Goal: Task Accomplishment & Management: Manage account settings

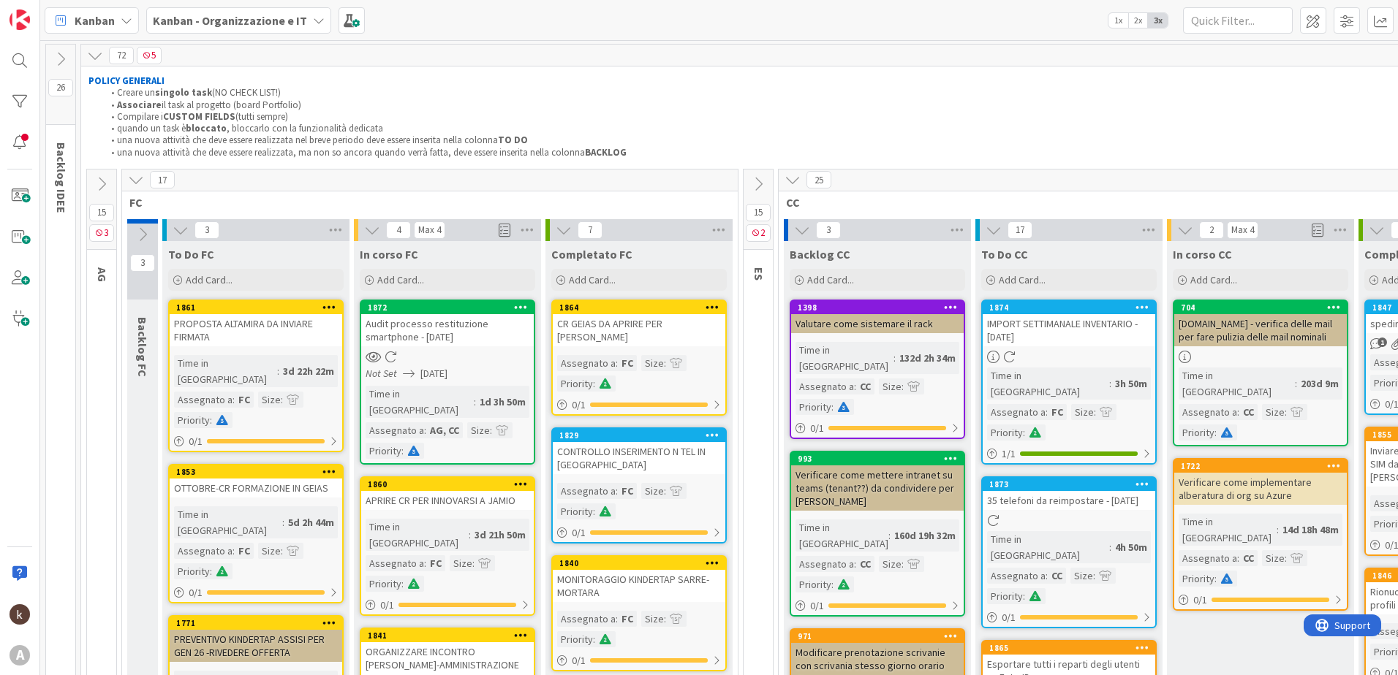
click at [141, 176] on icon at bounding box center [136, 180] width 16 height 16
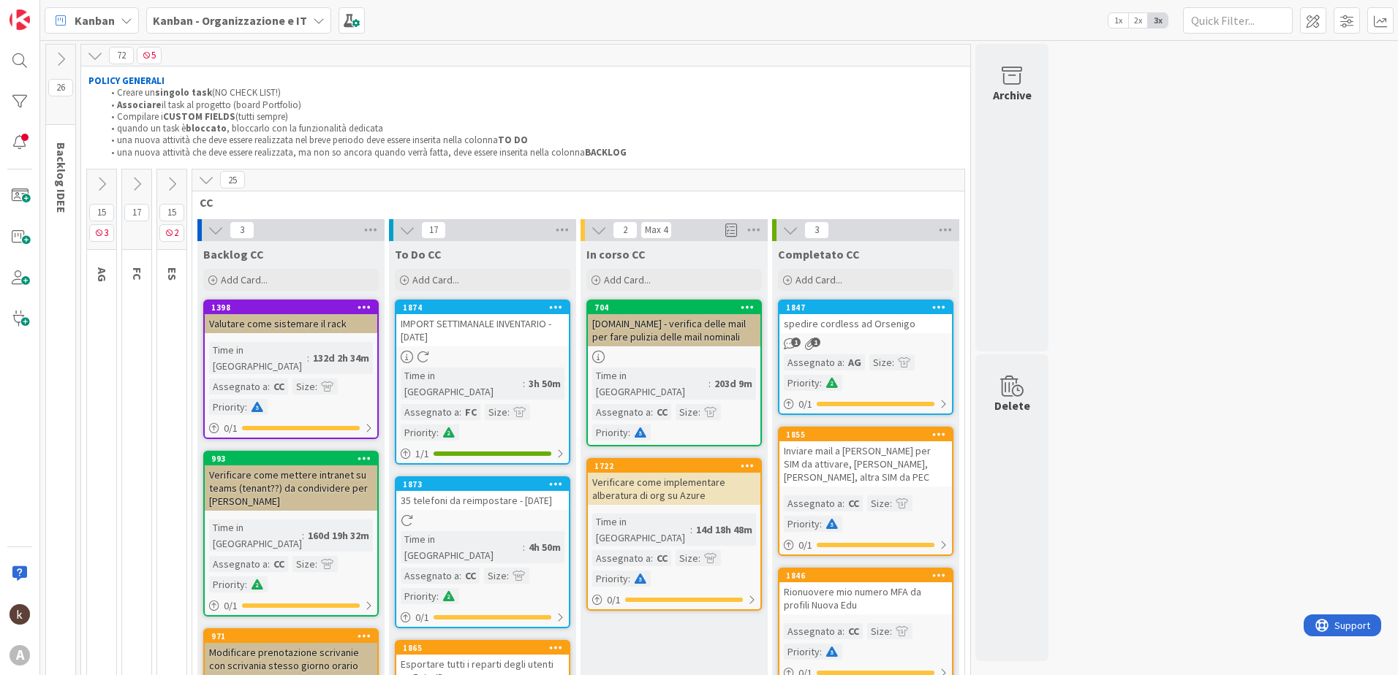
click at [142, 191] on icon at bounding box center [137, 184] width 16 height 16
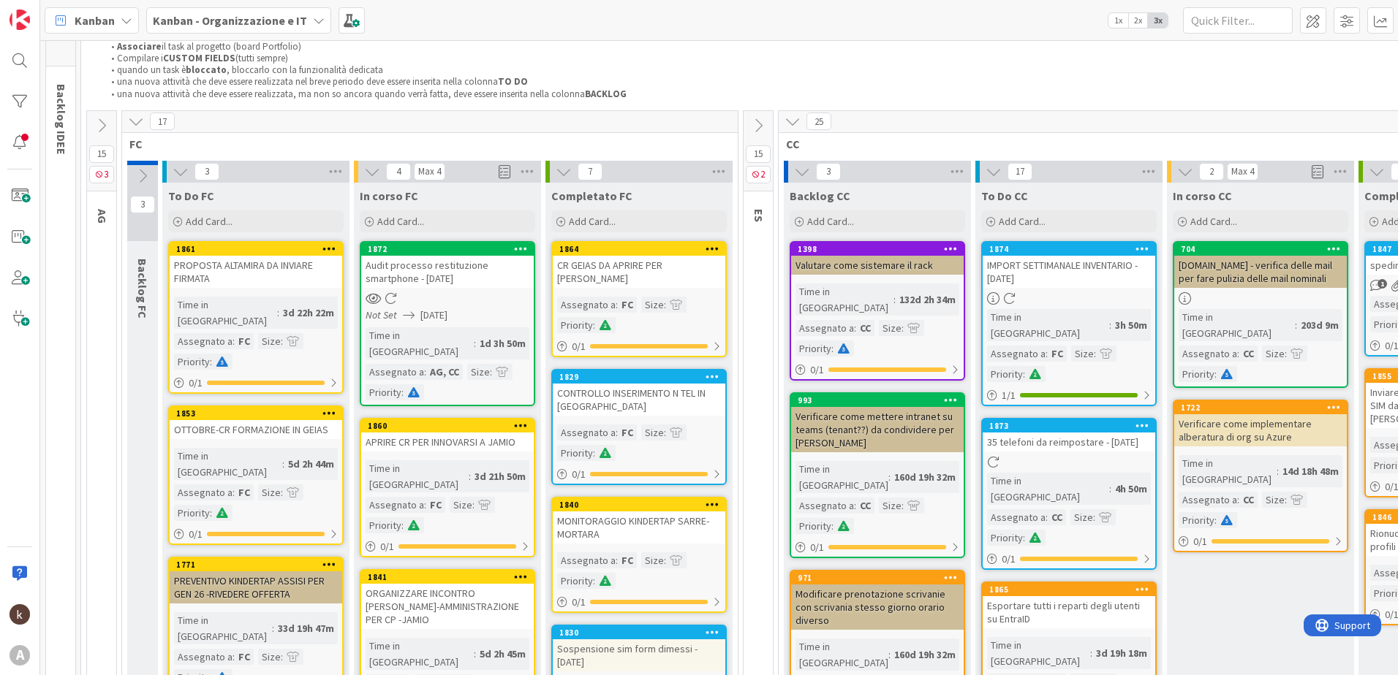
scroll to position [146, 0]
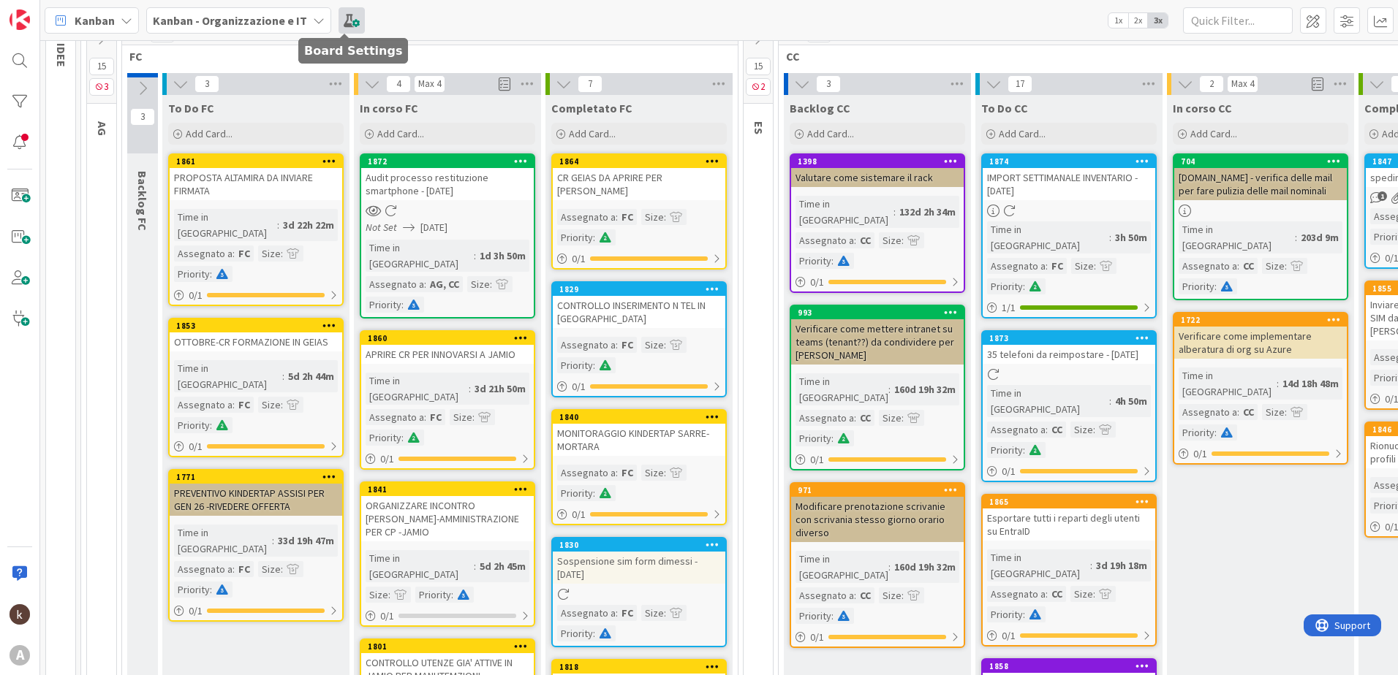
click at [338, 18] on span at bounding box center [351, 20] width 26 height 26
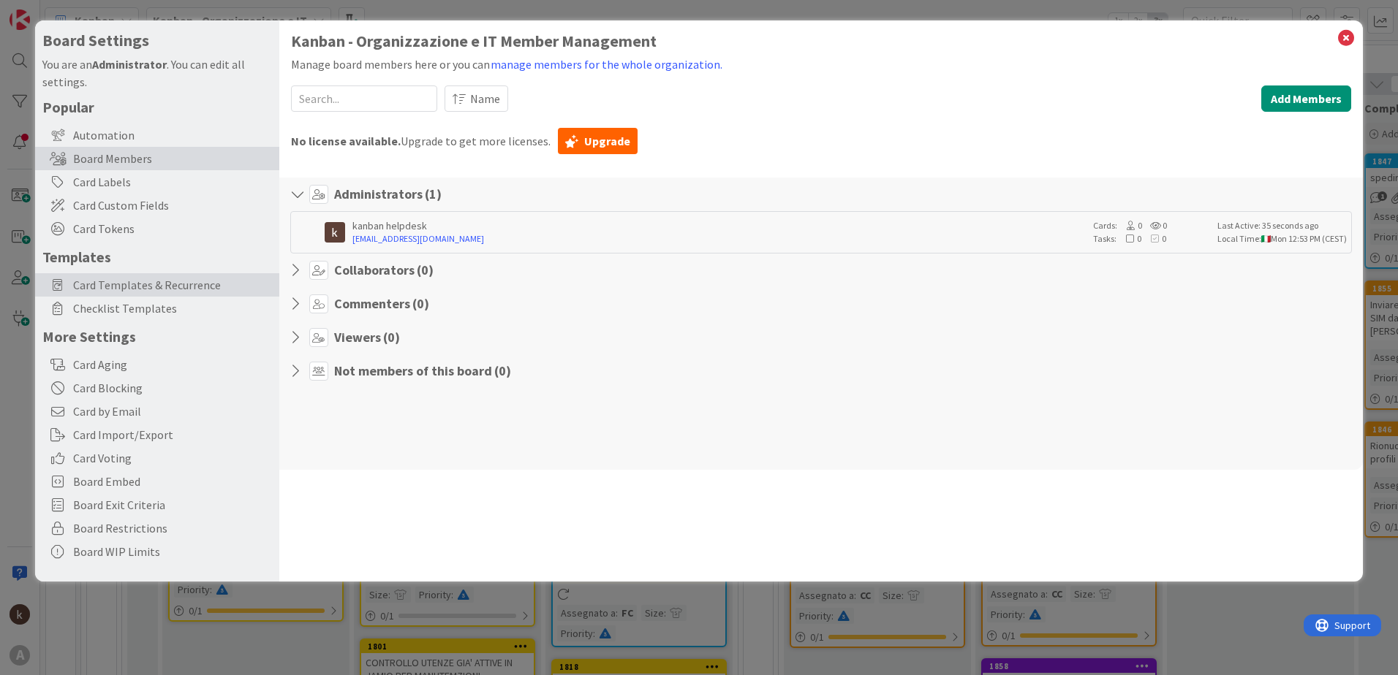
click at [118, 287] on span "Card Templates & Recurrence" at bounding box center [172, 285] width 199 height 18
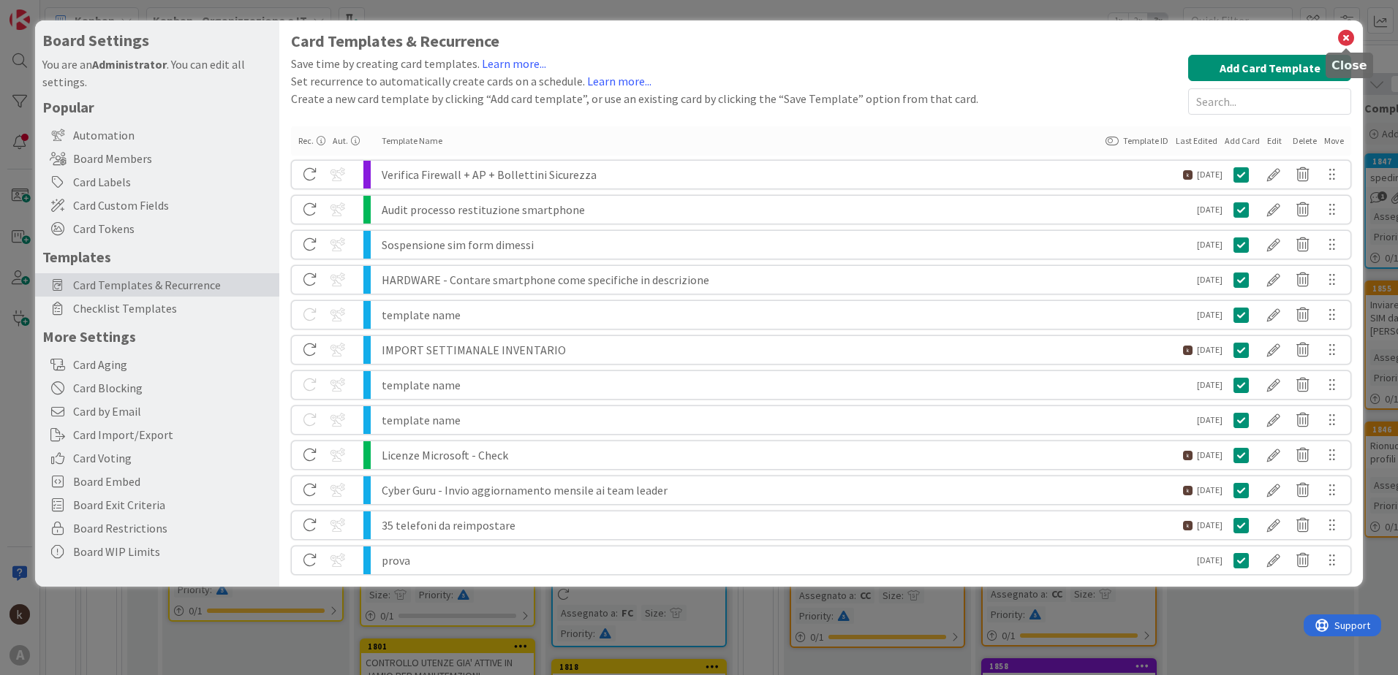
click at [1349, 37] on icon at bounding box center [1345, 38] width 19 height 20
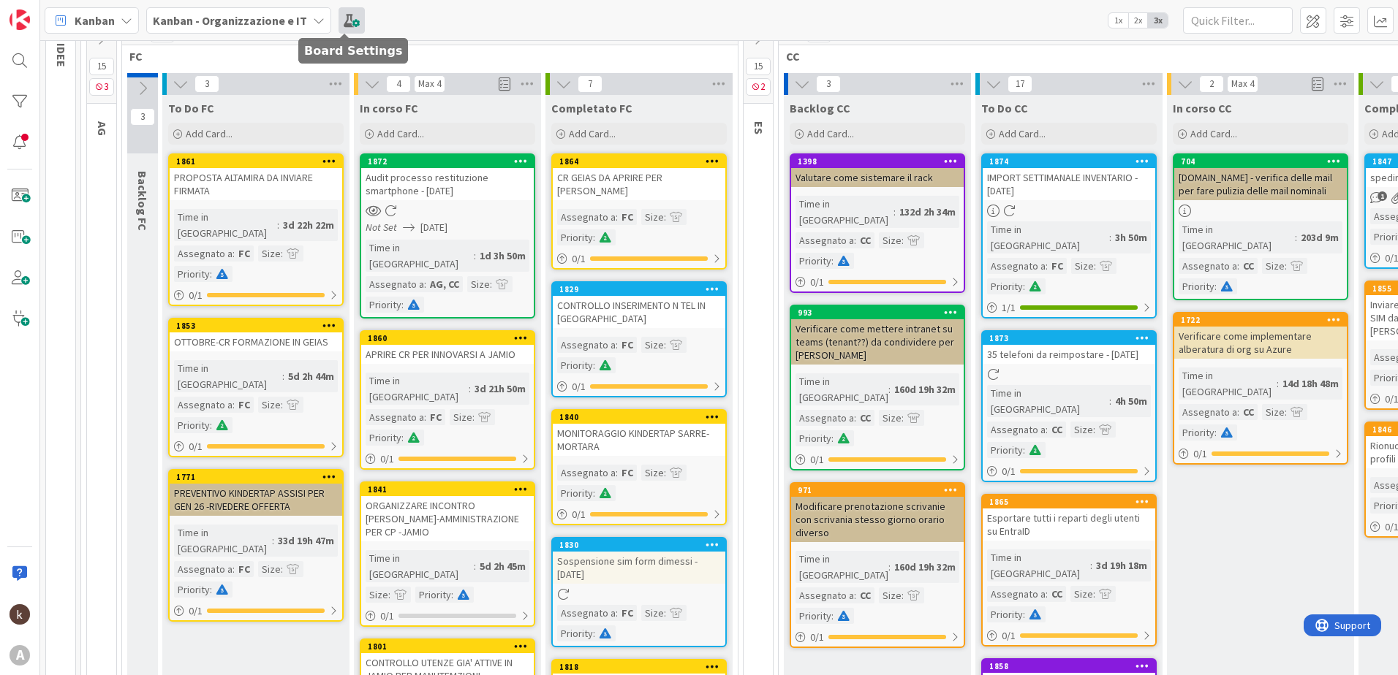
click at [346, 22] on span at bounding box center [351, 20] width 26 height 26
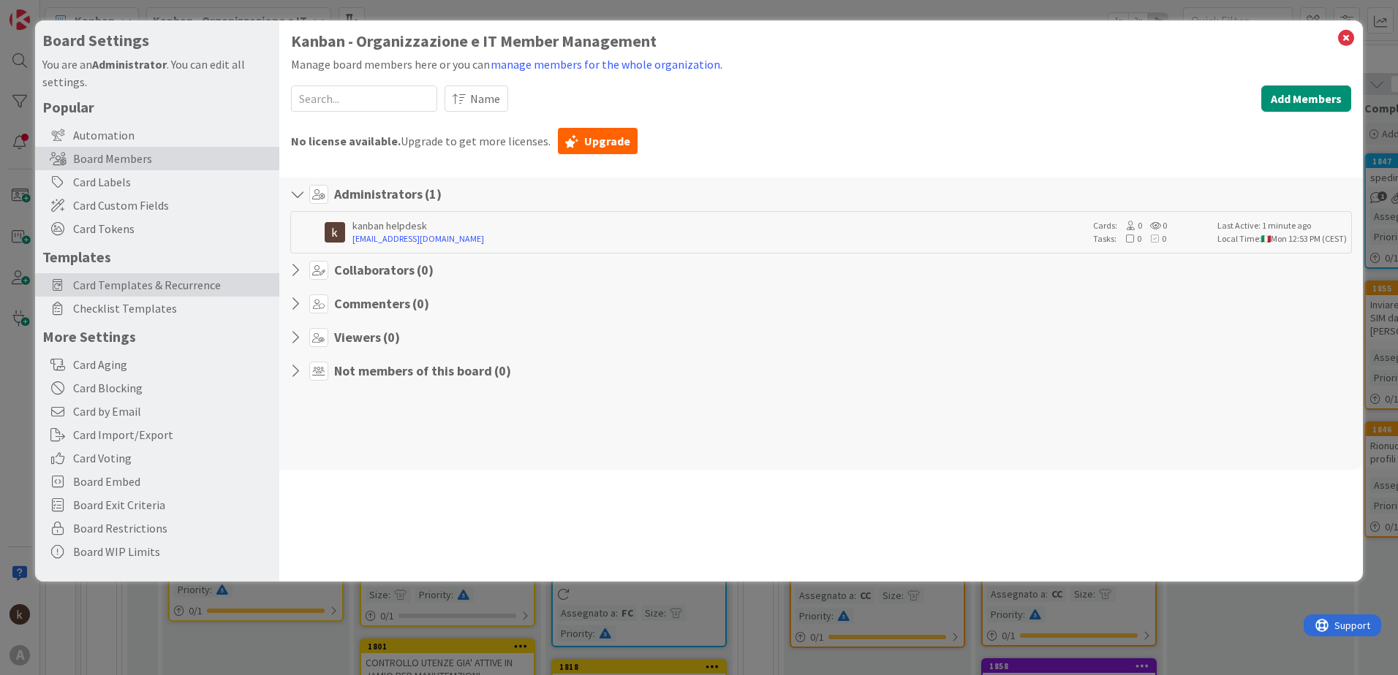
click at [156, 282] on span "Card Templates & Recurrence" at bounding box center [172, 285] width 199 height 18
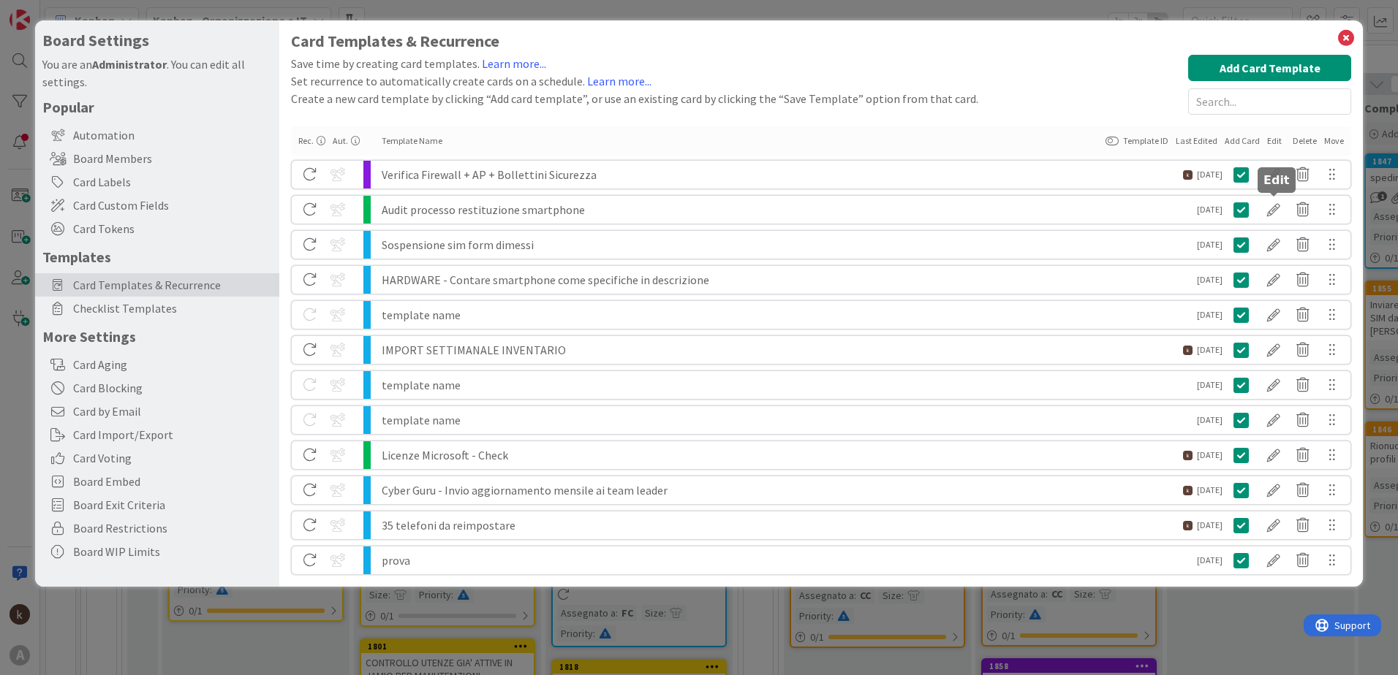
click at [1273, 212] on div at bounding box center [1273, 209] width 29 height 25
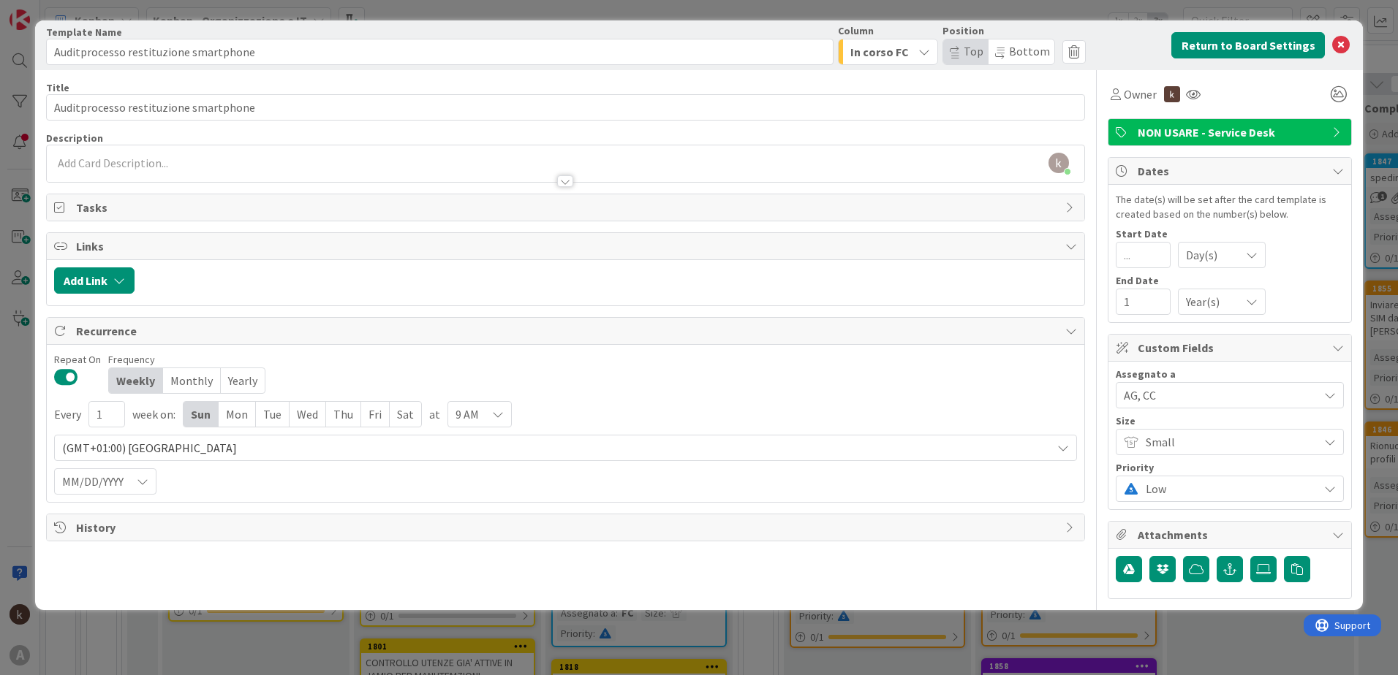
click at [1224, 140] on span "NON USARE - Service Desk" at bounding box center [1230, 133] width 187 height 18
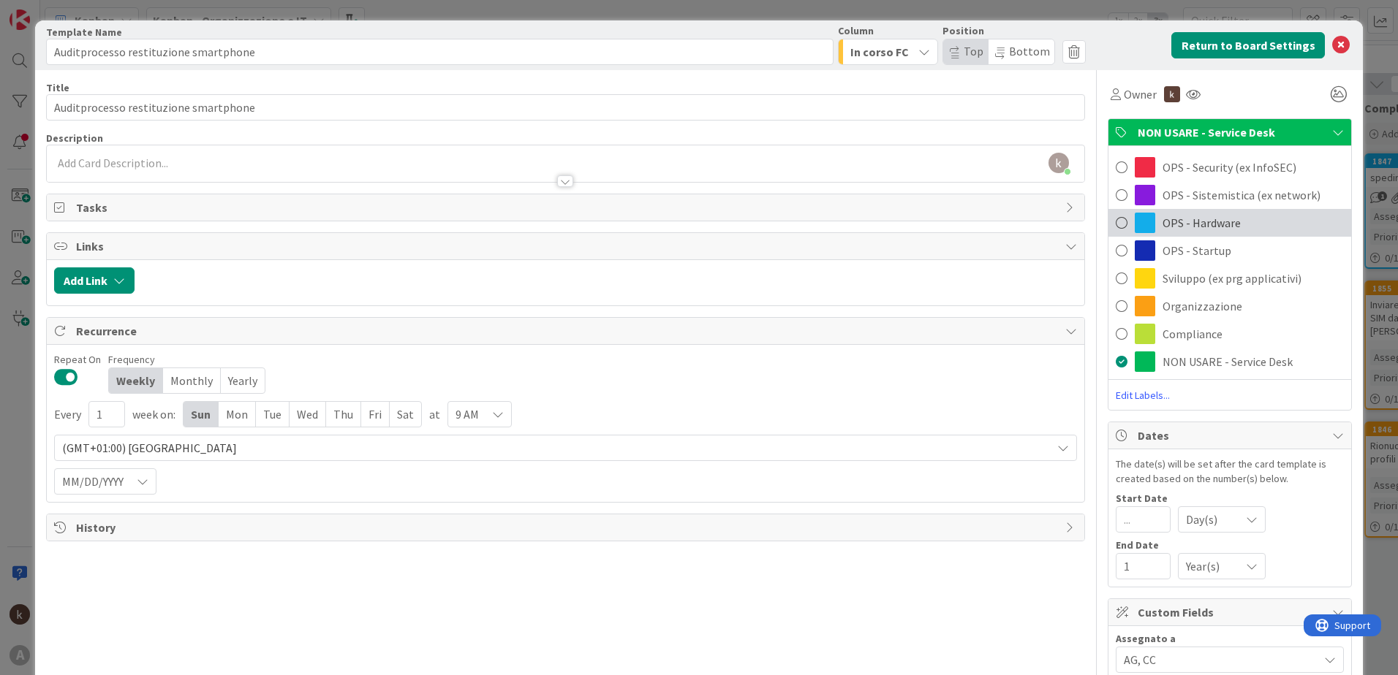
click at [1201, 223] on span "OPS - Hardware" at bounding box center [1201, 223] width 78 height 18
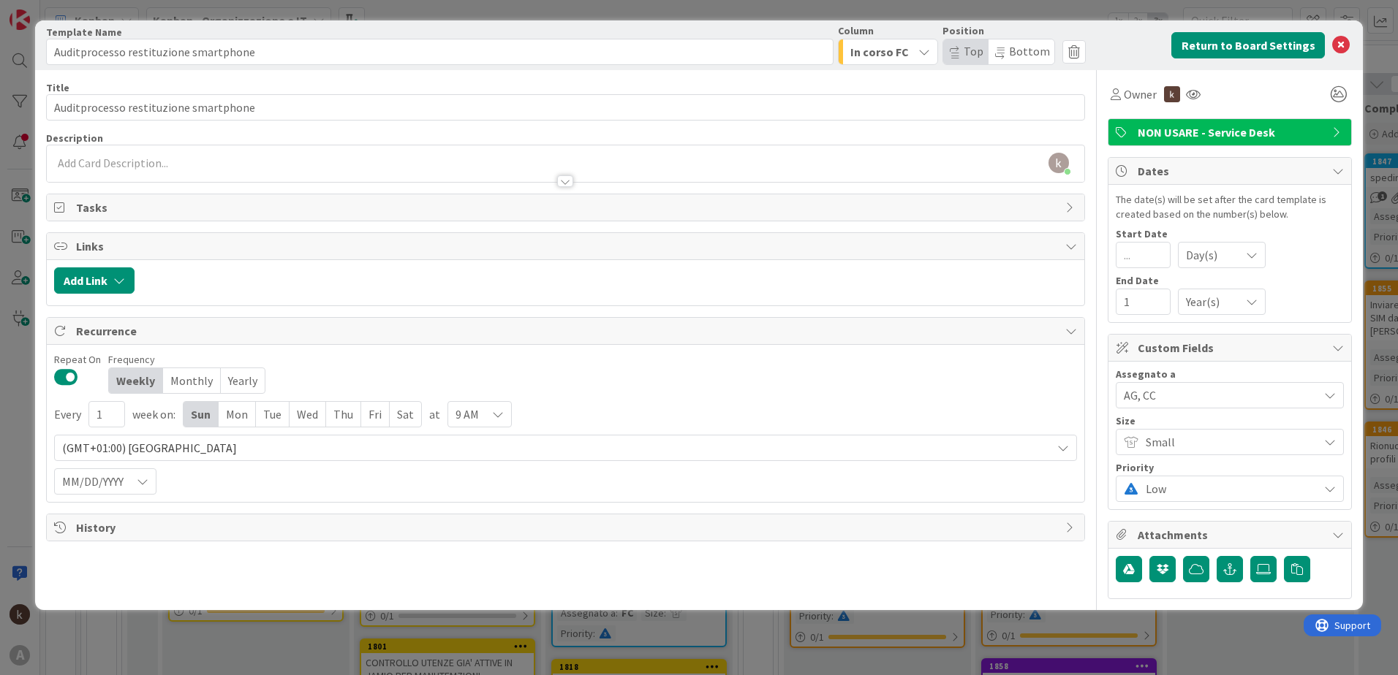
type input "Auditprocesso restituzione smartphone"
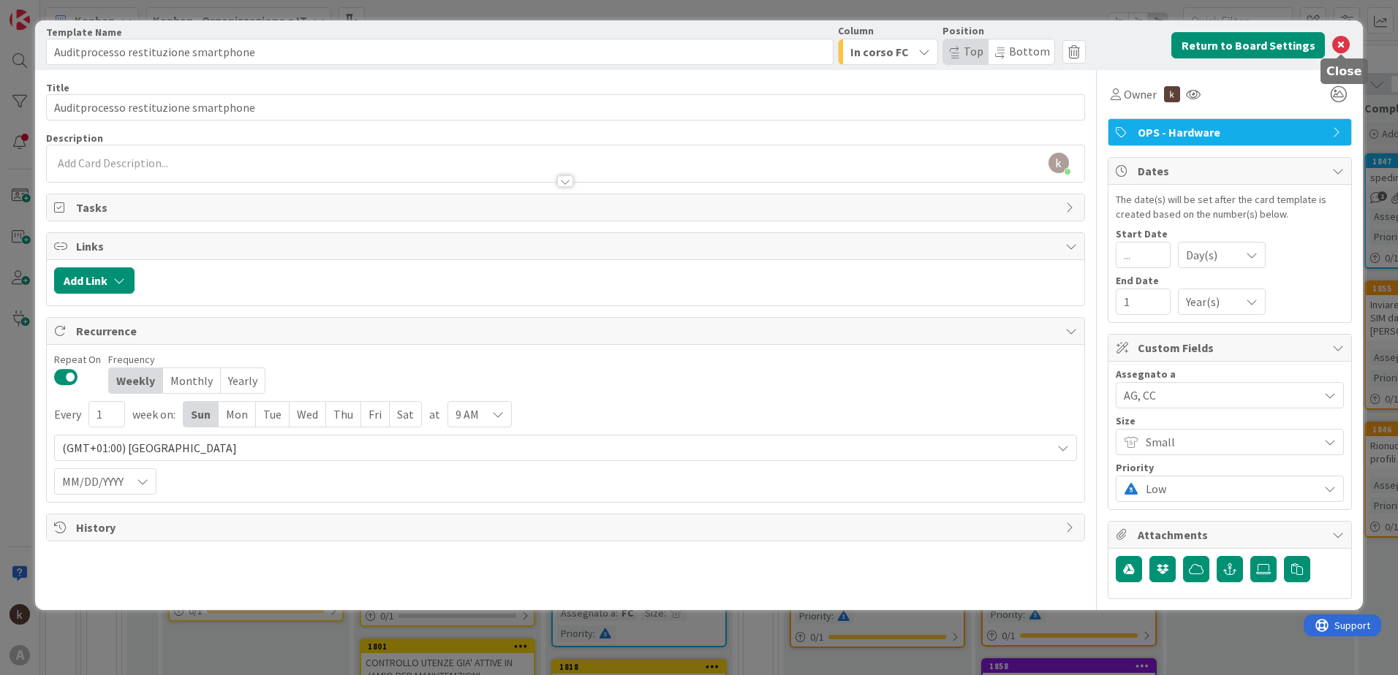
click at [1343, 42] on icon at bounding box center [1341, 46] width 18 height 18
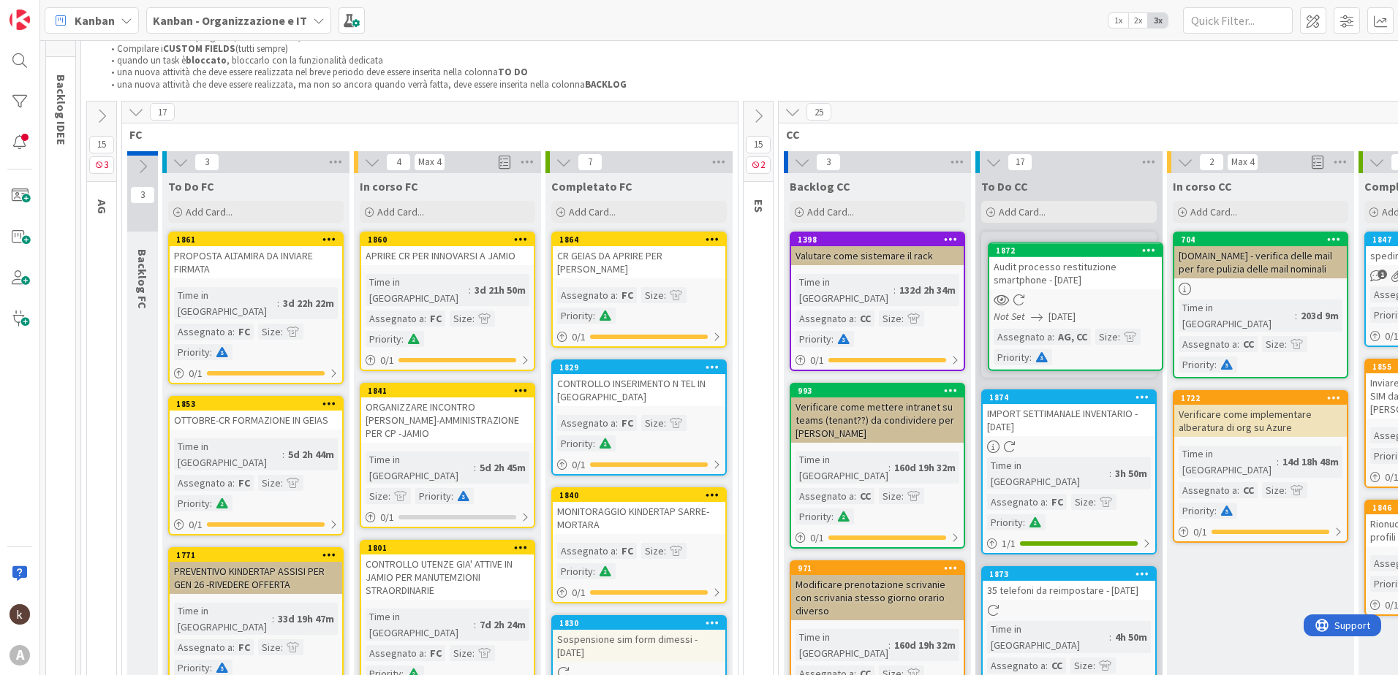
scroll to position [67, 0]
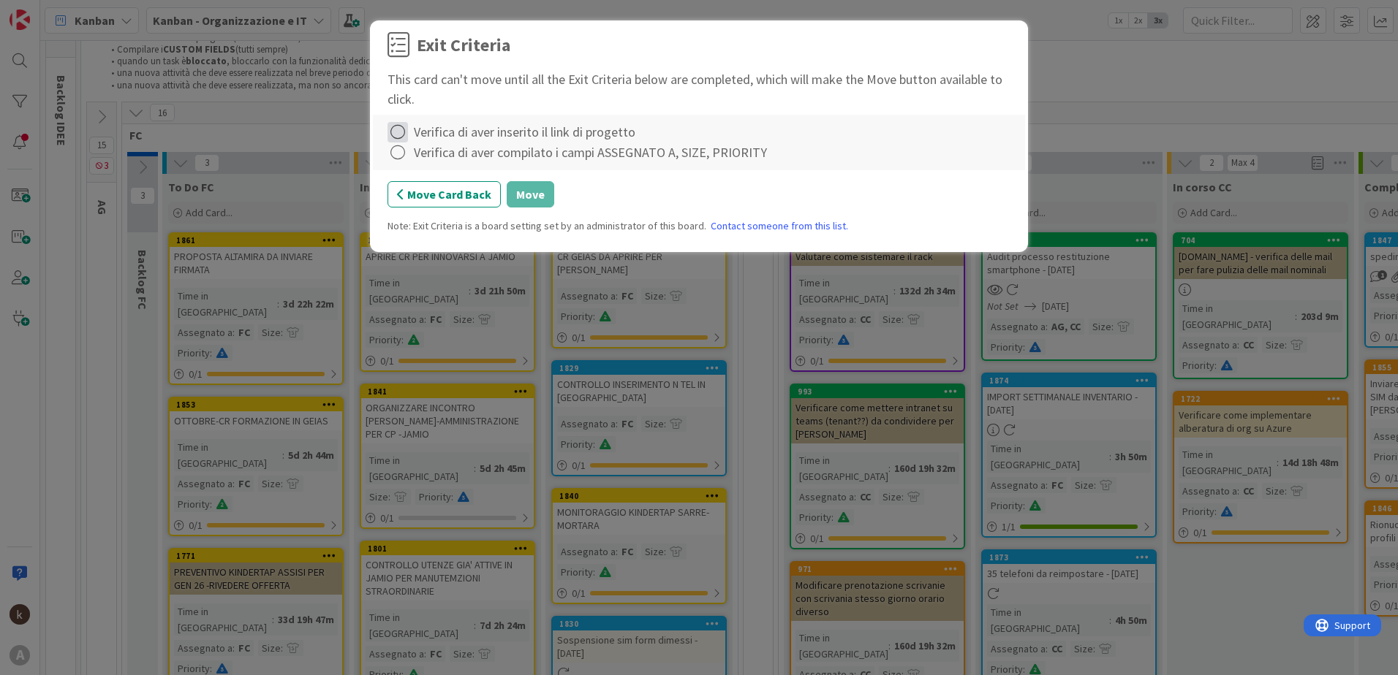
click at [396, 132] on icon at bounding box center [397, 132] width 20 height 20
click at [405, 162] on link "Complete" at bounding box center [478, 161] width 183 height 21
click at [395, 154] on icon at bounding box center [397, 153] width 20 height 20
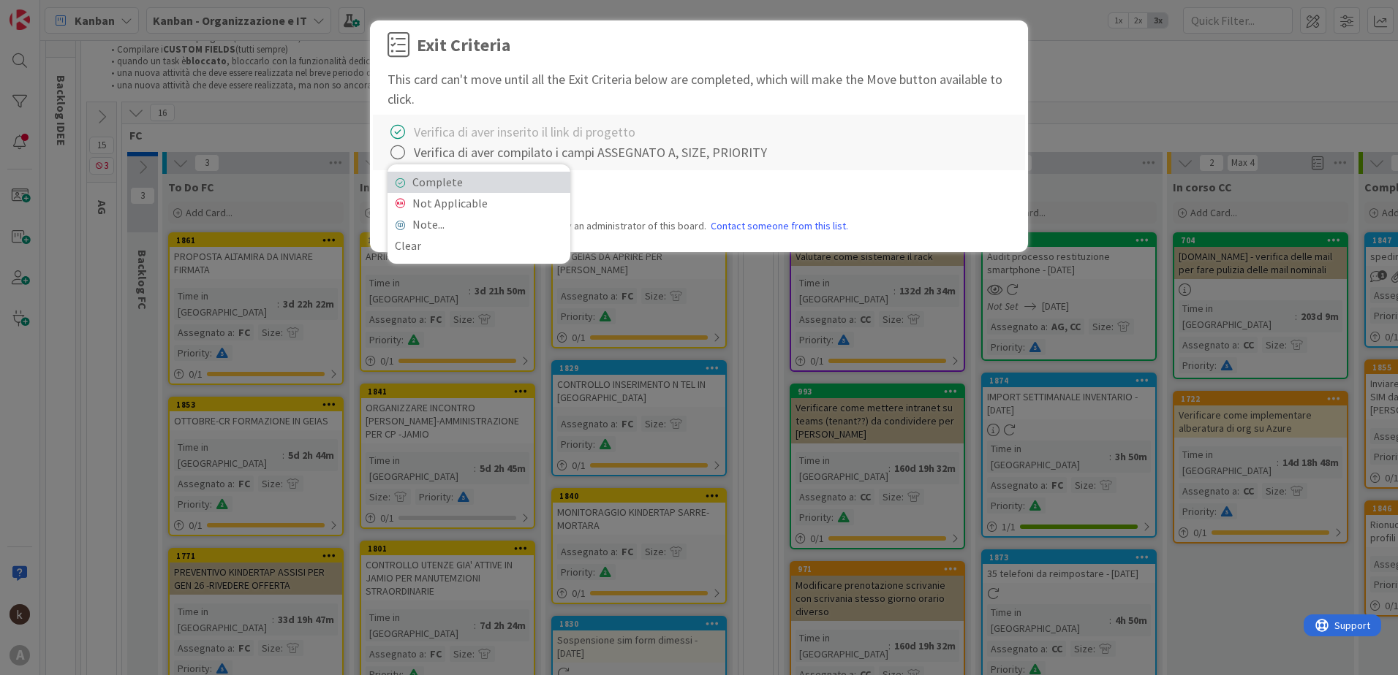
click at [409, 183] on link "Complete" at bounding box center [478, 182] width 183 height 21
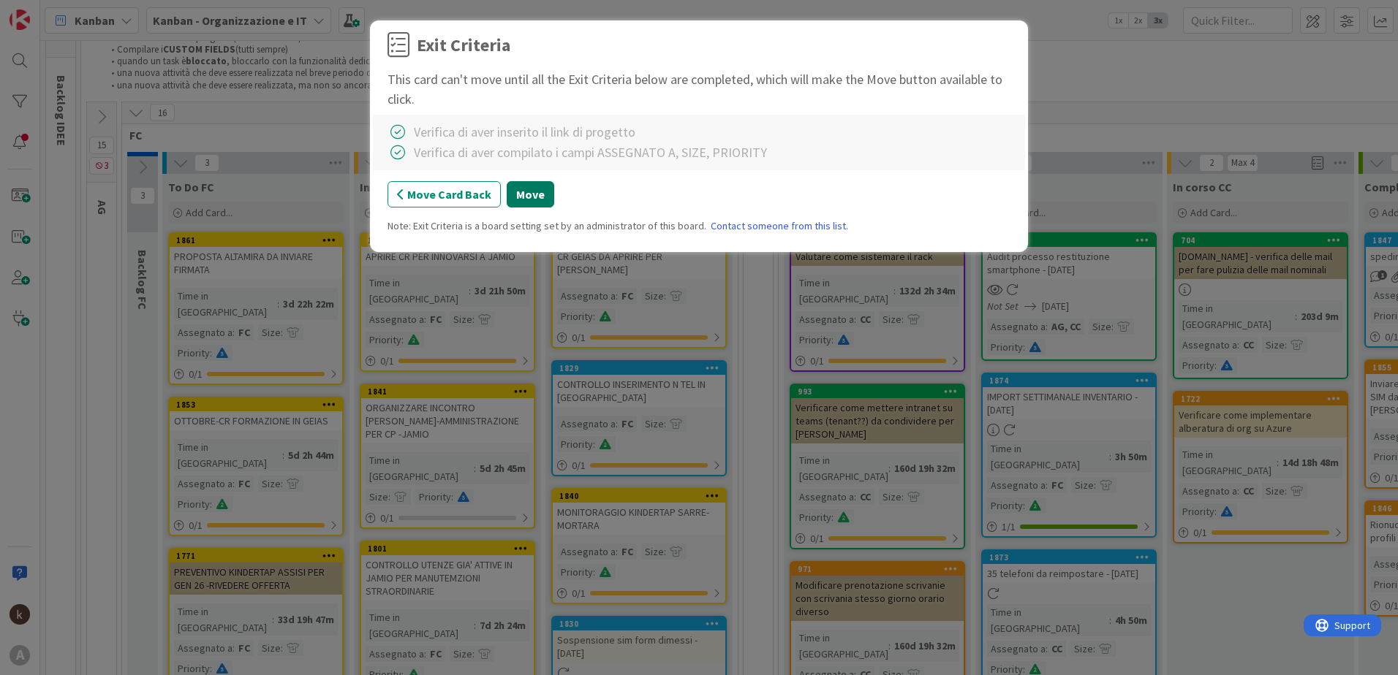
click at [520, 202] on button "Move" at bounding box center [531, 194] width 48 height 26
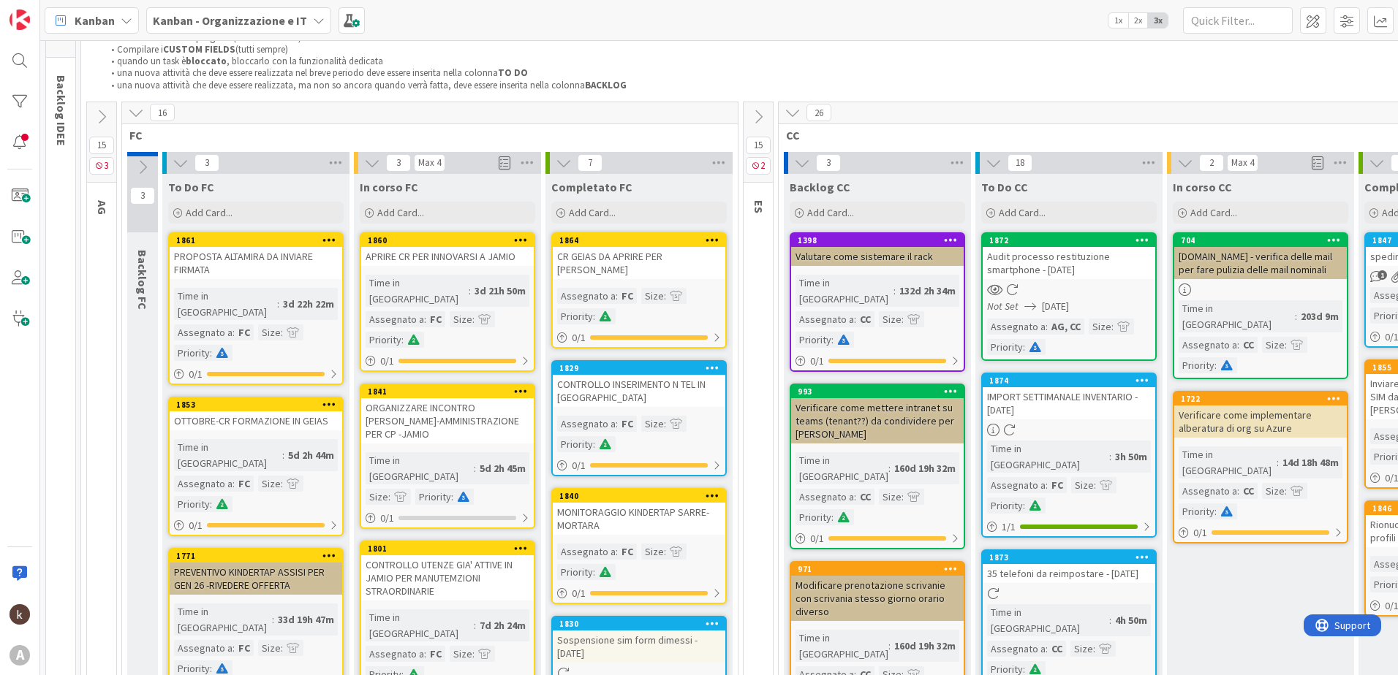
click at [1083, 255] on div "Audit processo restituzione smartphone - [DATE]" at bounding box center [1068, 263] width 173 height 32
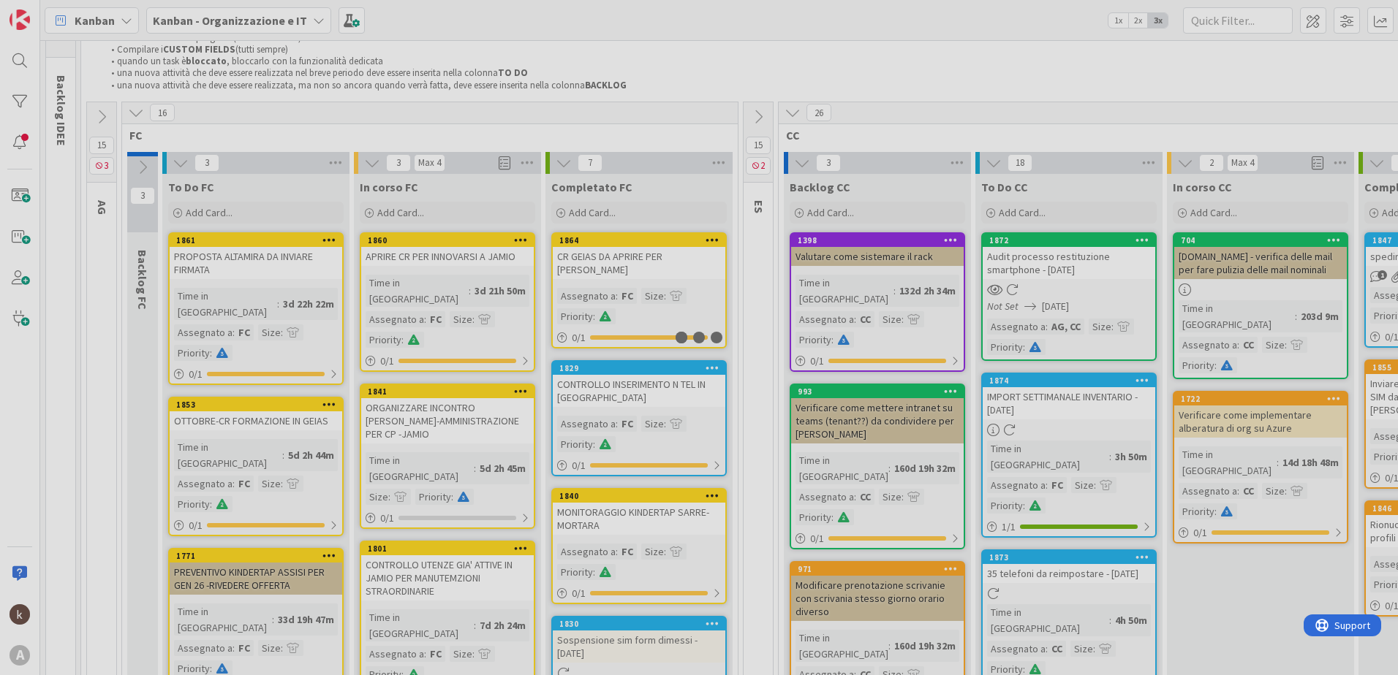
click at [1083, 255] on div at bounding box center [699, 337] width 1398 height 675
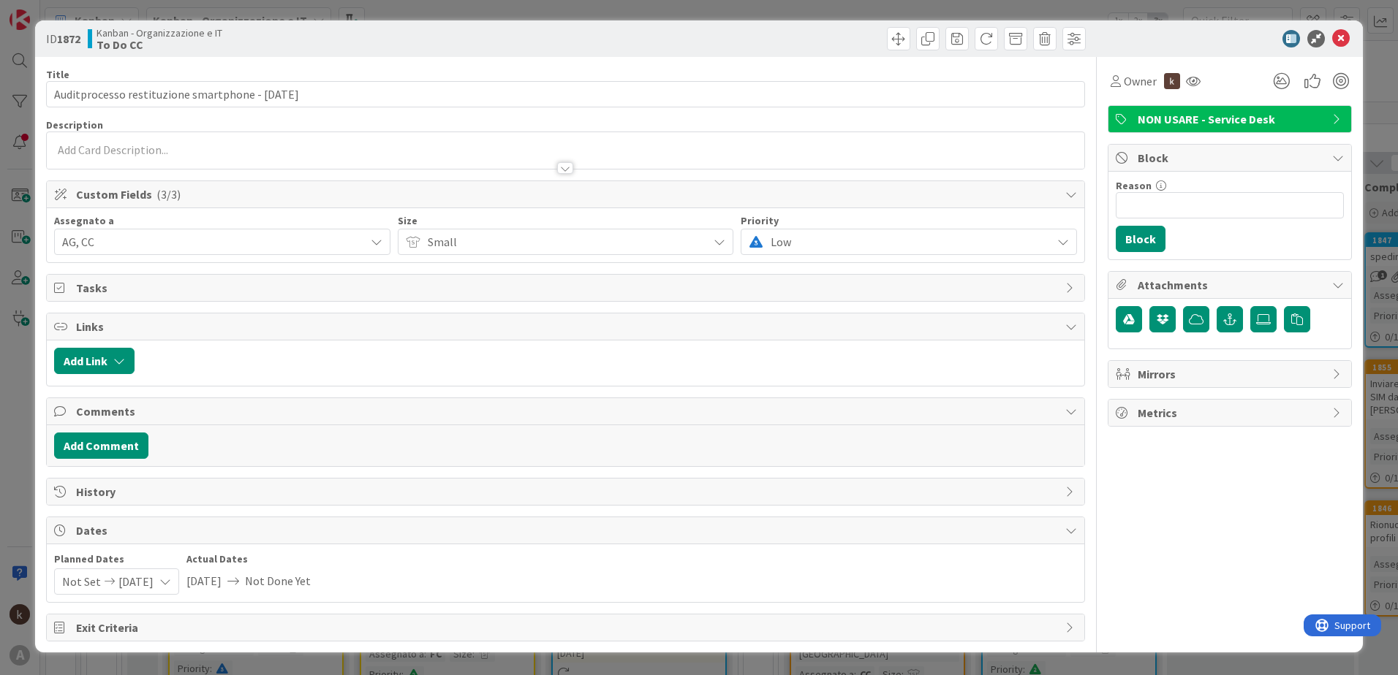
type input "Auditprocesso restituzione smartphone - [DATE]"
click at [107, 349] on button "Add Link" at bounding box center [94, 361] width 80 height 26
click at [113, 441] on span "Current Board" at bounding box center [151, 451] width 164 height 20
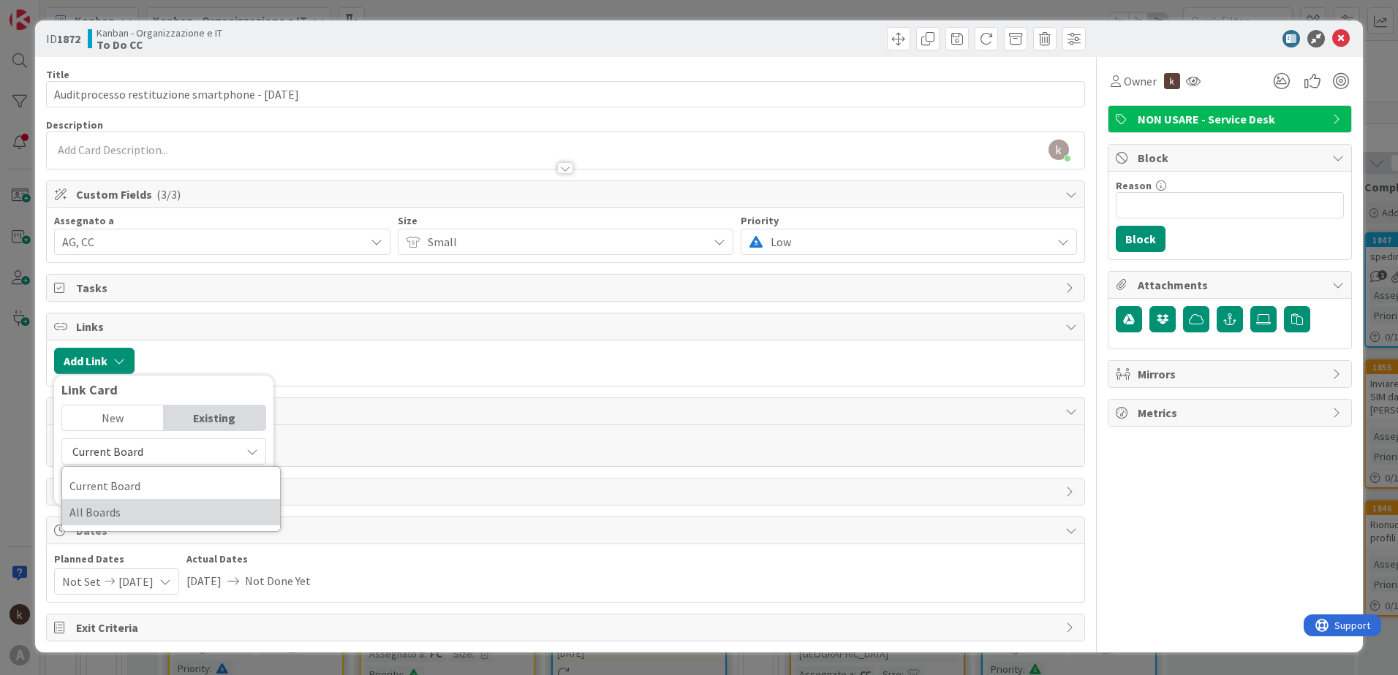
click at [119, 507] on span "All Boards" at bounding box center [170, 512] width 203 height 22
click at [119, 485] on input "text" at bounding box center [163, 485] width 205 height 26
type input "t"
click at [129, 446] on span "All Boards" at bounding box center [151, 451] width 164 height 20
click at [130, 507] on span "All Boards" at bounding box center [170, 512] width 203 height 22
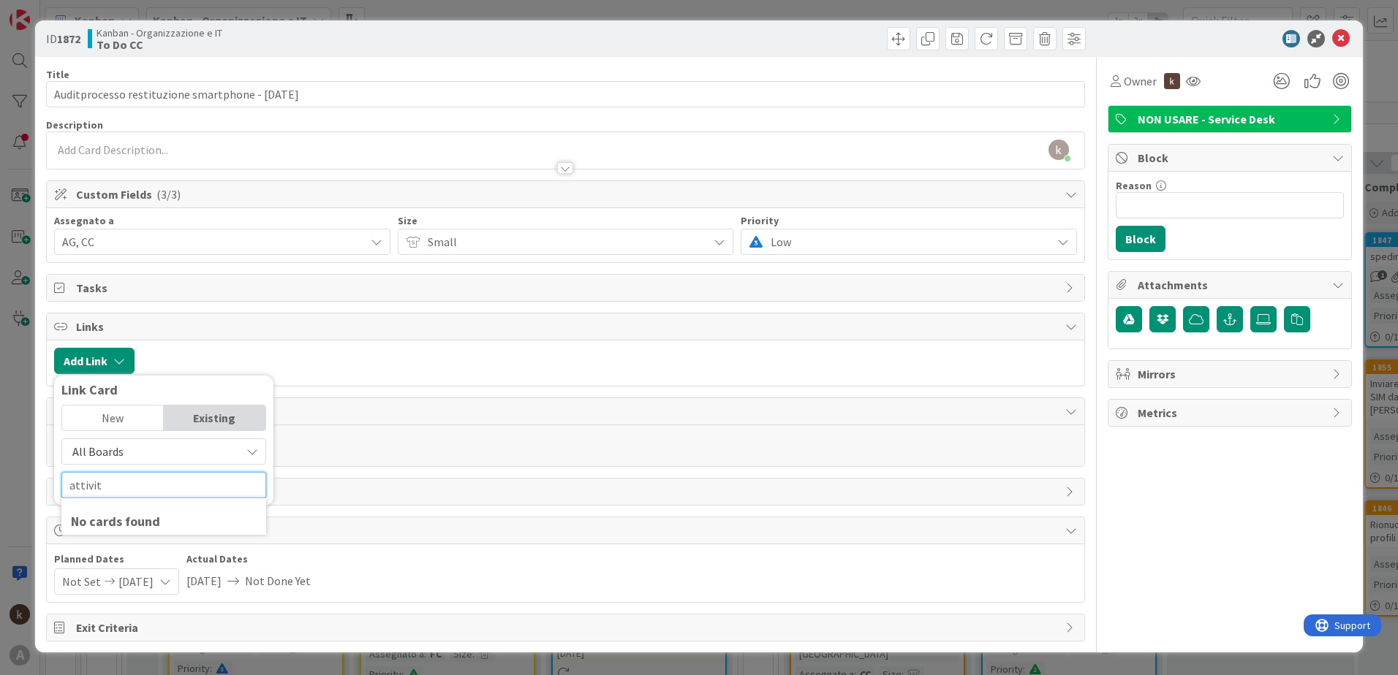
click at [120, 490] on input "attivit" at bounding box center [163, 485] width 205 height 26
type input "attivita'"
click at [122, 564] on span "Attività tattiche" at bounding box center [144, 562] width 83 height 15
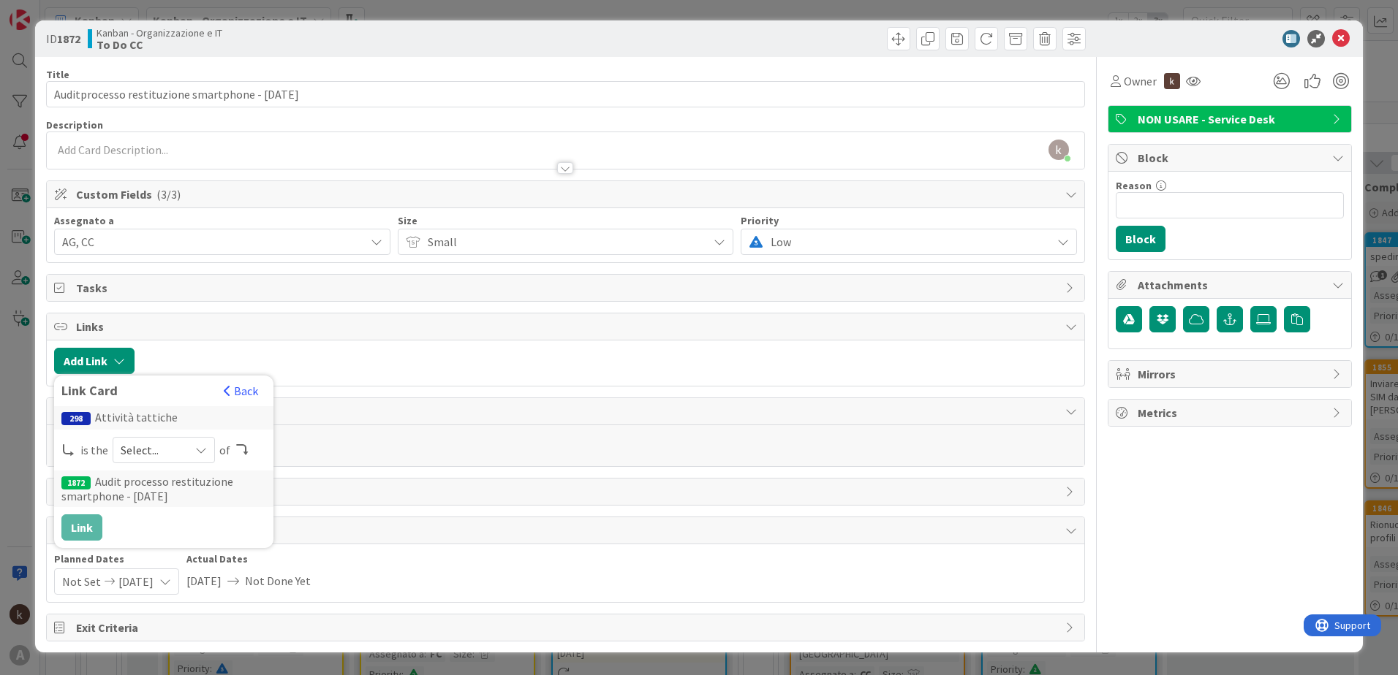
click at [143, 452] on span "Select..." at bounding box center [151, 450] width 61 height 20
click at [146, 488] on span at bounding box center [146, 485] width 12 height 12
click at [85, 529] on button "Link" at bounding box center [81, 528] width 41 height 26
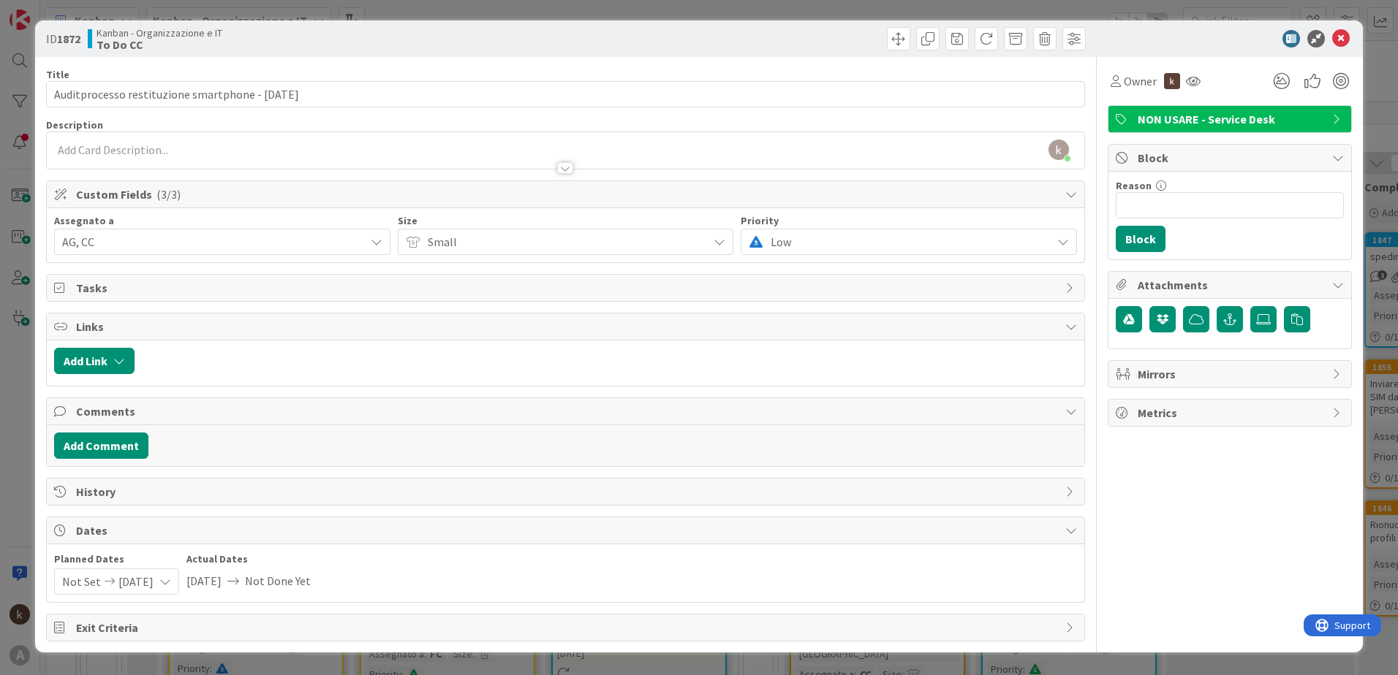
type input "Auditprocesso restituzione smartphone - [DATE]"
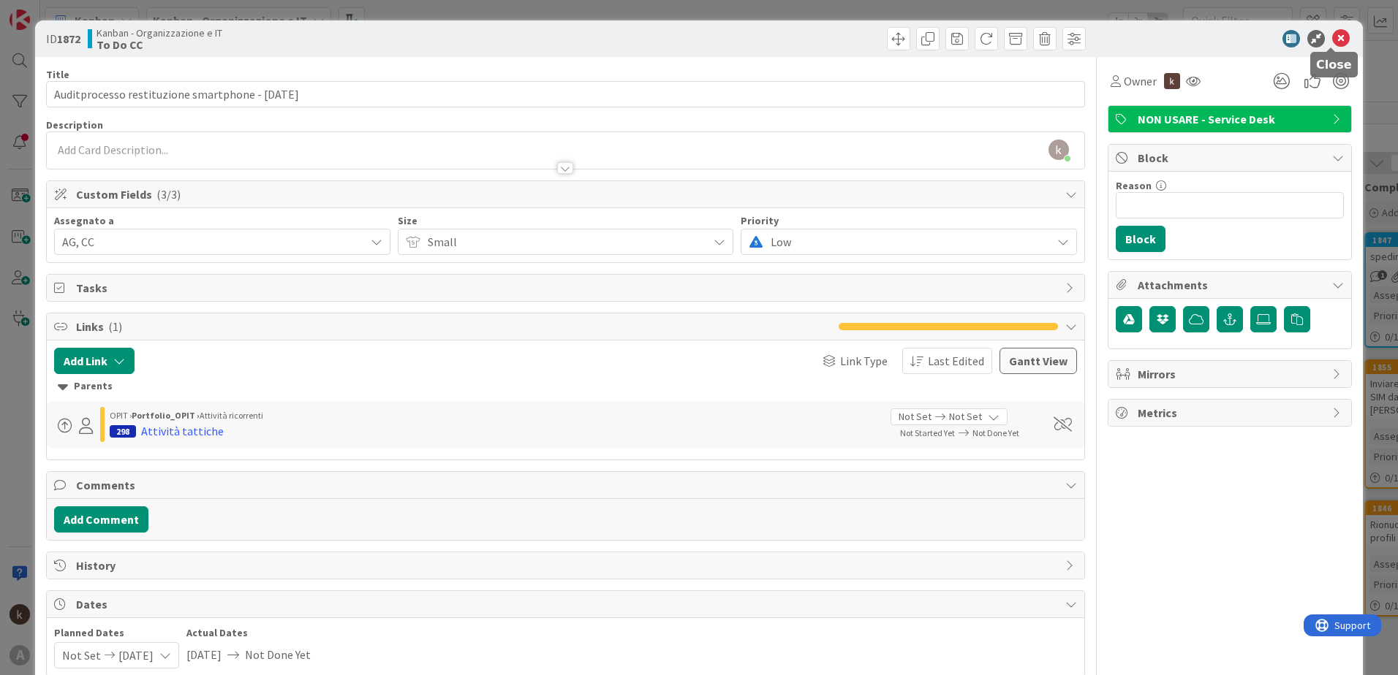
click at [1332, 35] on icon at bounding box center [1341, 39] width 18 height 18
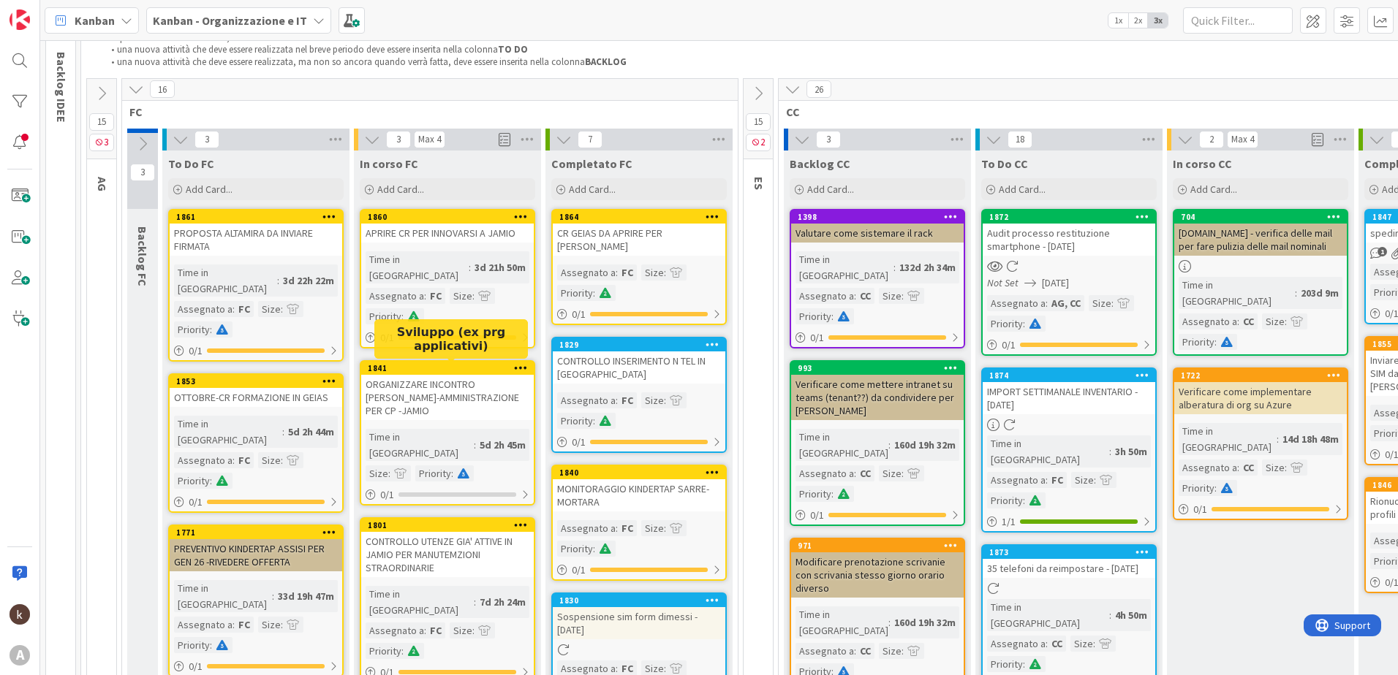
scroll to position [67, 0]
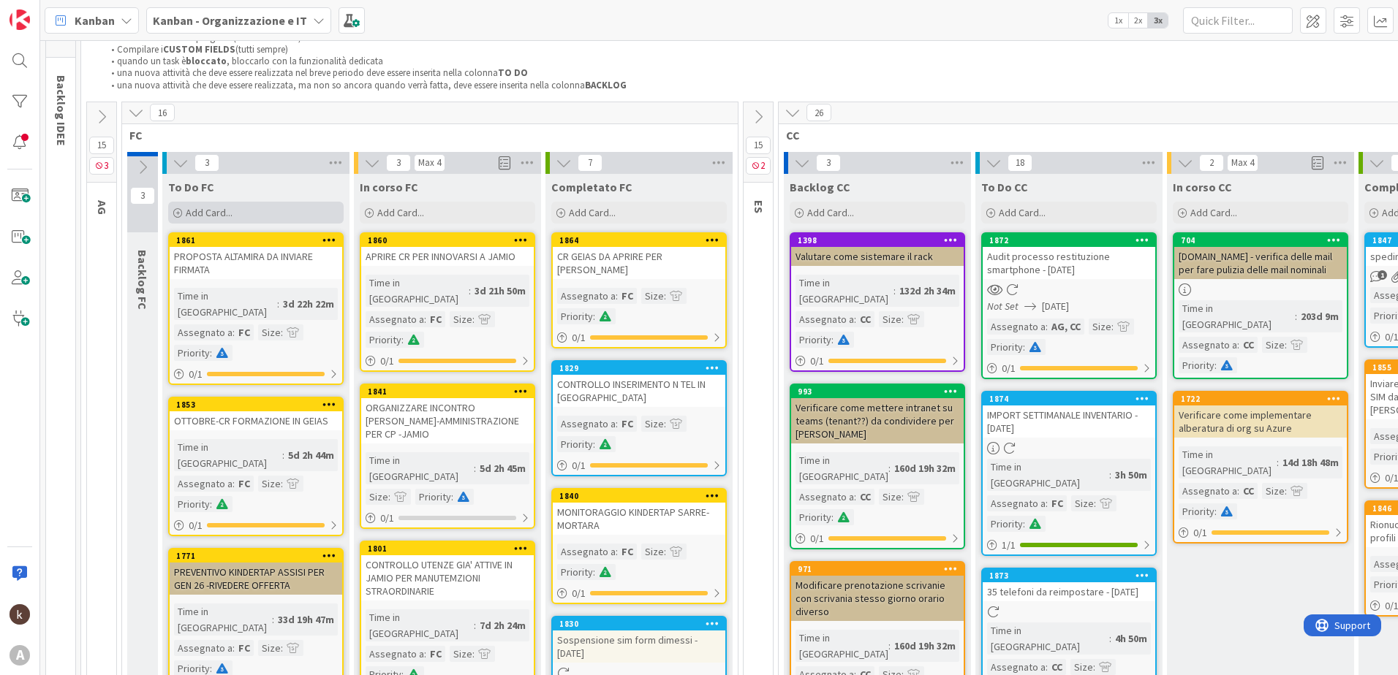
click at [242, 216] on div "Add Card..." at bounding box center [255, 213] width 175 height 22
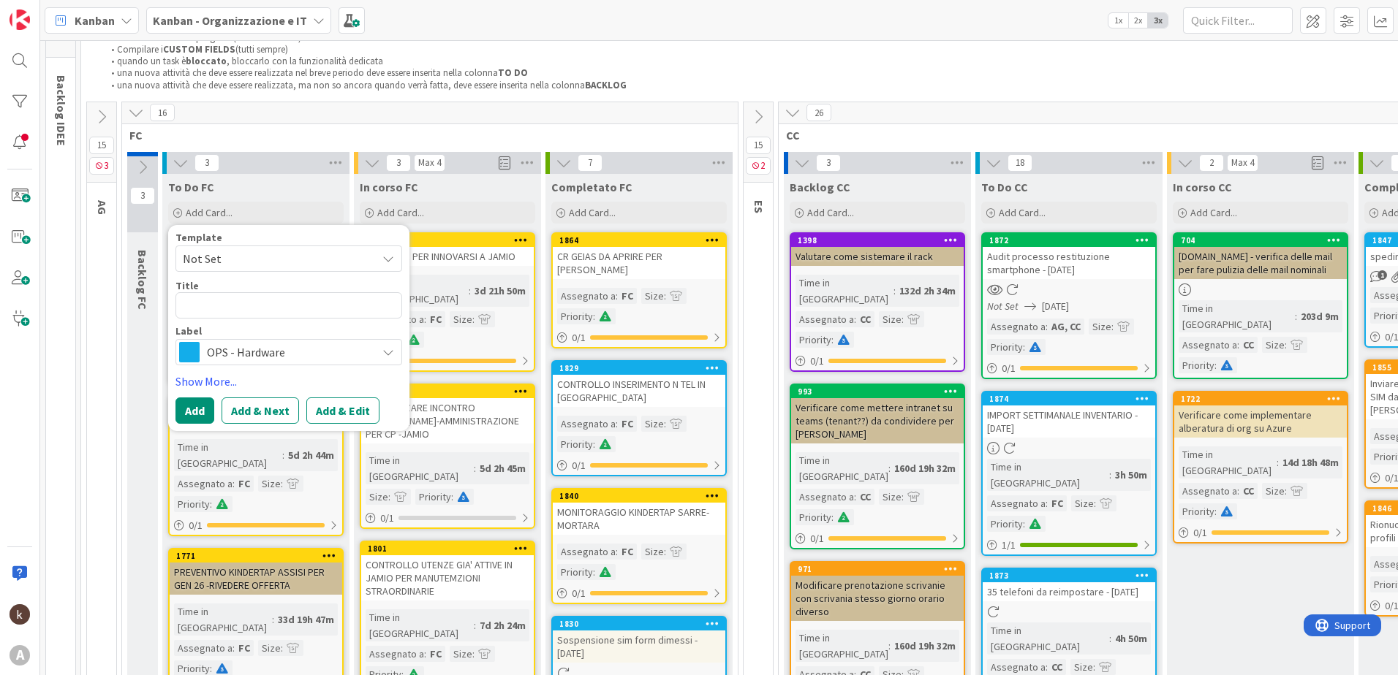
click at [237, 350] on span "OPS - Hardware" at bounding box center [288, 352] width 162 height 20
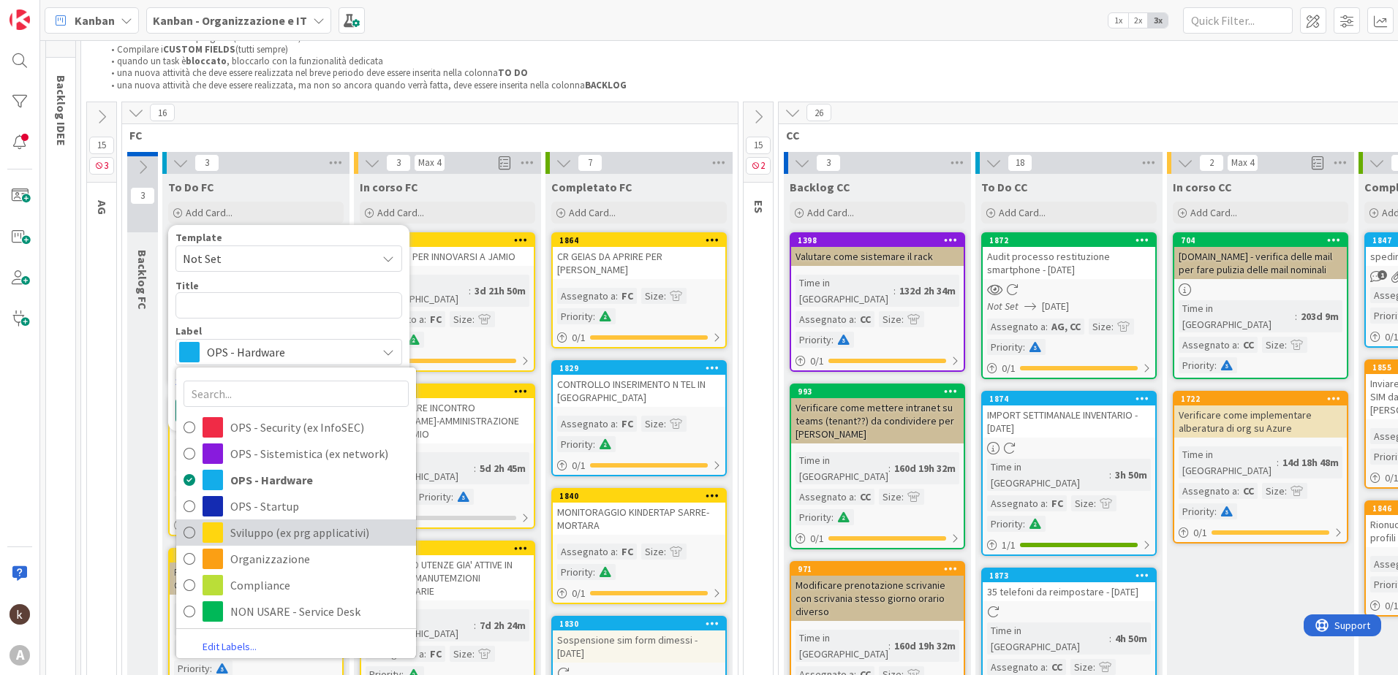
click at [287, 532] on span "Sviluppo (ex prg applicativi)" at bounding box center [319, 533] width 178 height 22
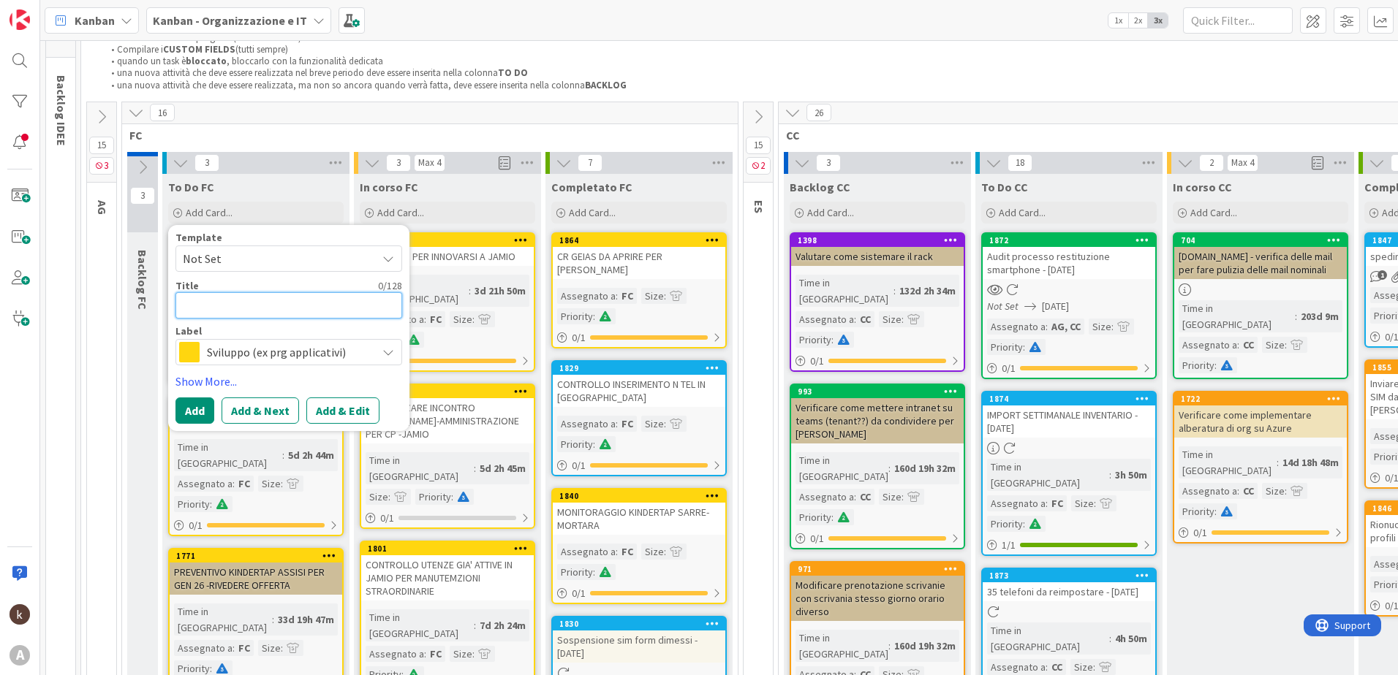
click at [207, 304] on textarea at bounding box center [288, 305] width 227 height 26
type textarea "x"
type textarea "C"
type textarea "x"
type textarea "CH"
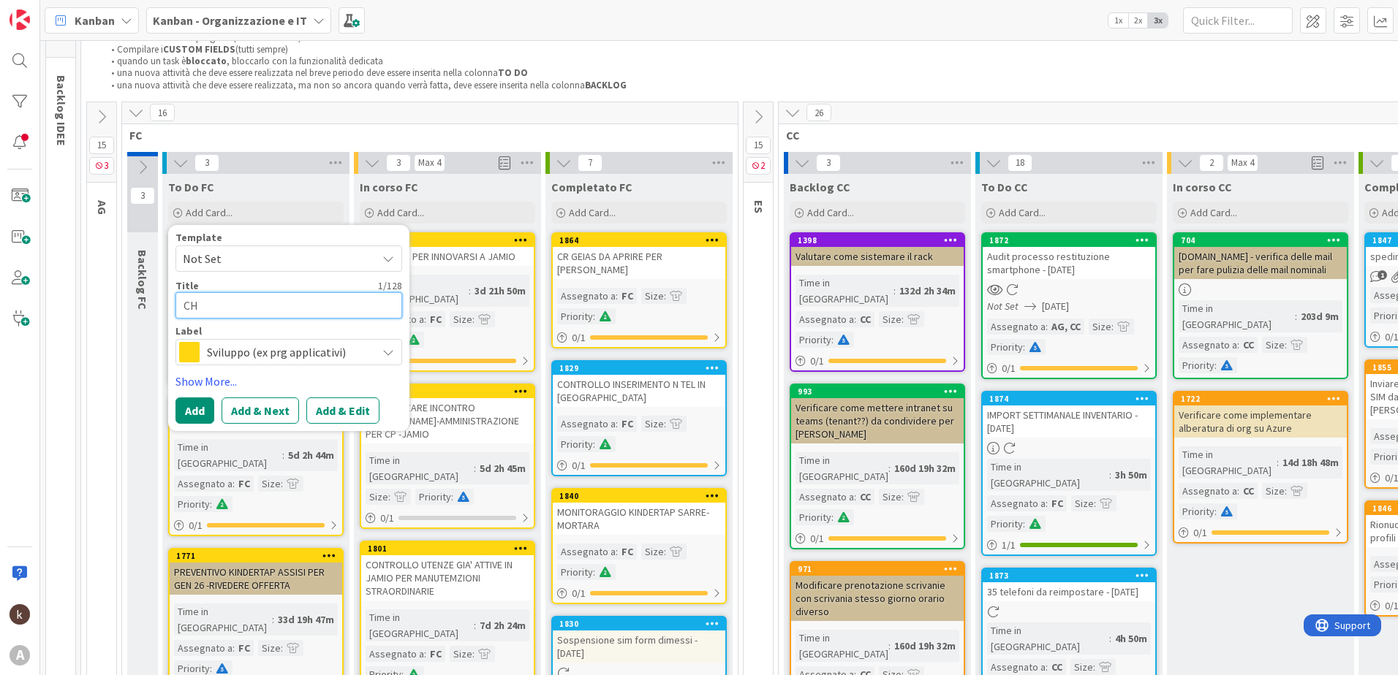
type textarea "x"
type textarea "CHI"
type textarea "x"
type textarea "CHIE"
type textarea "x"
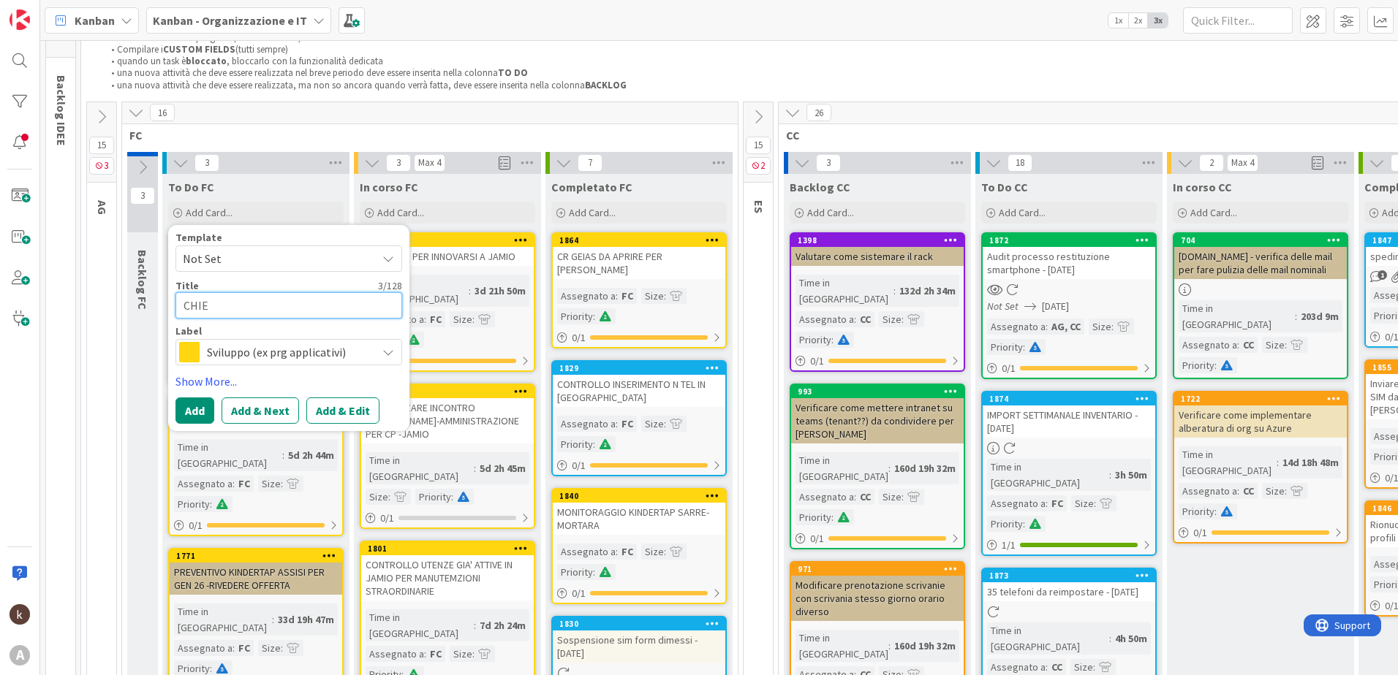
type textarea "CHIED"
type textarea "x"
type textarea "CHIEDER"
type textarea "x"
type textarea "CHIEDERE"
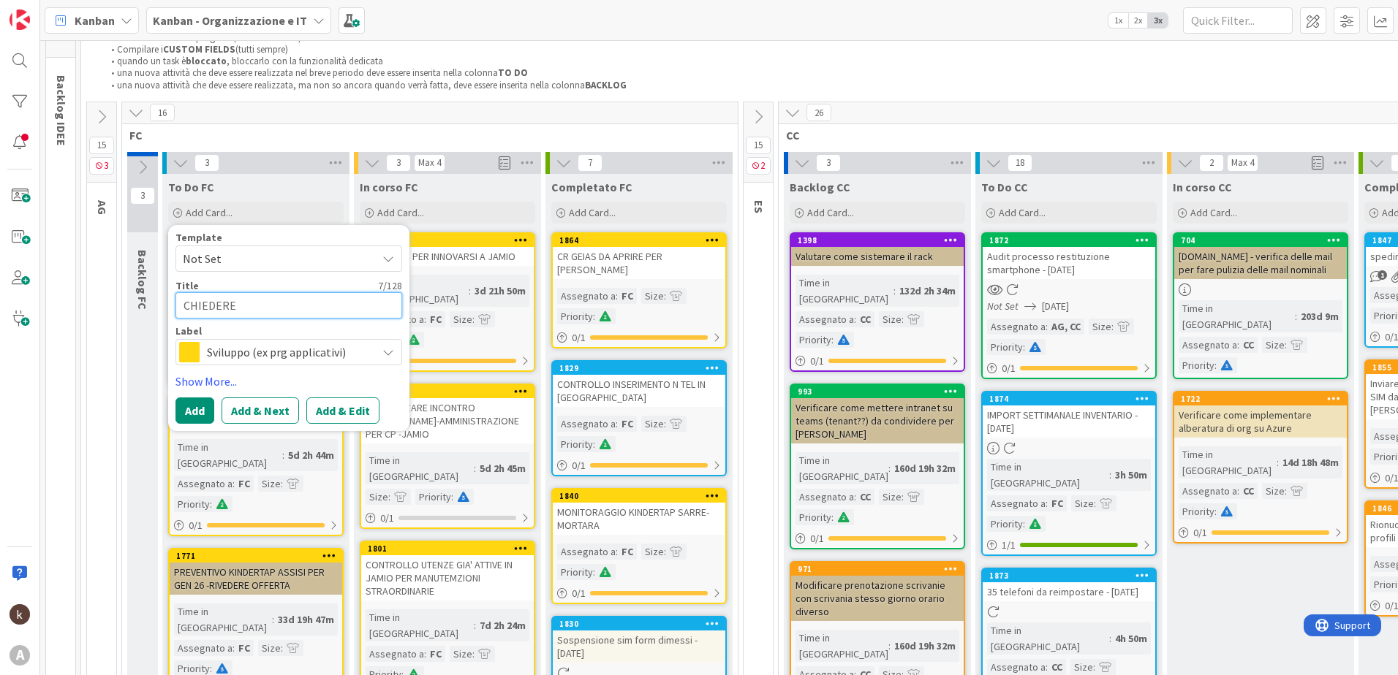
type textarea "x"
type textarea "CHIEDERE"
type textarea "x"
type textarea "CHIEDERE A"
type textarea "x"
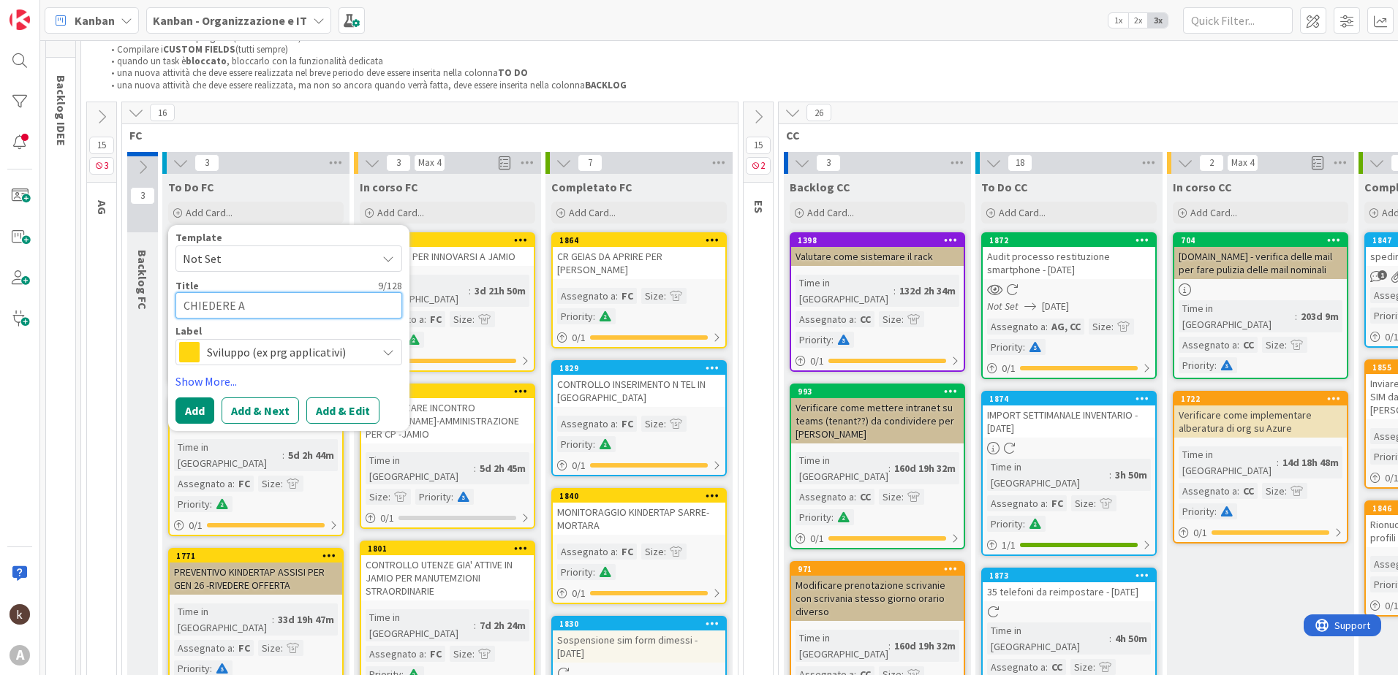
type textarea "CHIEDERE A"
type textarea "x"
type textarea "CHIEDERE A G"
type textarea "x"
type textarea "CHIEDERE A GE"
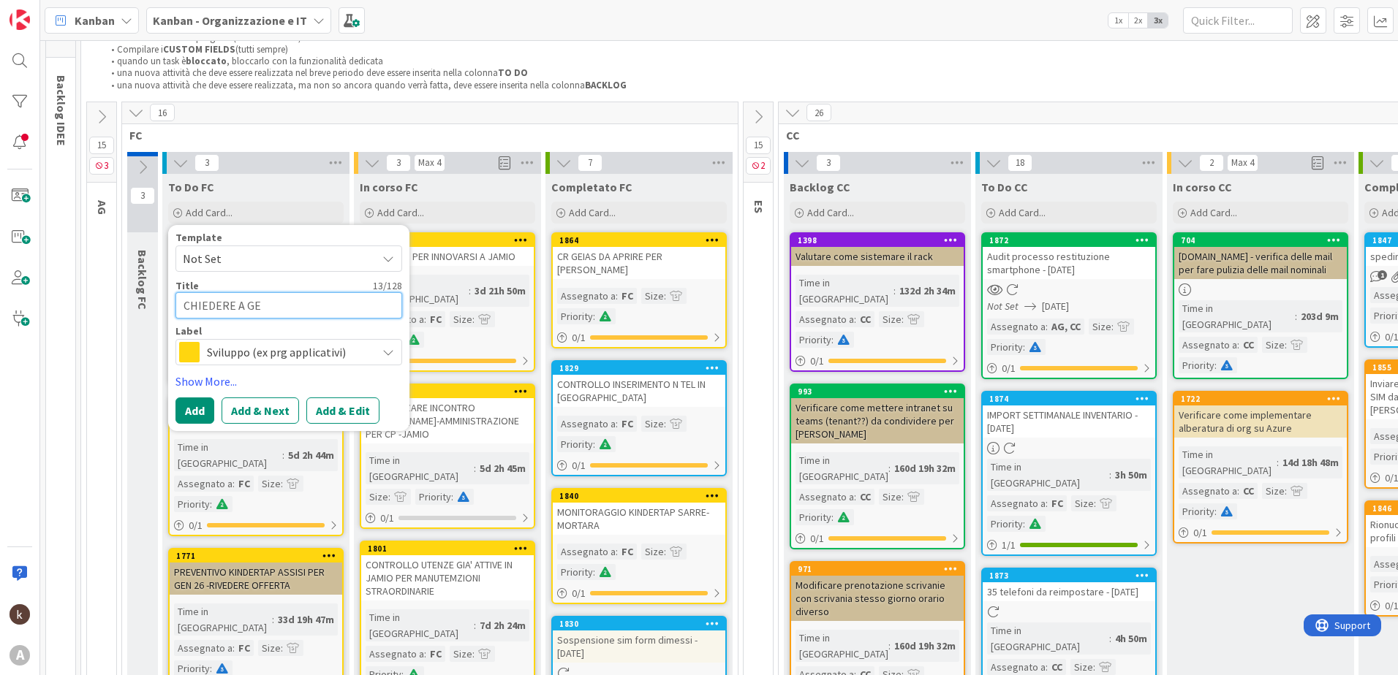
type textarea "x"
type textarea "CHIEDERE A GEI"
type textarea "x"
type textarea "CHIEDERE A GEIA"
type textarea "x"
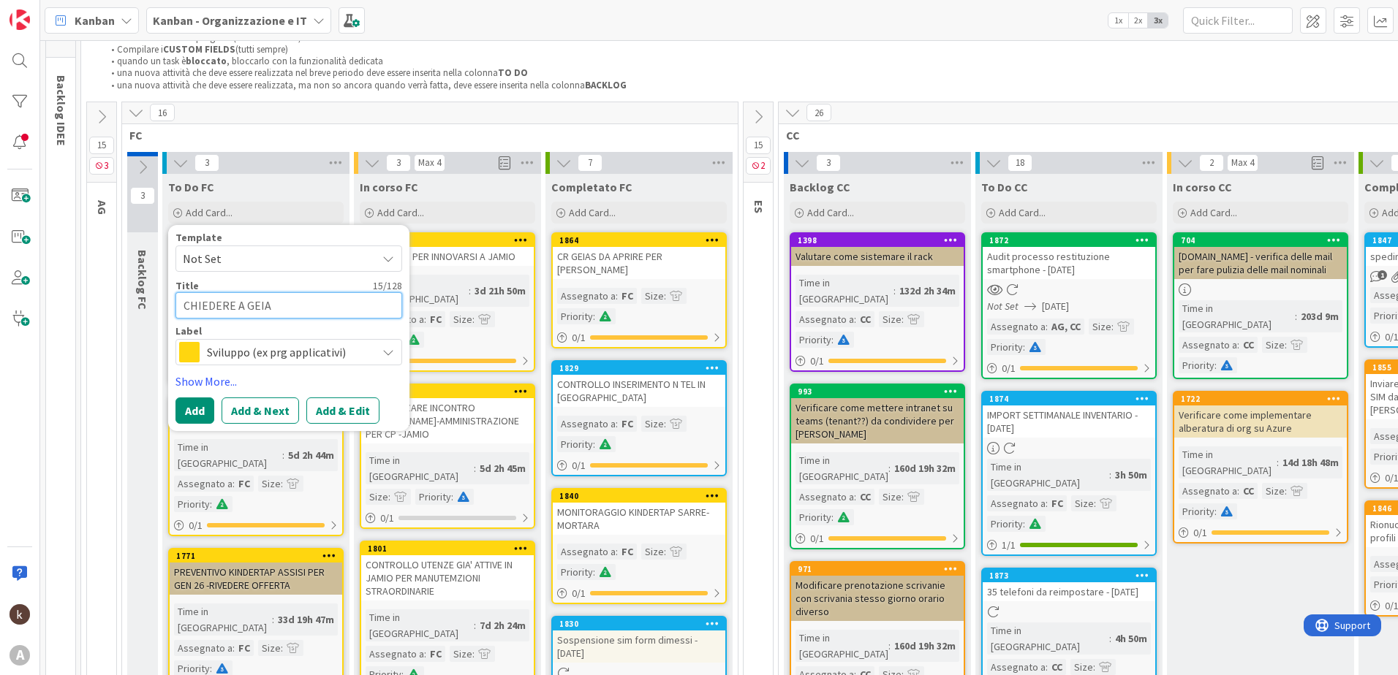
type textarea "CHIEDERE A GEIAS"
type textarea "x"
type textarea "CHIEDERE A GEIAS"
type textarea "x"
type textarea "CHIEDERE A GEIAS DO"
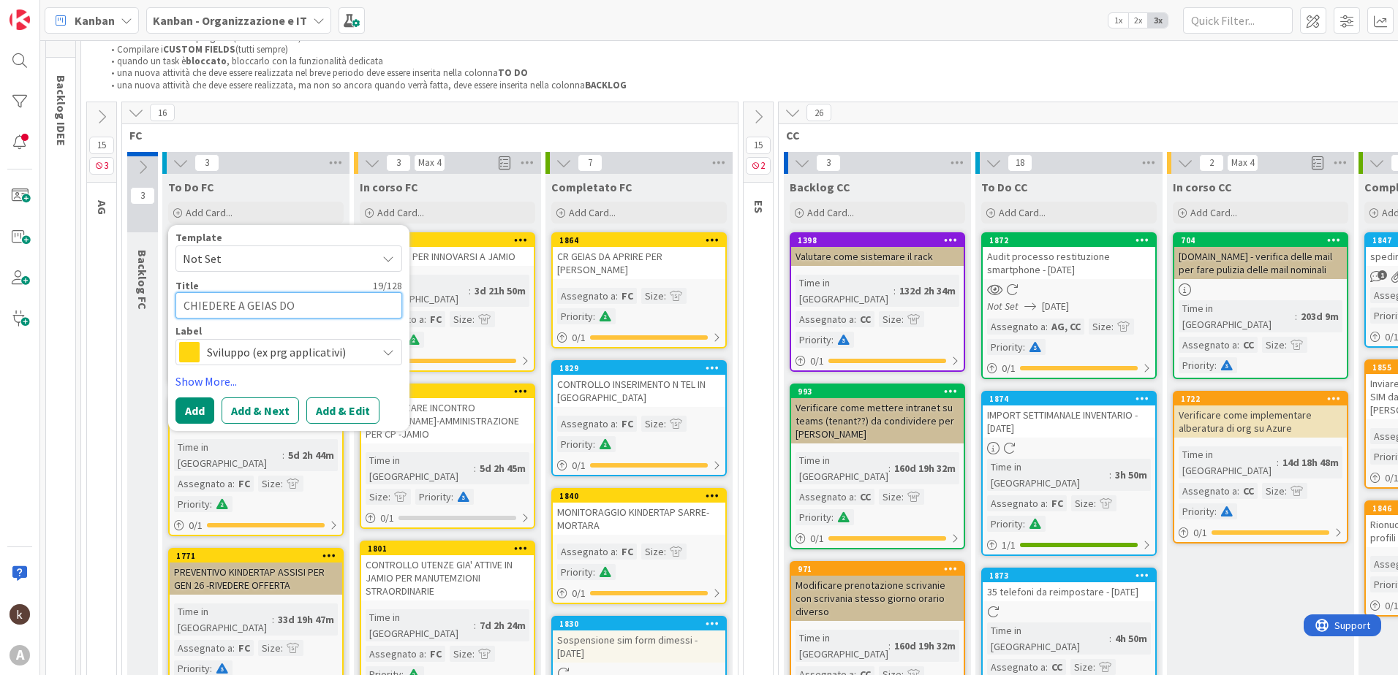
type textarea "x"
type textarea "CHIEDERE A GEIAS DOU"
type textarea "x"
type textarea "CHIEDERE A GEIAS DOUM"
type textarea "x"
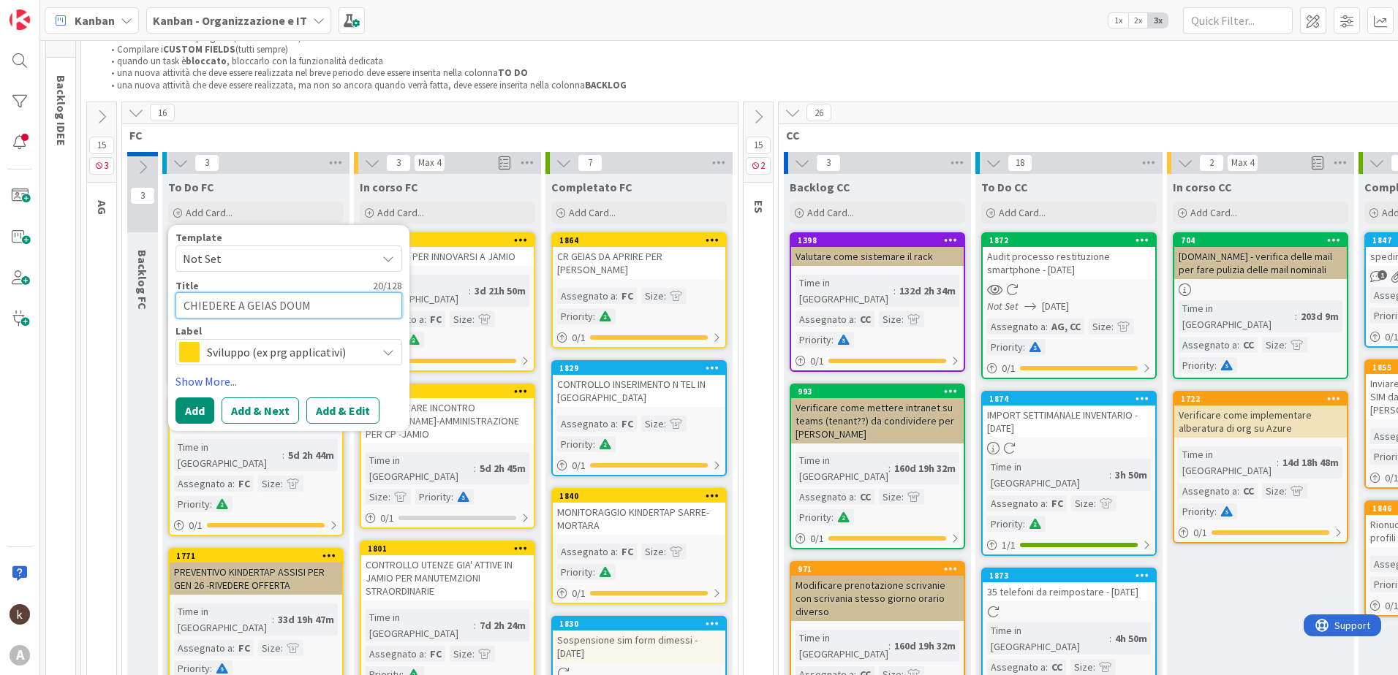
type textarea "CHIEDERE A GEIAS DOUME"
type textarea "x"
type textarea "CHIEDERE A GEIAS DOUMEN"
type textarea "x"
type textarea "CHIEDERE A GEIAS DOUMENTO"
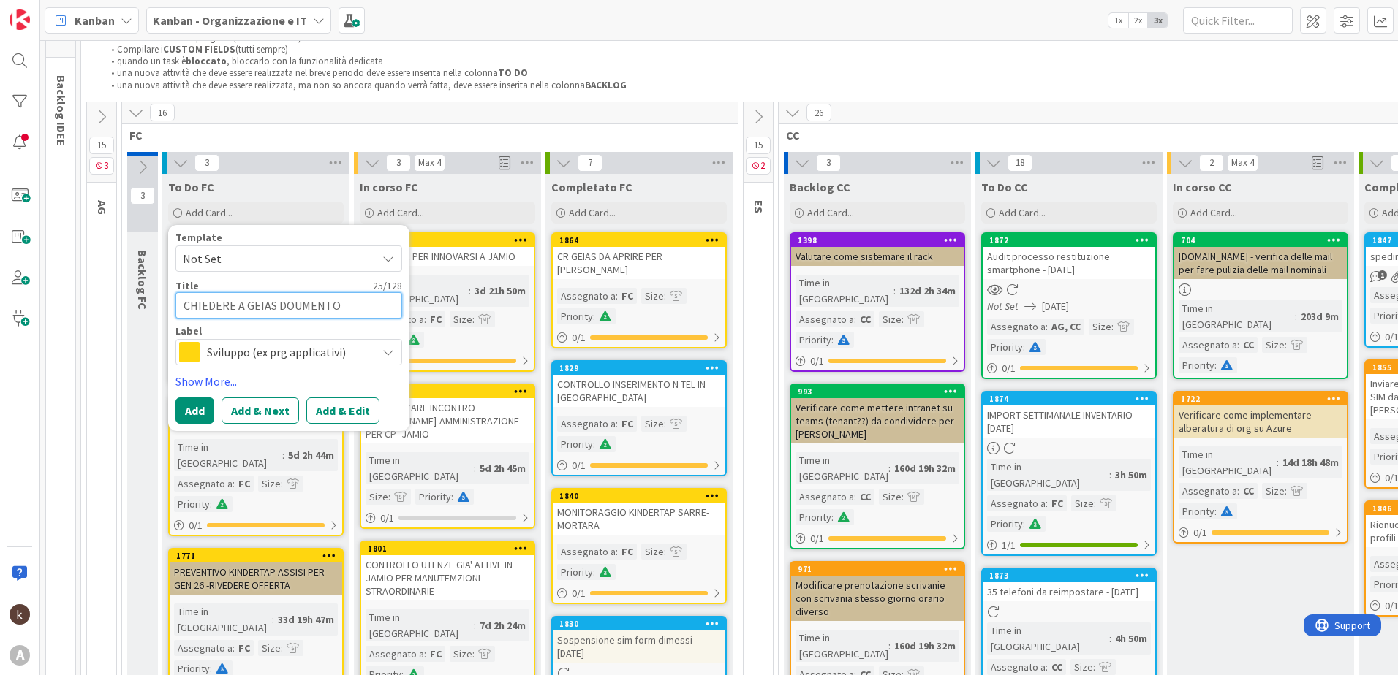
type textarea "x"
type textarea "CHIEDERE A GEIAS DOUMENTO"
type textarea "x"
type textarea "CHIEDERE A GEIAS DOUMENTO R"
type textarea "x"
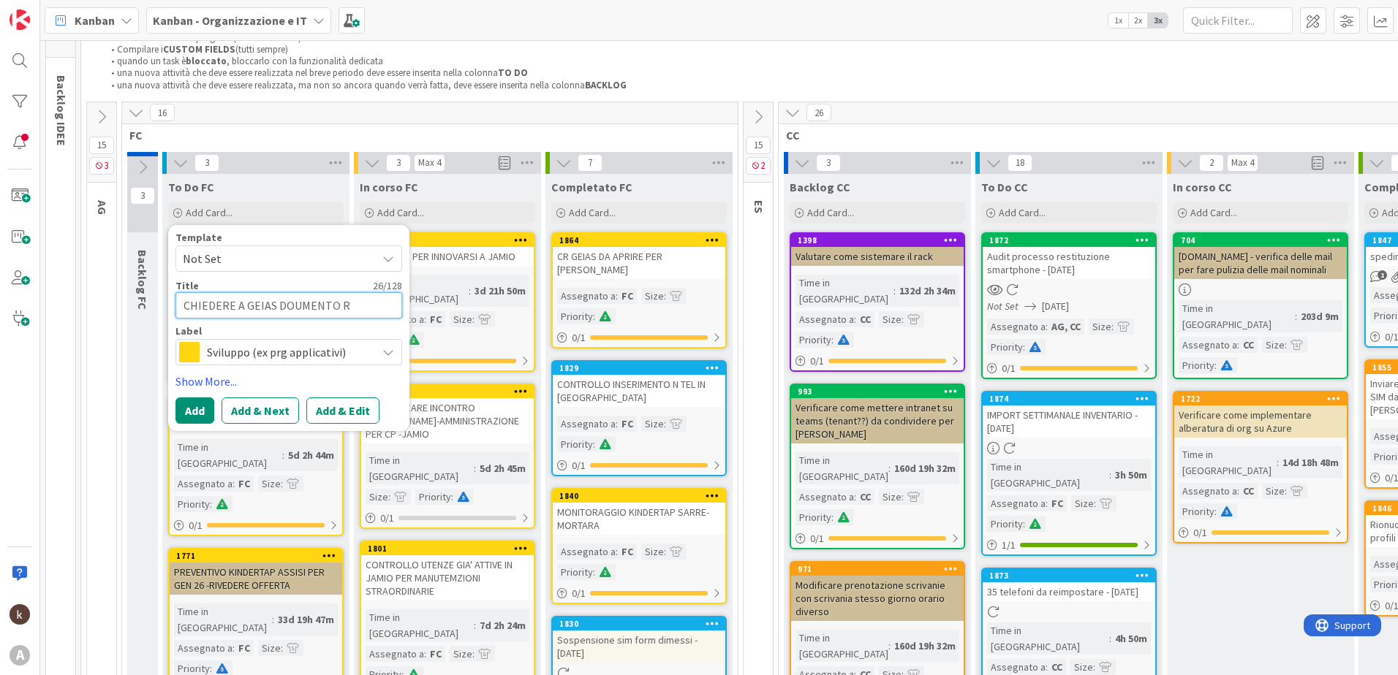
type textarea "CHIEDERE A GEIAS DOUMENTO RI"
type textarea "x"
type textarea "CHIEDERE A GEIAS DOUMENTO RIA"
type textarea "x"
type textarea "CHIEDERE A GEIAS DOUMENTO RIAS"
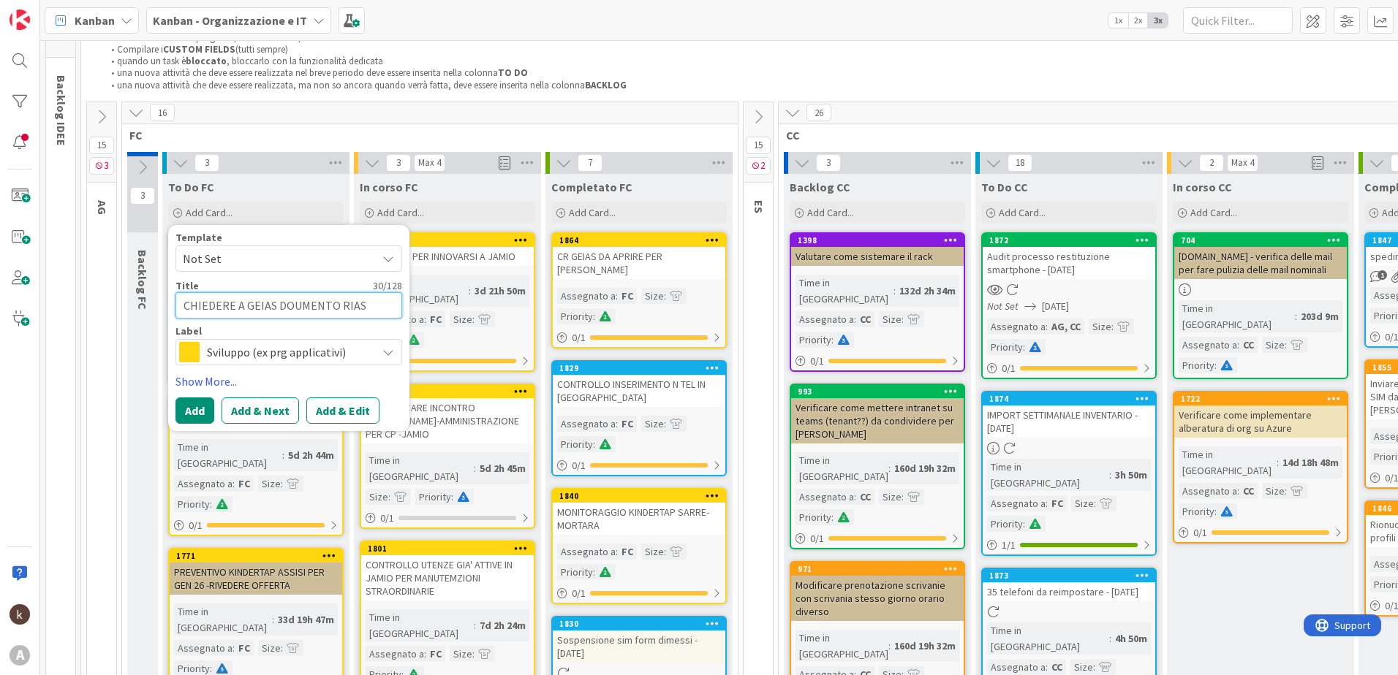
type textarea "x"
type textarea "CHIEDERE A GEIAS DOUMENTO RIASSU"
type textarea "x"
type textarea "CHIEDERE A GEIAS DOUMENTO RIASSUN"
type textarea "x"
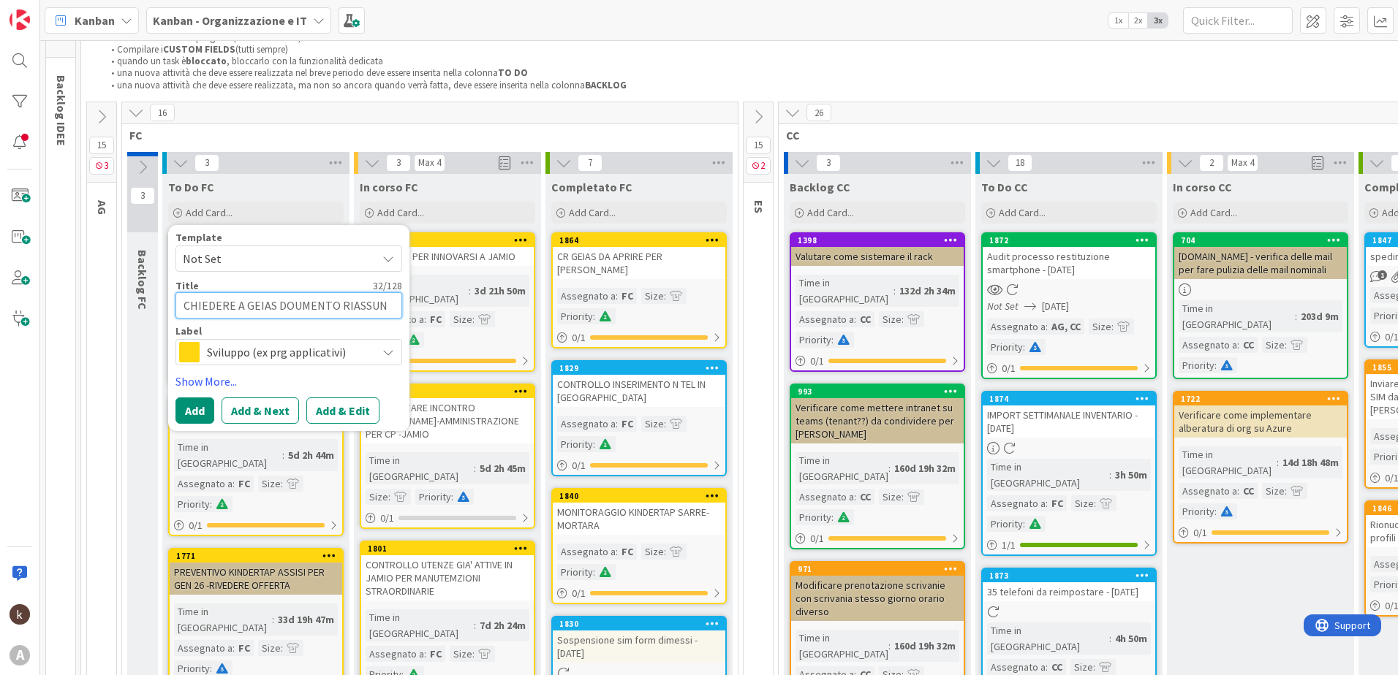
type textarea "CHIEDERE A GEIAS DOUMENTO RIASSUNT"
type textarea "x"
type textarea "CHIEDERE A GEIAS DOUMENTO RIASSUNTIV"
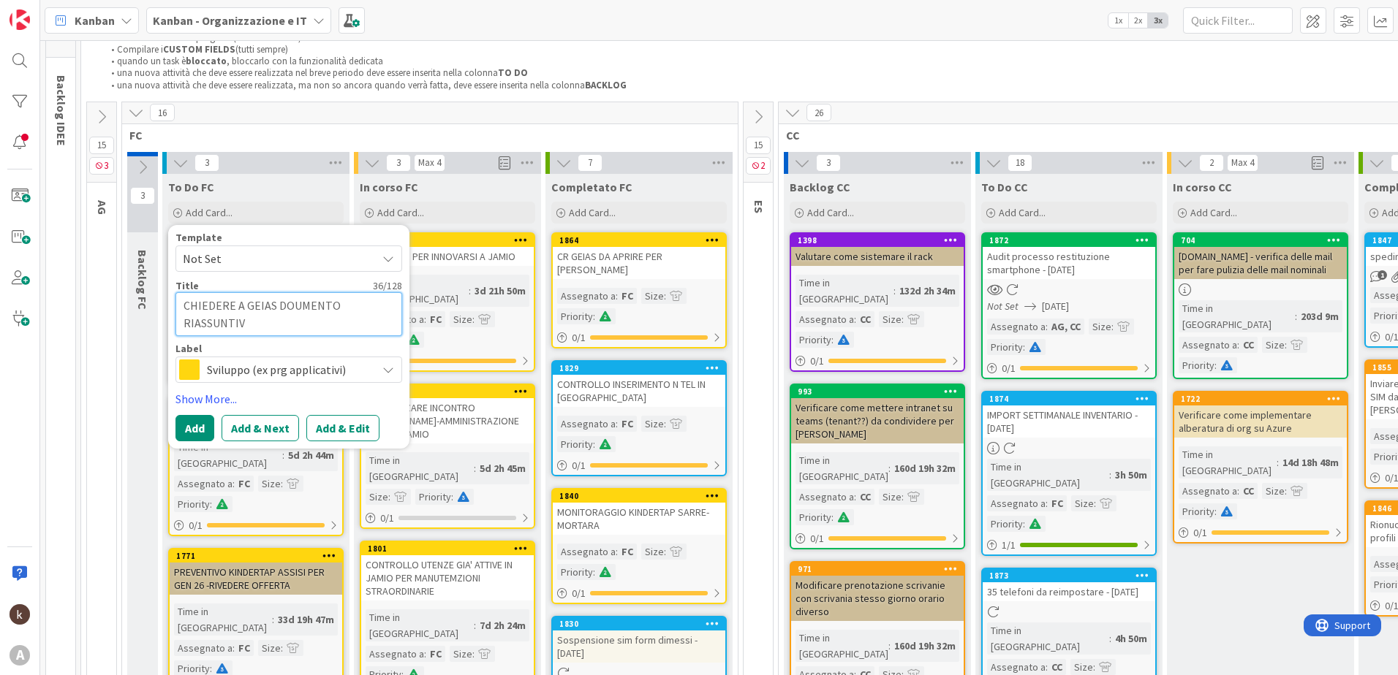
type textarea "x"
type textarea "CHIEDERE A GEIAS DOUMENTO RIASSUNTIVO"
type textarea "x"
type textarea "CHIEDERE A GEIAS DOUMENTO RIASSUNTIVO"
type textarea "x"
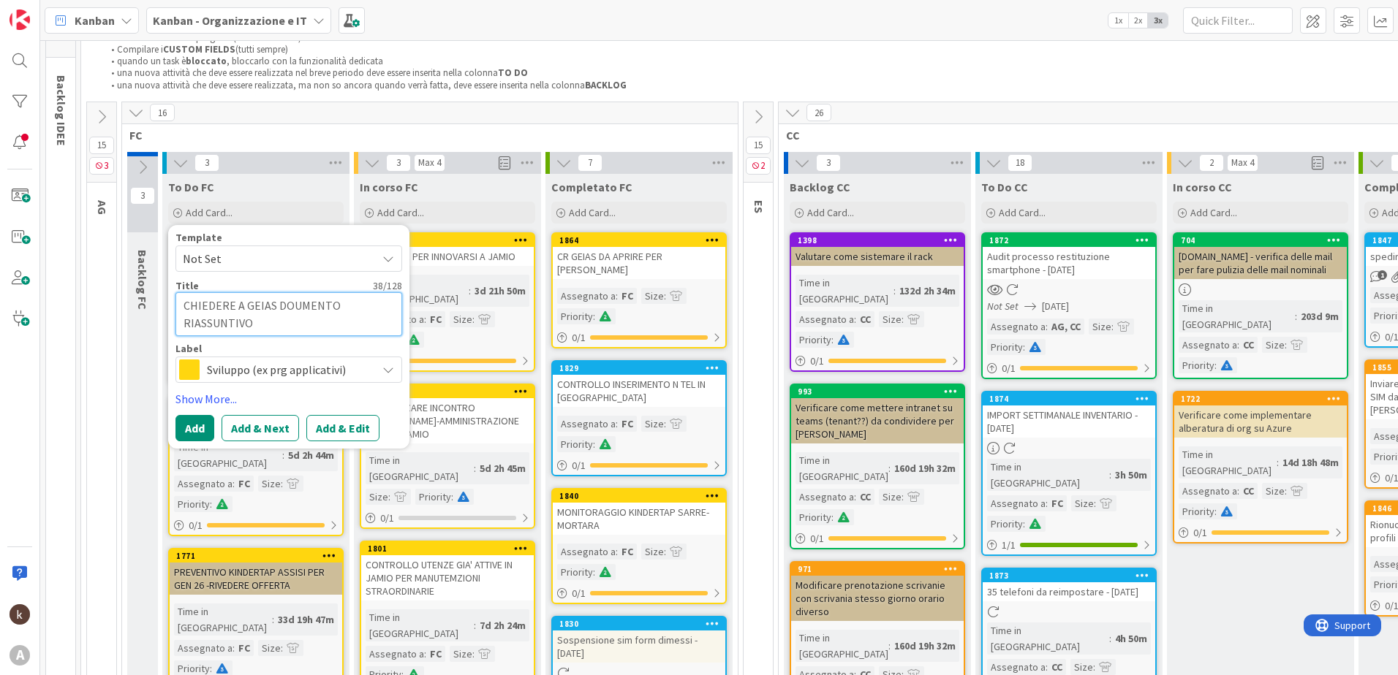
type textarea "CHIEDERE A GEIAS DOUMENTO RIASSUNTIVO M"
type textarea "x"
type textarea "CHIEDERE A GEIAS DOUMENTO RIASSUNTIVO MO"
type textarea "x"
type textarea "CHIEDERE A GEIAS DOUMENTO RIASSUNTIVO MOD"
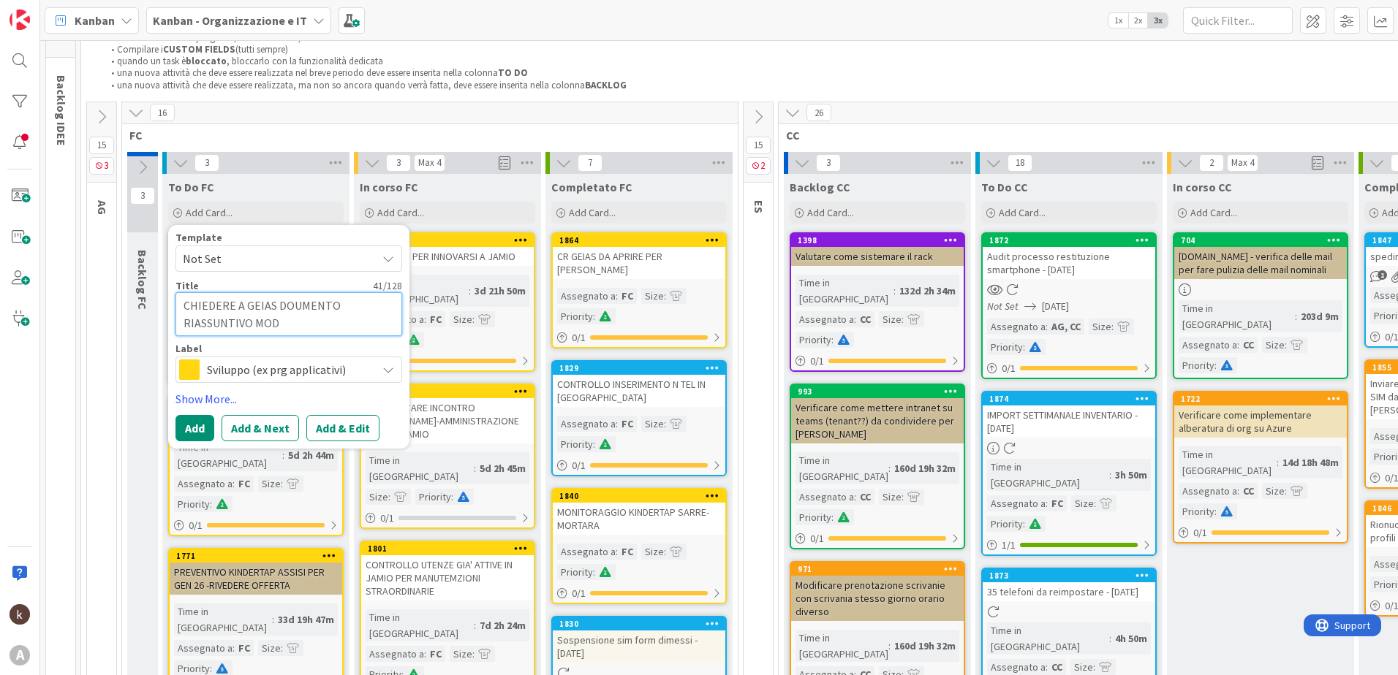
type textarea "x"
type textarea "CHIEDERE A GEIAS DOUMENTO RIASSUNTIVO [PERSON_NAME]"
type textarea "x"
type textarea "CHIEDERE A GEIAS DOUMENTO RIASSUNTIVO MODIF"
type textarea "x"
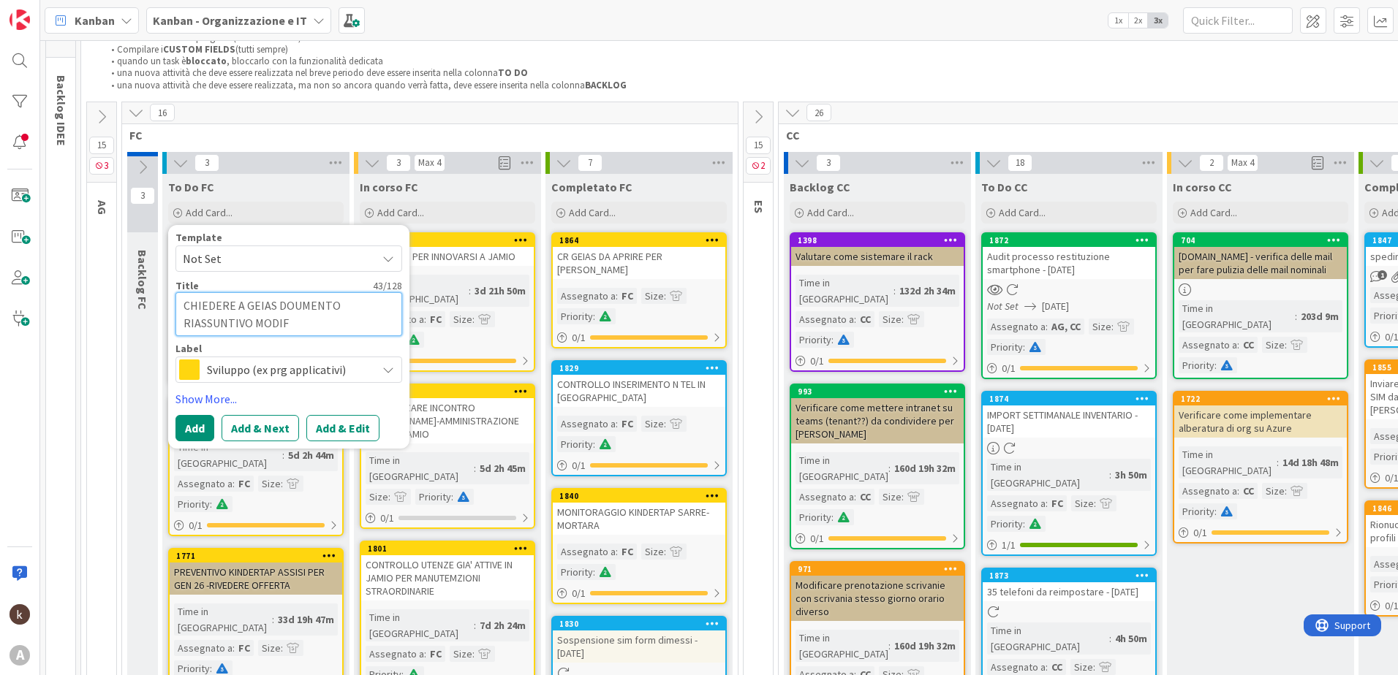
type textarea "CHIEDERE A GEIAS DOUMENTO RIASSUNTIVO [PERSON_NAME]"
type textarea "x"
type textarea "CHIEDERE A GEIAS DOUMENTO RIASSUNTIVO MODIFIC"
type textarea "x"
type textarea "CHIEDERE A GEIAS DOUMENTO RIASSUNTIVO MODIFICH"
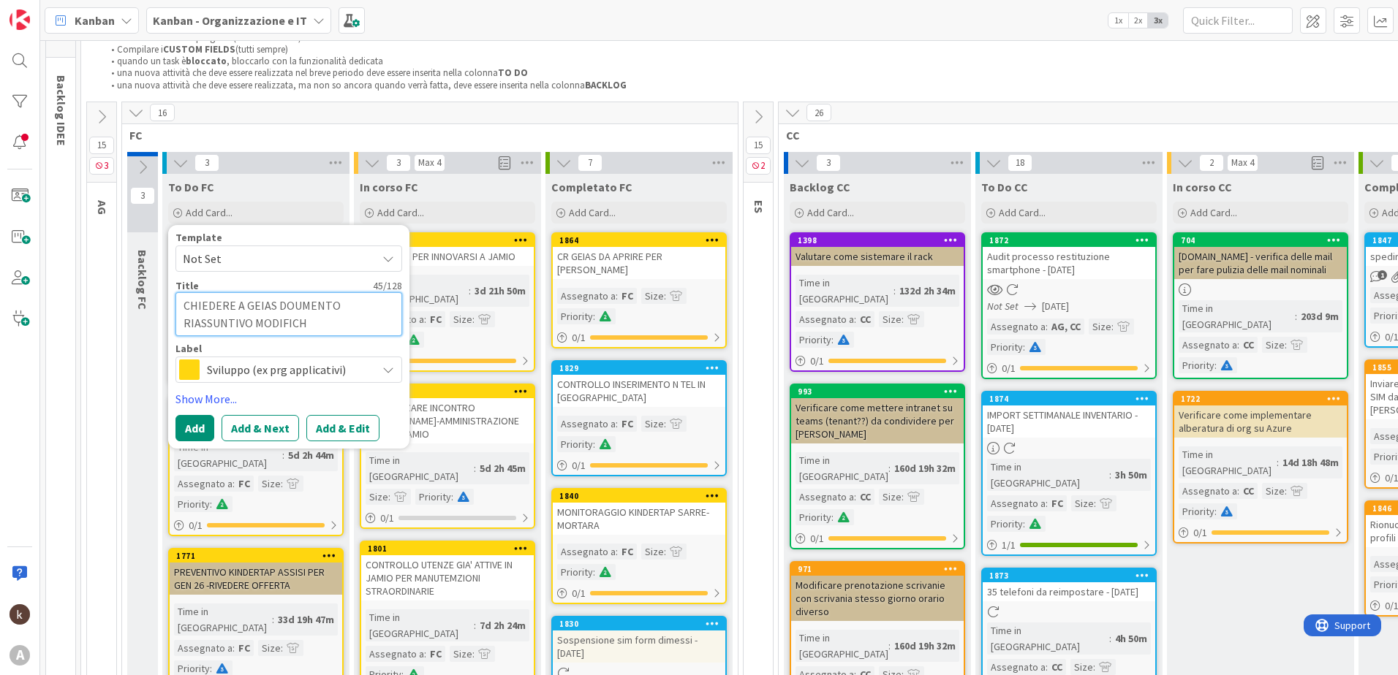
type textarea "x"
type textarea "CHIEDERE A GEIAS DOUMENTO RIASSUNTIVO MODIFICHE"
type textarea "x"
type textarea "CHIEDERE A GEIAS DOUMENTO RIASSUNTIVO MODIFICHE"
type textarea "x"
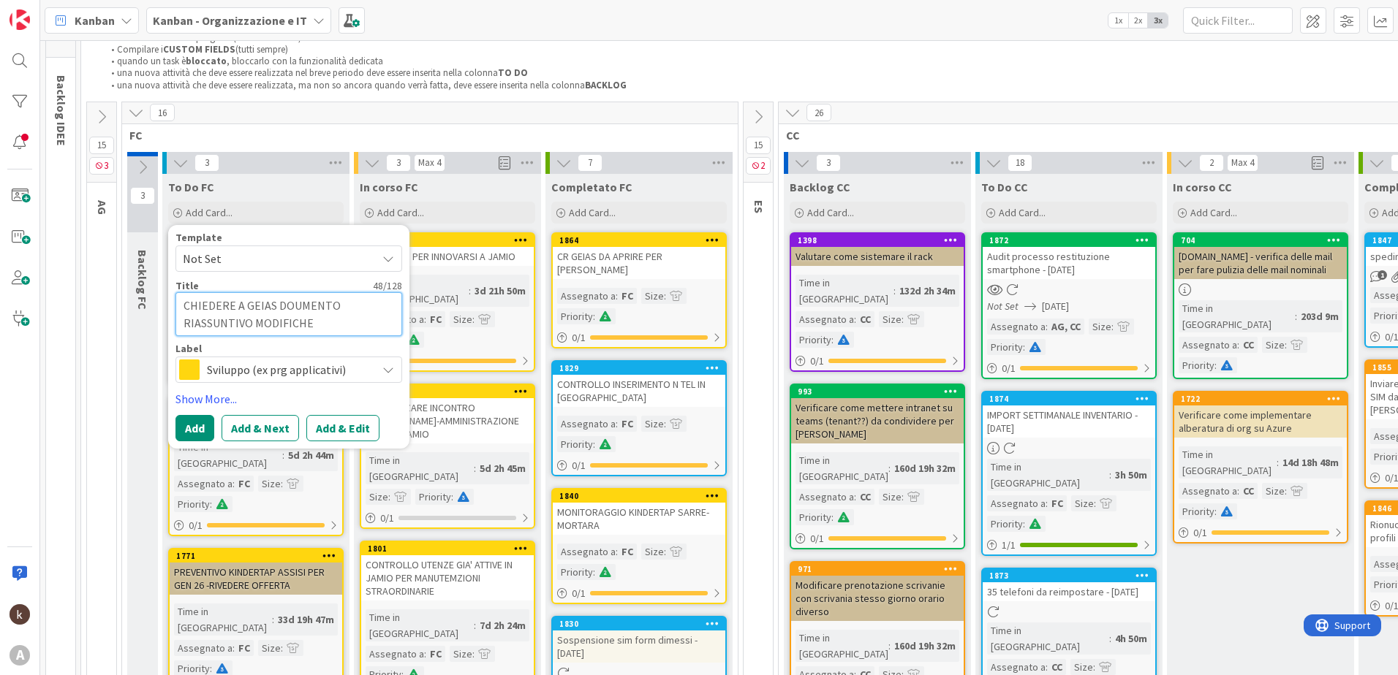
type textarea "CHIEDERE A GEIAS DOUMENTO RIASSUNTIVO MODIFICHE P"
type textarea "x"
type textarea "CHIEDERE A GEIAS DOUMENTO RIASSUNTIVO MODIFICHE PE"
type textarea "x"
type textarea "CHIEDERE A GEIAS DOUMENTO RIASSUNTIVO MODIFICHE PER"
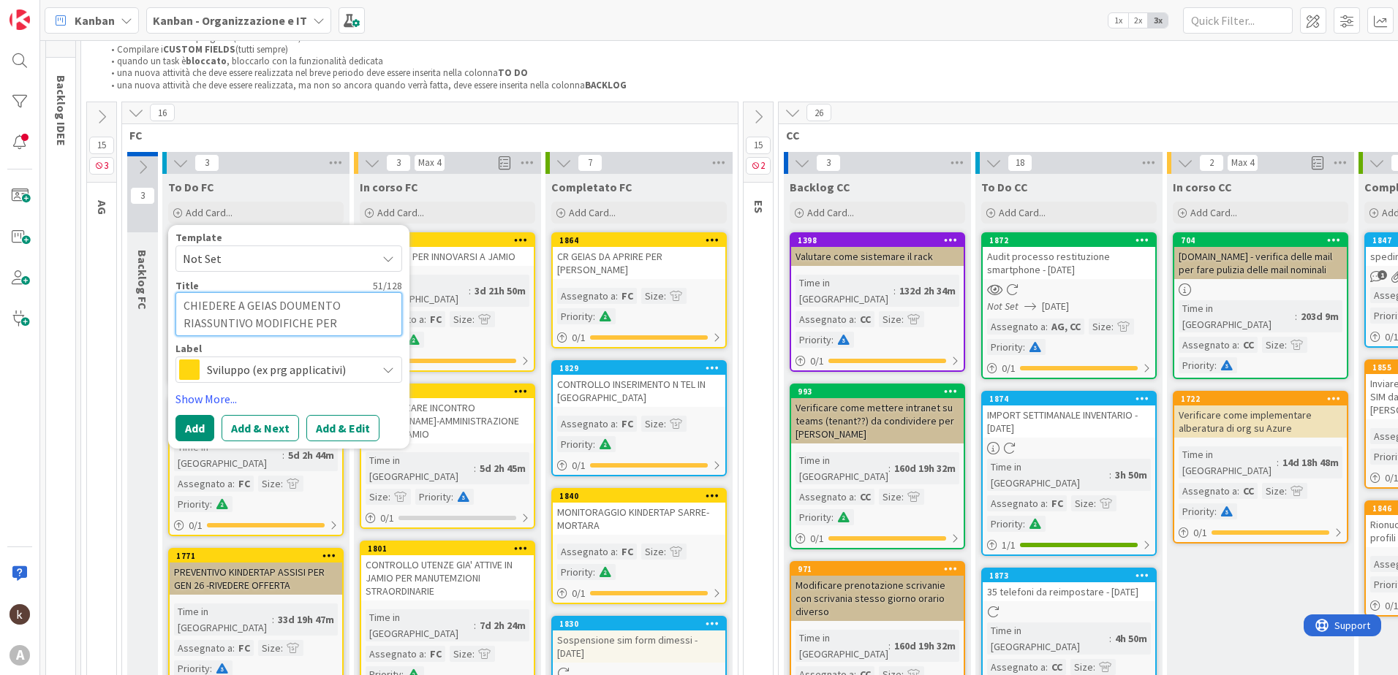
type textarea "x"
type textarea "CHIEDERE A GEIAS DOUMENTO RIASSUNTIVO MODIFICHE PER"
type textarea "x"
type textarea "CHIEDERE A GEIAS DOUMENTO RIASSUNTIVO MODIFICHE PER L"
type textarea "x"
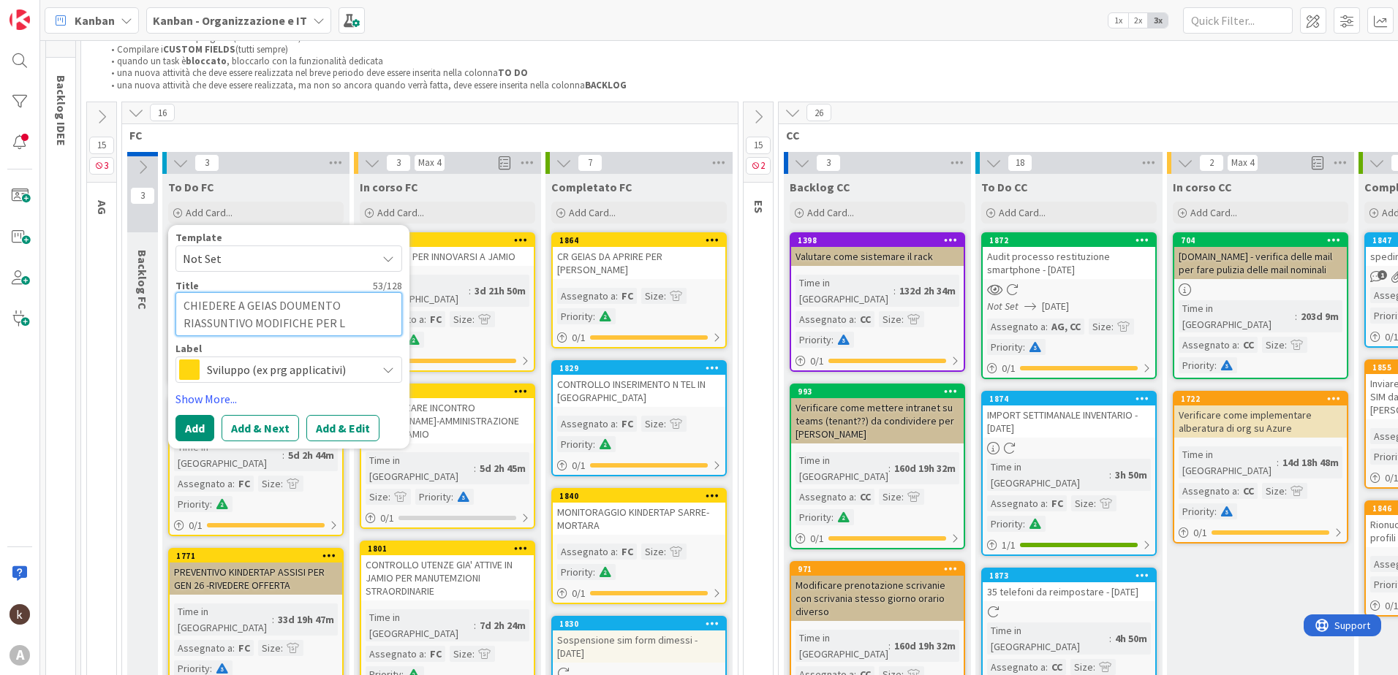
type textarea "CHIEDERE A GEIAS DOUMENTO RIASSUNTIVO MODIFICHE PER LE"
type textarea "x"
type textarea "CHIEDERE A GEIAS DOUMENTO RIASSUNTIVO MODIFICHE PER LE"
type textarea "x"
type textarea "CHIEDERE A GEIAS DOUMENTO RIASSUNTIVO MODIFICHE PER LE C"
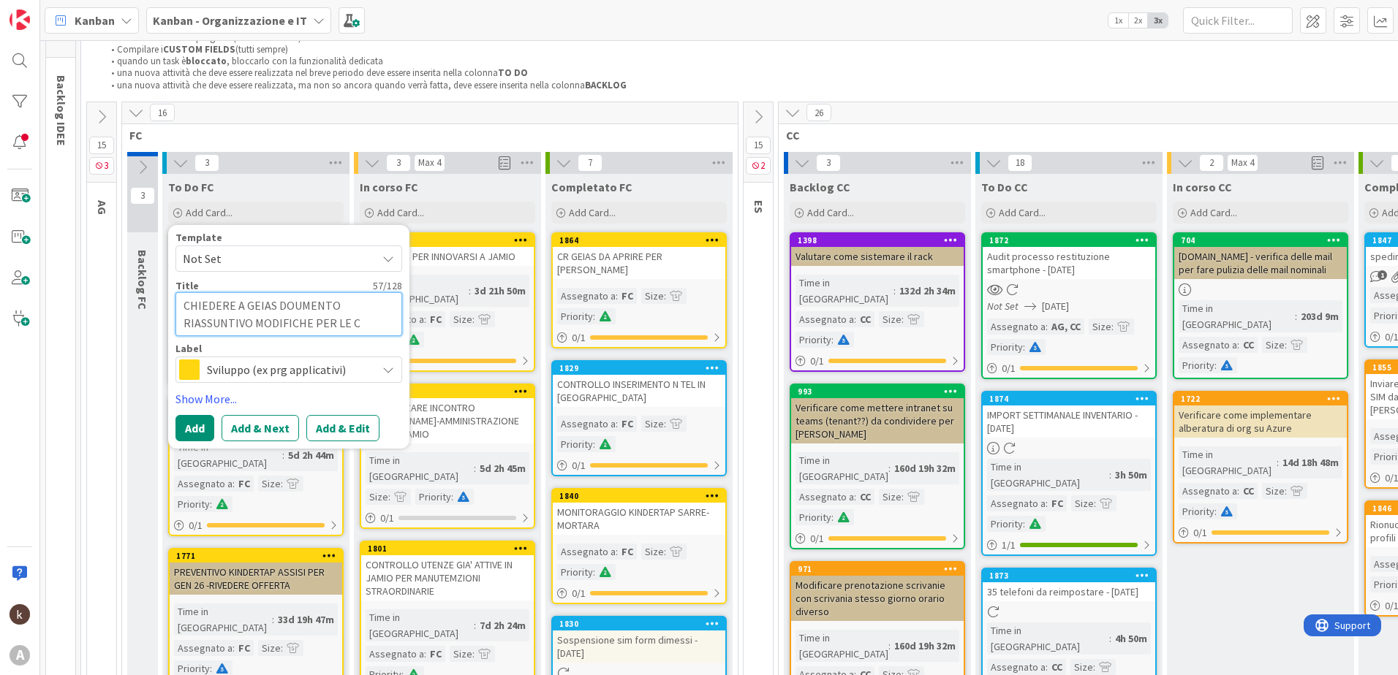
type textarea "x"
type textarea "CHIEDERE A GEIAS DOUMENTO RIASSUNTIVO MODIFICHE PER LE COM"
type textarea "x"
type textarea "CHIEDERE A GEIAS DOUMENTO RIASSUNTIVO MODIFICHE PER LE COMM"
type textarea "x"
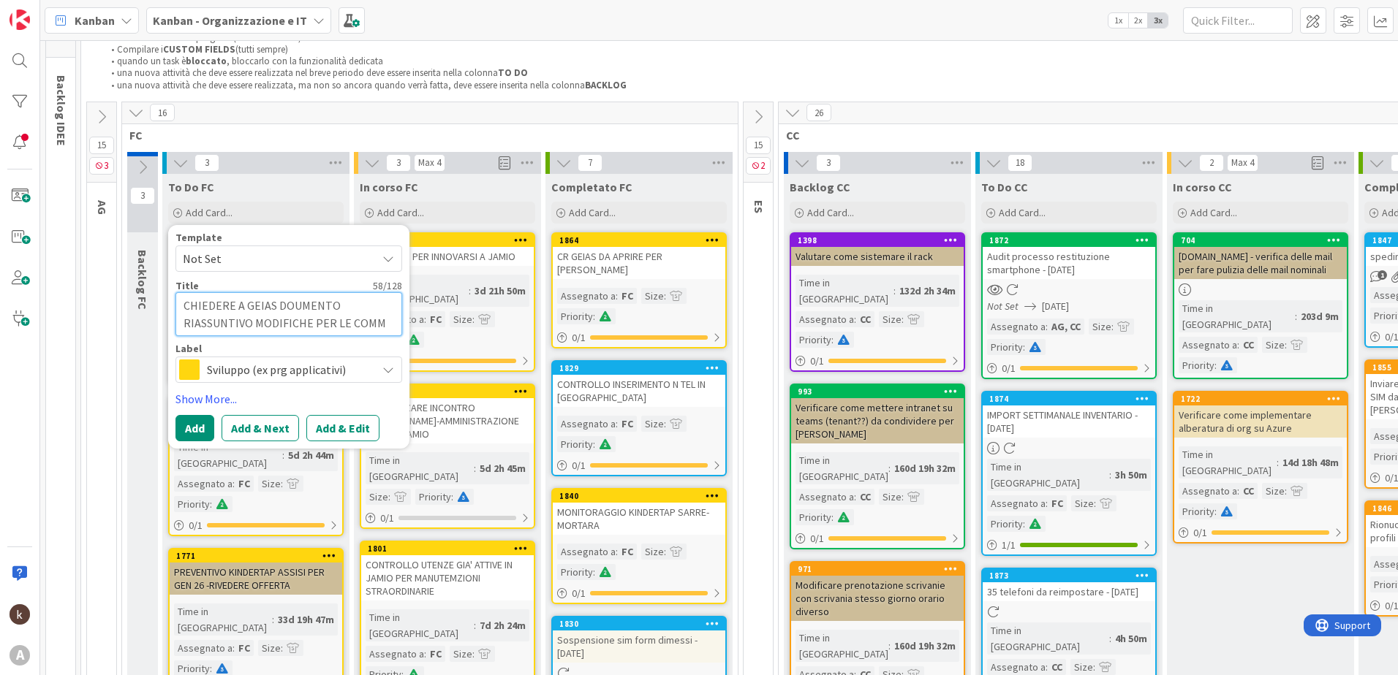
type textarea "CHIEDERE A GEIAS DOUMENTO RIASSUNTIVO MODIFICHE PER LE COMME"
type textarea "x"
type textarea "CHIEDERE A GEIAS DOUMENTO RIASSUNTIVO MODIFICHE PER LE COMMES"
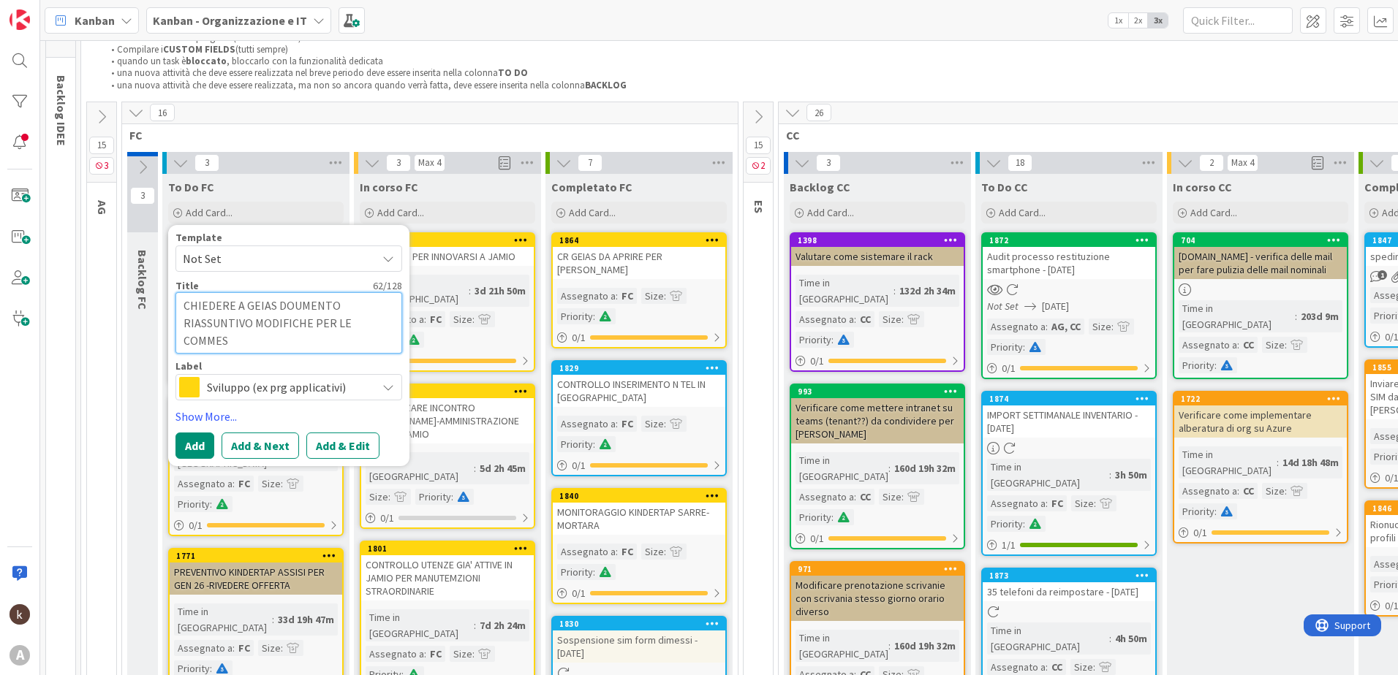
type textarea "x"
type textarea "CHIEDERE A GEIAS DOUMENTO RIASSUNTIVO MODIFICHE PER LE COMMESS"
type textarea "x"
type textarea "CHIEDERE A GEIAS DOUMENTO RIASSUNTIVO MODIFICHE PER LE COMMESSE"
type textarea "x"
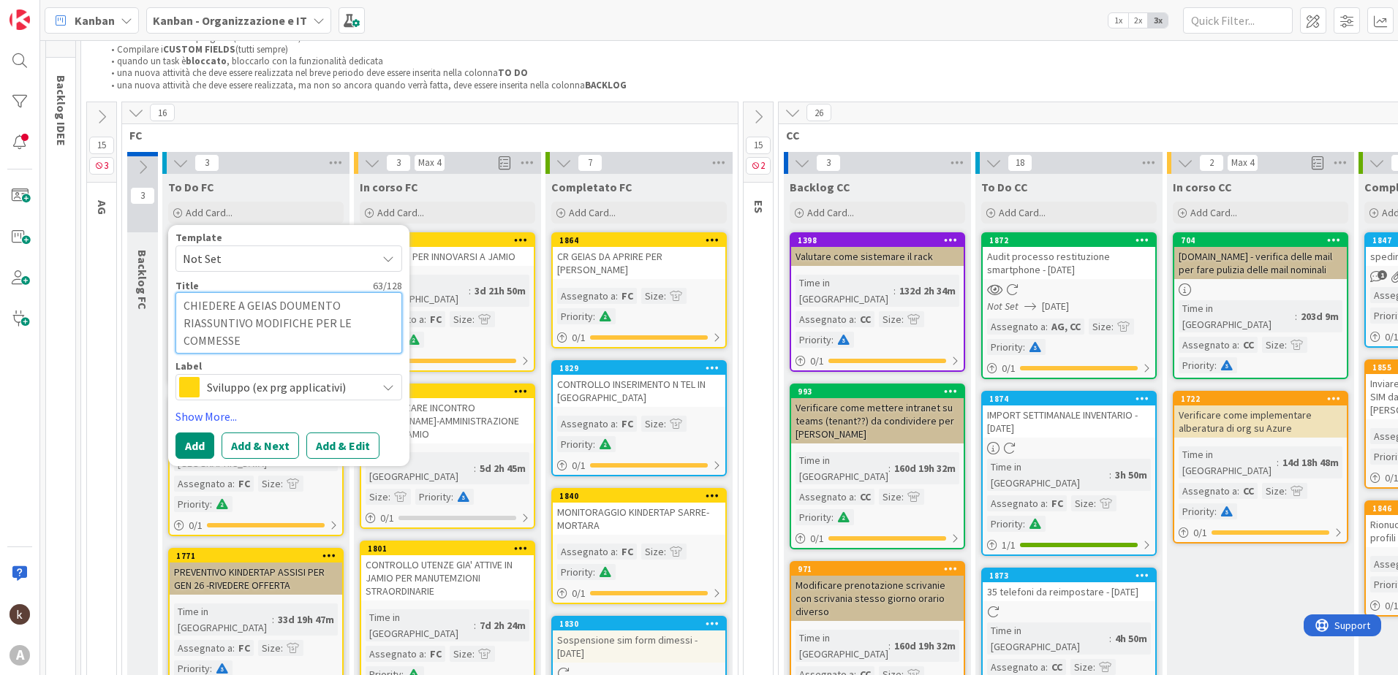
type textarea "CHIEDERE A GEIAS DOUMENTO RIASSUNTIVO MODIFICHE PER LE COMMESSE"
type textarea "x"
type textarea "CHIEDERE A GEIAS DOUMENTO RIASSUNTIVO MODIFICHE PER LE COMMESSE"
type textarea "x"
type textarea "CHIEDERE A GEIAS DOUMENTO RIASSUNTIVO MODIFICHE PER LE COMMESS"
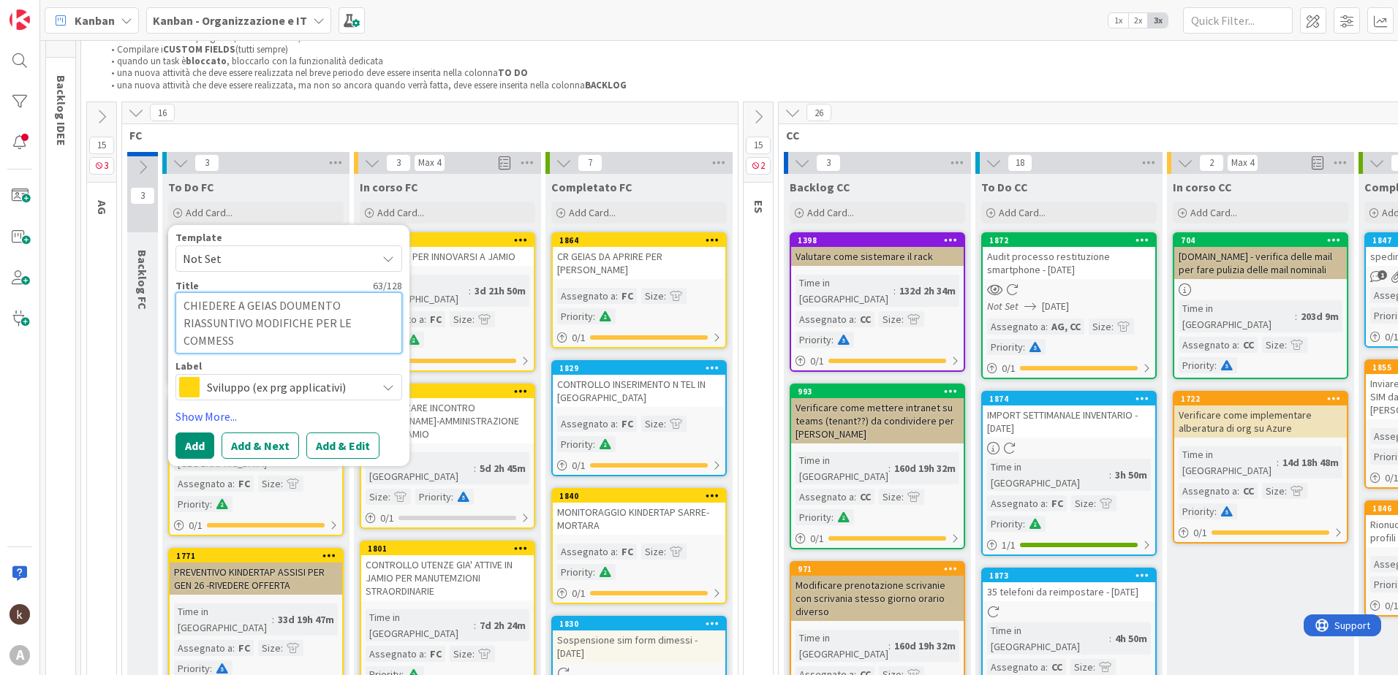
type textarea "x"
type textarea "CHIEDERE A GEIAS DOUMENTO RIASSUNTIVO MODIFICHE PER LE COMMES"
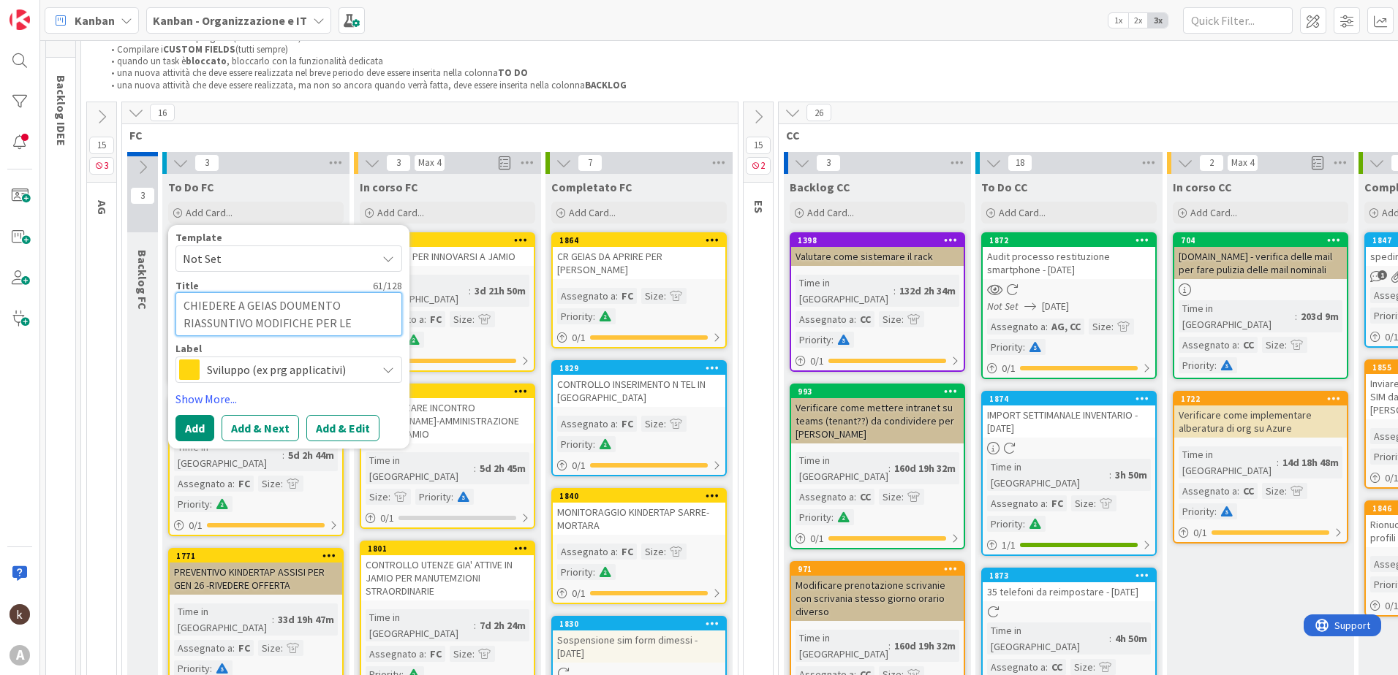
type textarea "x"
type textarea "CHIEDERE A GEIAS DOUMENTO RIASSUNTIVO MODIFICHE PER LE COMME"
type textarea "x"
type textarea "CHIEDERE A GEIAS DOUMENTO RIASSUNTIVO MODIFICHE PER LE COMM"
type textarea "x"
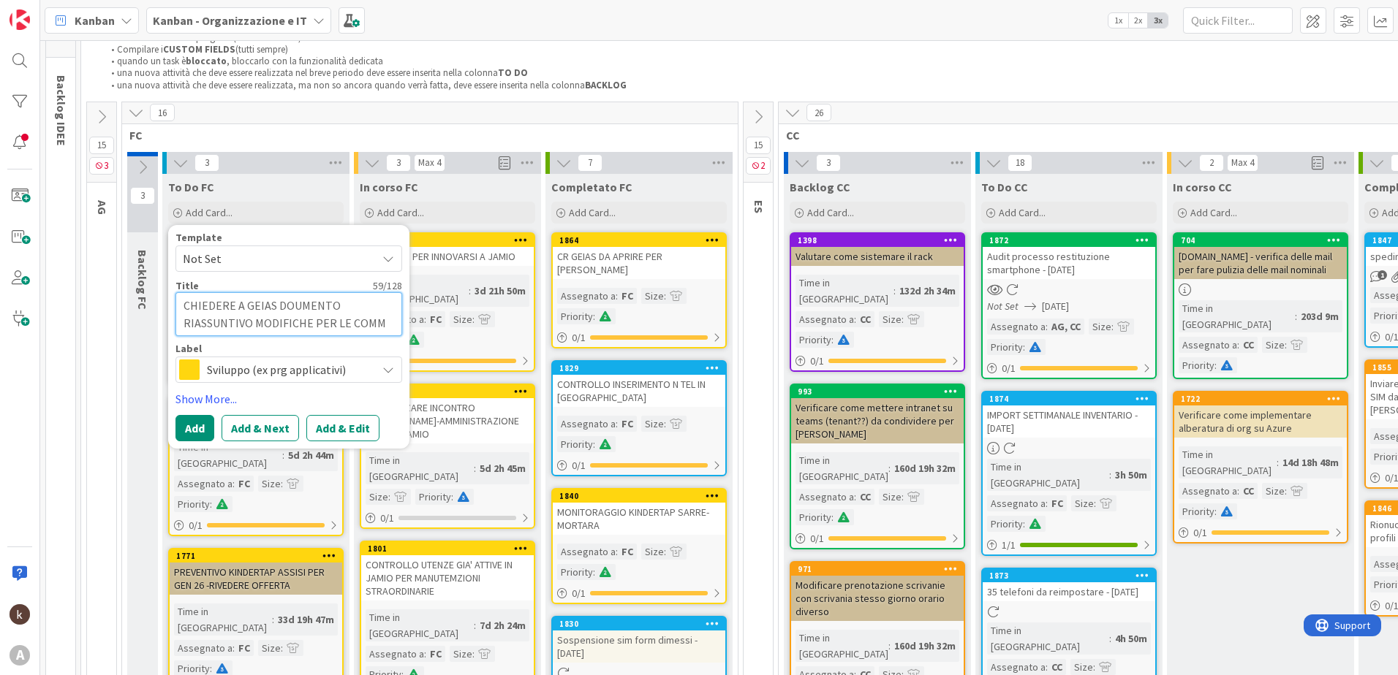
type textarea "CHIEDERE A GEIAS DOUMENTO RIASSUNTIVO MODIFICHE PER LE COM"
type textarea "x"
type textarea "CHIEDERE A GEIAS DOUMENTO RIASSUNTIVO MODIFICHE PER LE CO"
type textarea "x"
type textarea "CHIEDERE A GEIAS DOUMENTO RIASSUNTIVO MODIFICHE PER LE C"
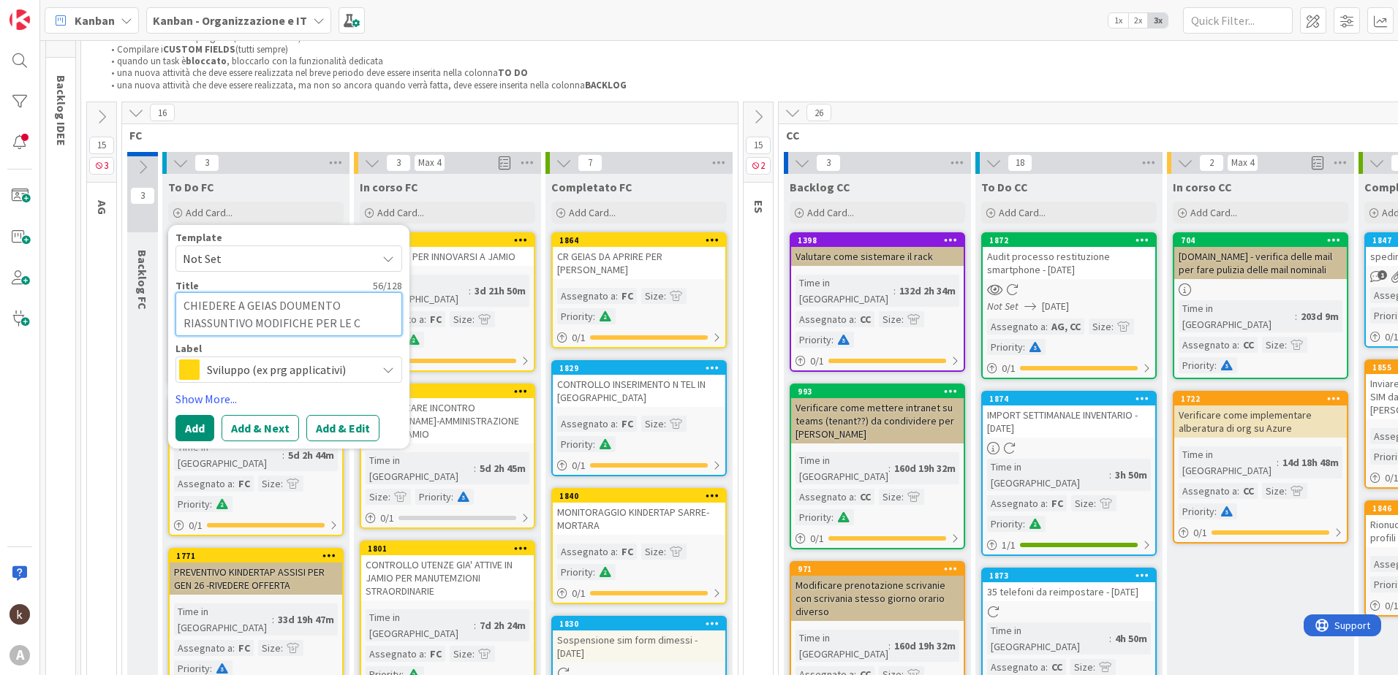
type textarea "x"
type textarea "CHIEDERE A GEIAS DOUMENTO RIASSUNTIVO MODIFICHE PER LE"
type textarea "x"
type textarea "CHIEDERE A GEIAS DOUMENTO RIASSUNTIVO MODIFICHE PER LE"
type textarea "x"
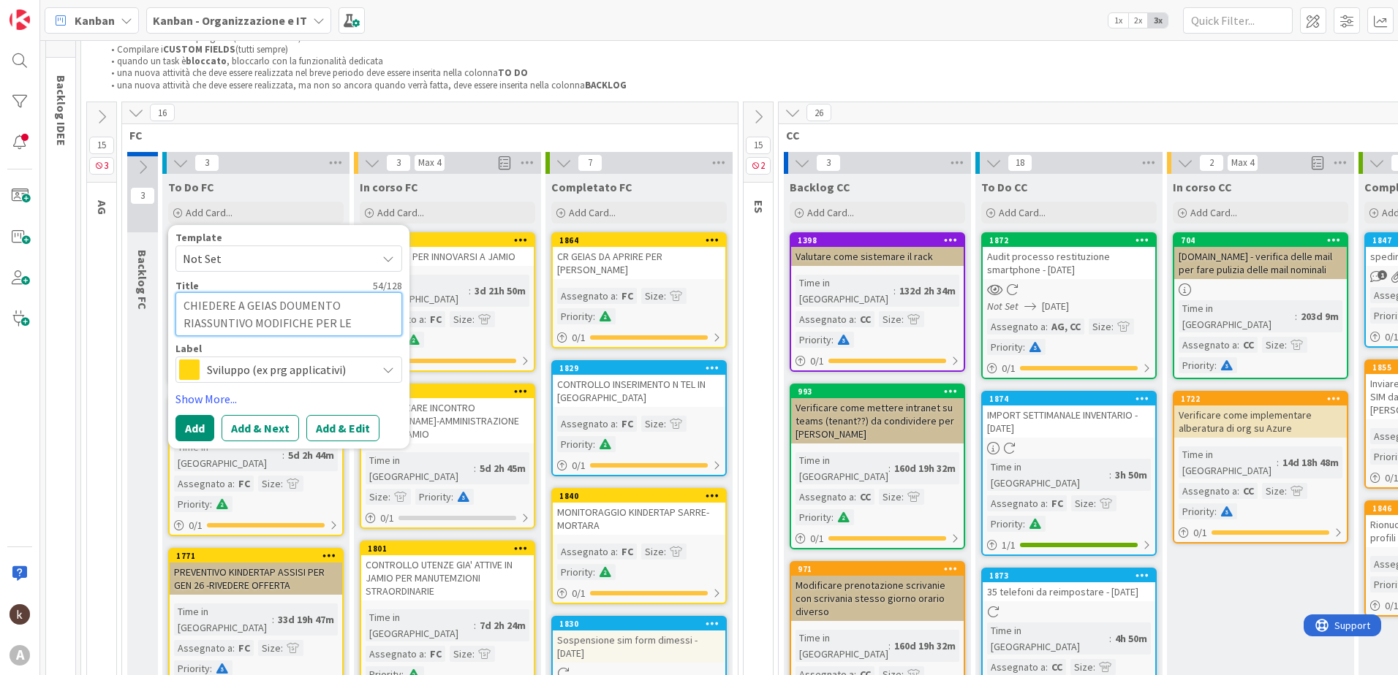
type textarea "CHIEDERE A GEIAS DOUMENTO RIASSUNTIVO MODIFICHE PER L"
type textarea "x"
type textarea "CHIEDERE A GEIAS DOUMENTO RIASSUNTIVO MODIFICHE PER"
type textarea "x"
type textarea "CHIEDERE A GEIAS DOUMENTO RIASSUNTIVO MODIFICHE PER I"
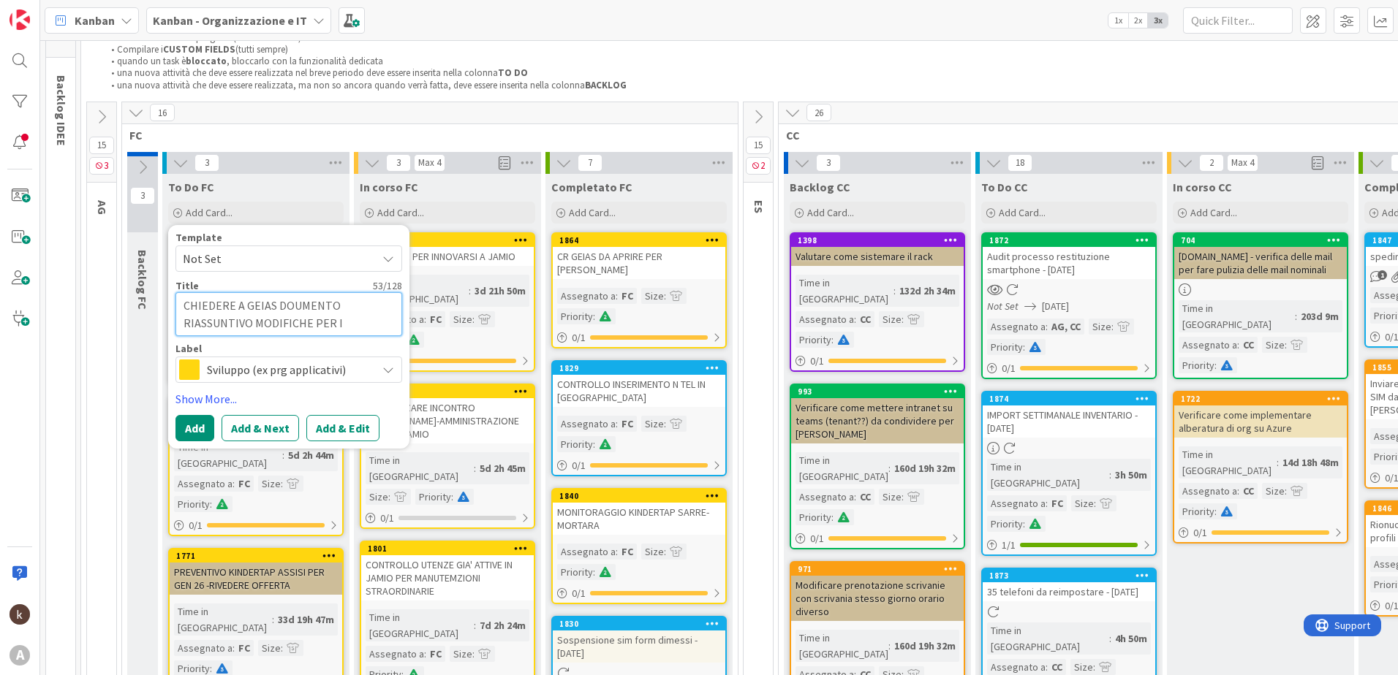
type textarea "x"
type textarea "CHIEDERE A GEIAS DOUMENTO RIASSUNTIVO MODIFICHE PER I"
type textarea "x"
type textarea "CHIEDERE A GEIAS DOUMENTO RIASSUNTIVO MODIFICHE PER I C"
type textarea "x"
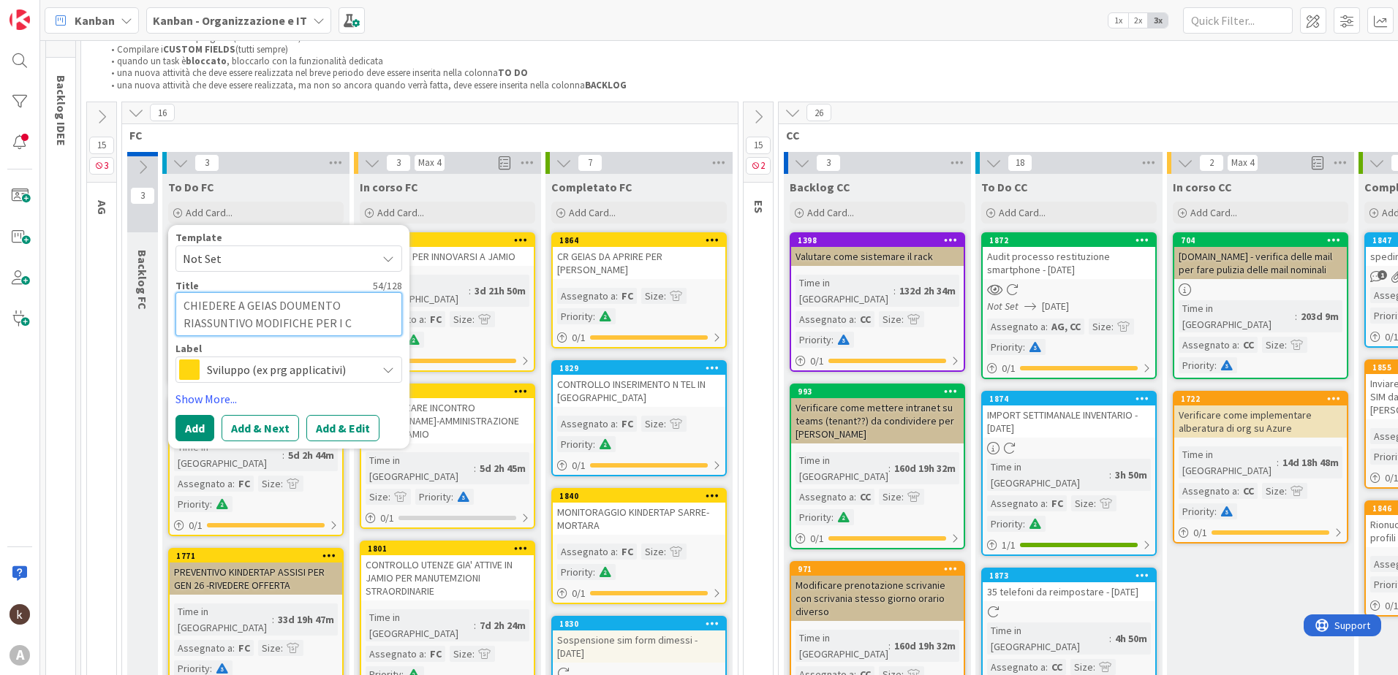
type textarea "CHIEDERE A GEIAS DOUMENTO RIASSUNTIVO MODIFICHE PER I CD"
type textarea "x"
type textarea "CHIEDERE A GEIAS DOUMENTO RIASSUNTIVO MODIFICHE PER I CDC"
type textarea "x"
type textarea "CHIEDERE A GEIAS DOUMENTO RIASSUNTIVO MODIFICHE PER I CDC"
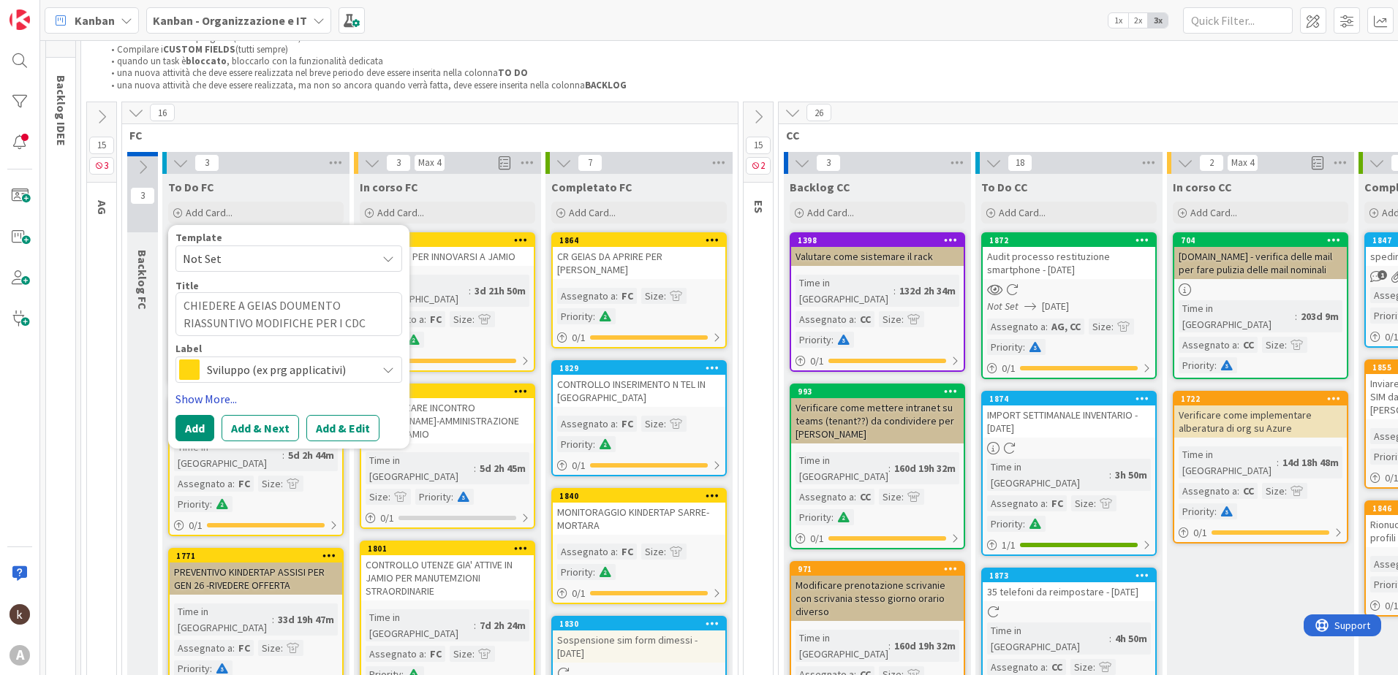
click at [203, 400] on link "Show More..." at bounding box center [288, 399] width 227 height 18
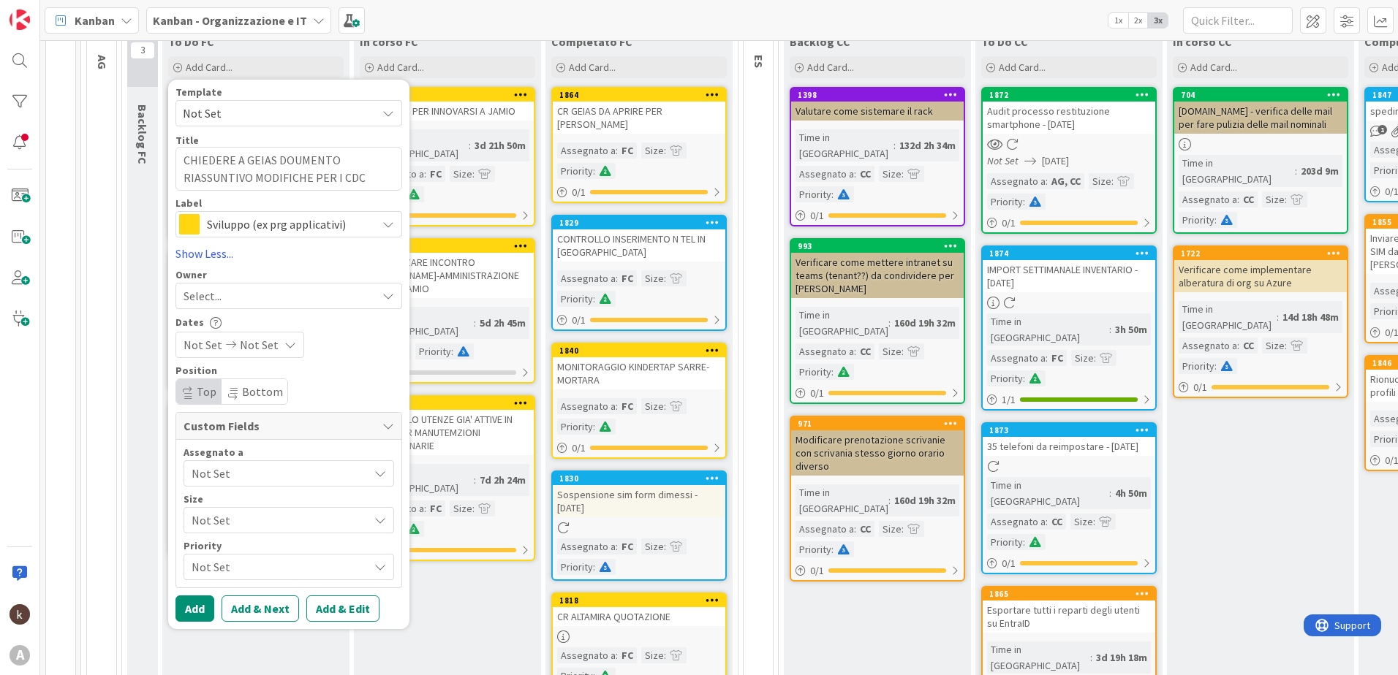
scroll to position [213, 0]
click at [219, 472] on span "Not Set" at bounding box center [280, 473] width 177 height 18
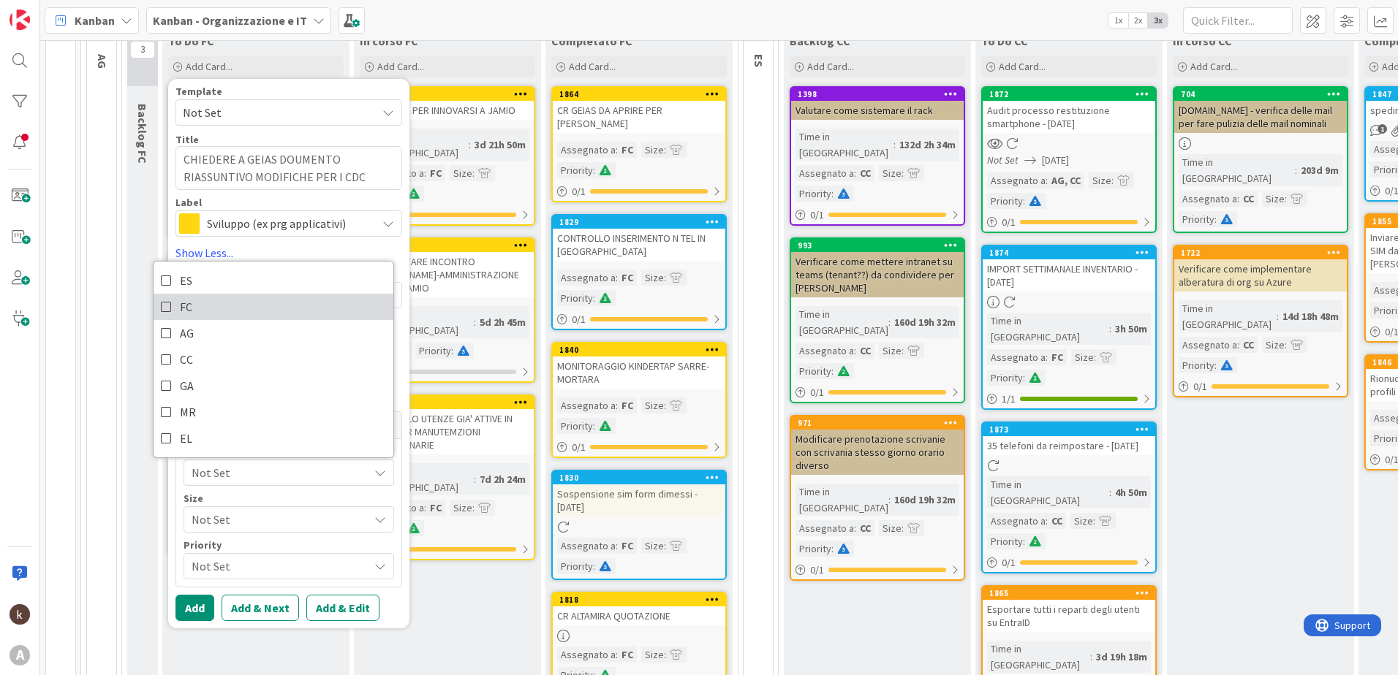
click at [182, 311] on span "FC" at bounding box center [186, 307] width 12 height 22
click at [210, 497] on div "Size" at bounding box center [288, 498] width 211 height 10
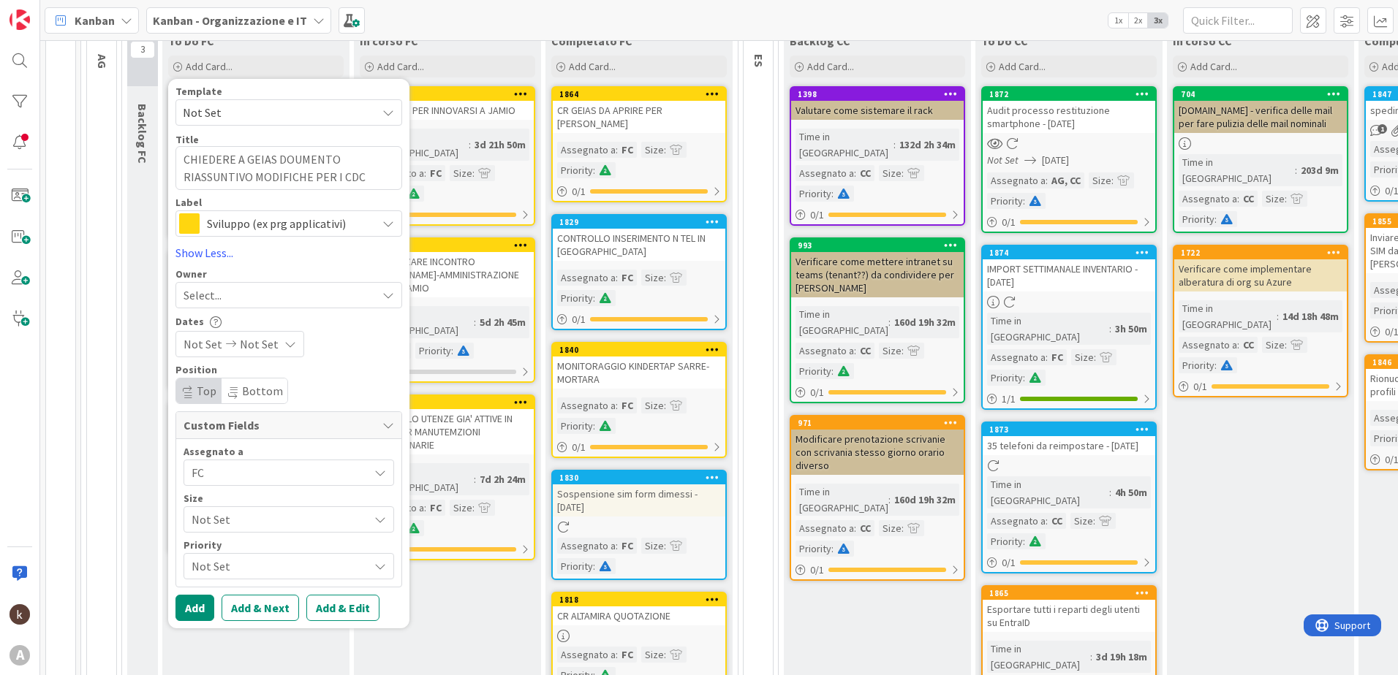
click at [221, 526] on span "Not Set" at bounding box center [277, 519] width 170 height 20
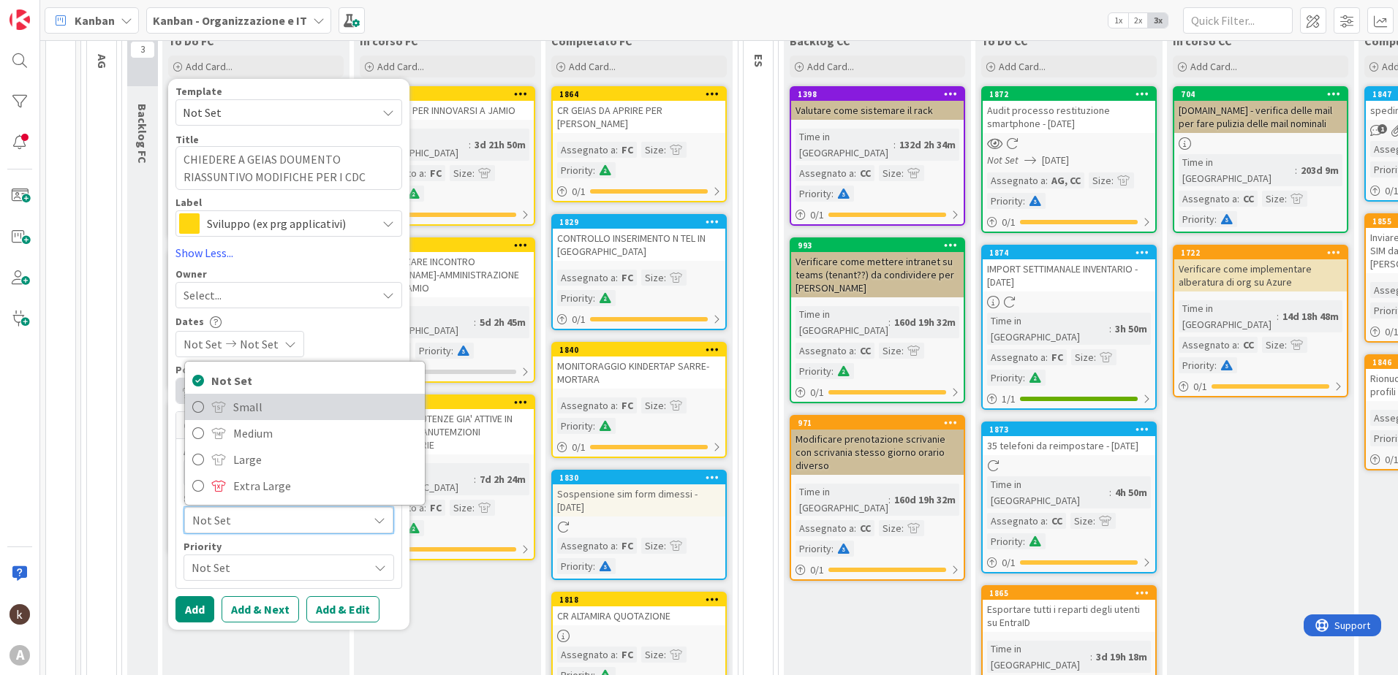
click at [224, 406] on span at bounding box center [218, 407] width 15 height 12
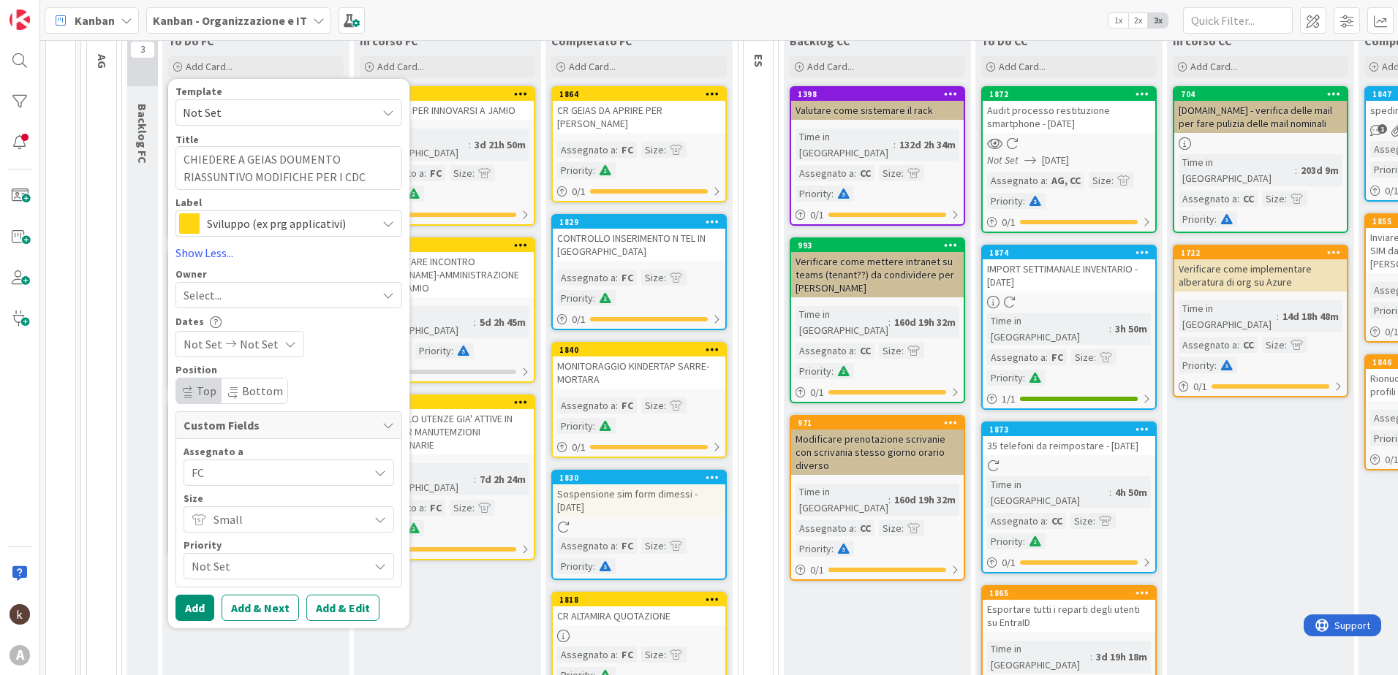
click at [230, 572] on span "Not Set" at bounding box center [277, 566] width 170 height 20
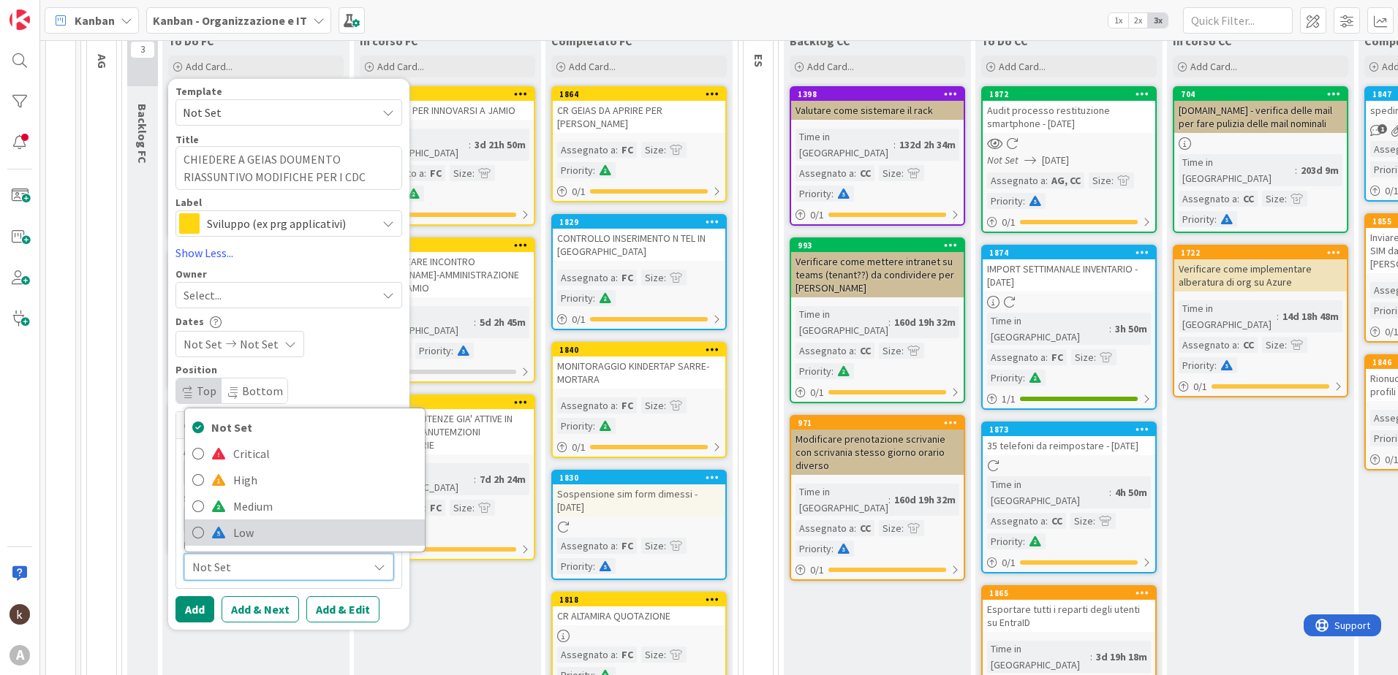
click at [197, 532] on icon at bounding box center [198, 533] width 12 height 22
type textarea "x"
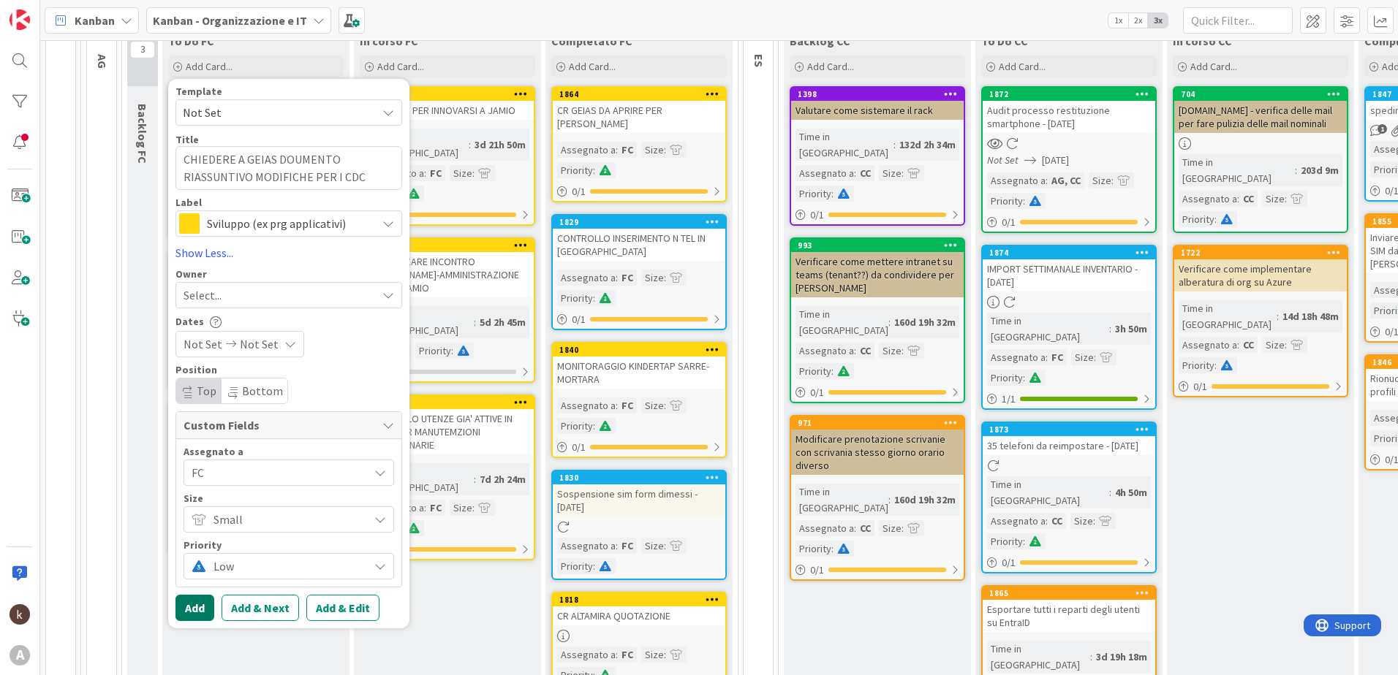
click at [208, 600] on button "Add" at bounding box center [194, 608] width 39 height 26
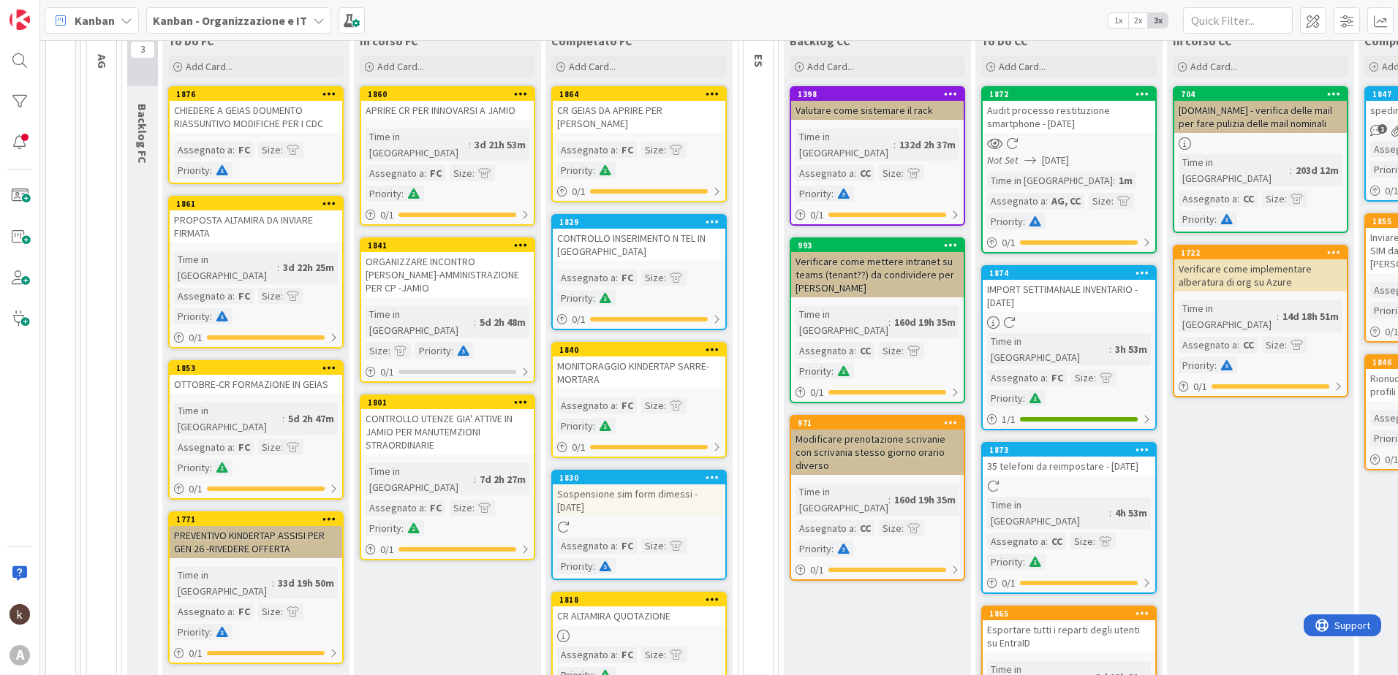
click at [246, 126] on div "CHIEDERE A GEIAS DOUMENTO RIASSUNTIVO MODIFICHE PER I CDC" at bounding box center [256, 117] width 173 height 32
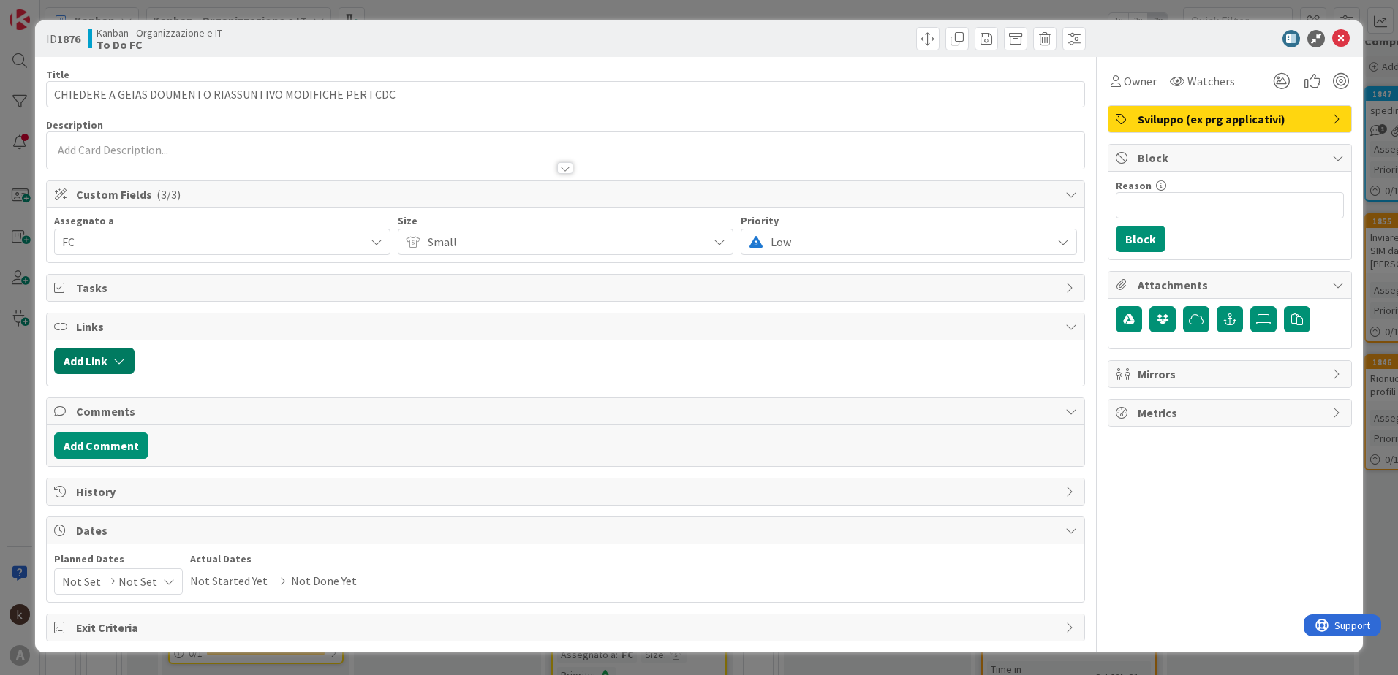
click at [88, 362] on button "Add Link" at bounding box center [94, 361] width 80 height 26
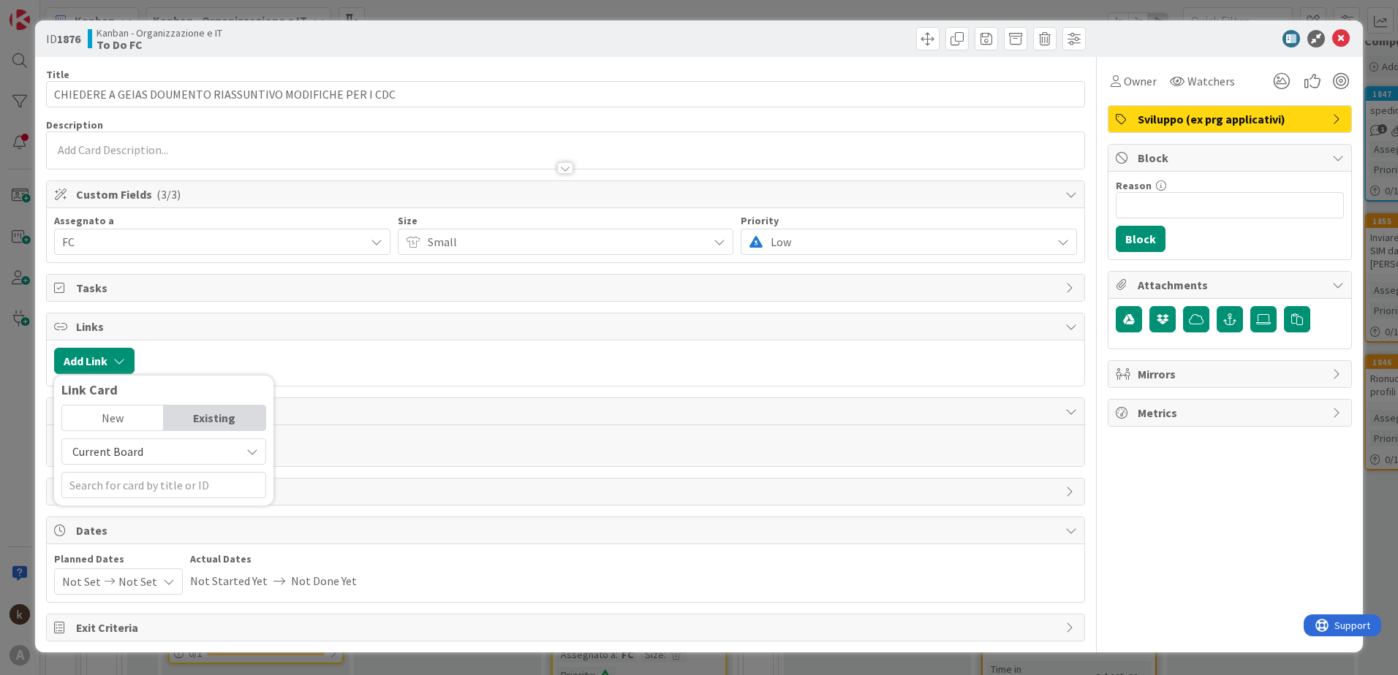
click at [88, 444] on span "Current Board" at bounding box center [151, 451] width 164 height 20
click at [99, 523] on span "All Boards" at bounding box center [170, 512] width 203 height 22
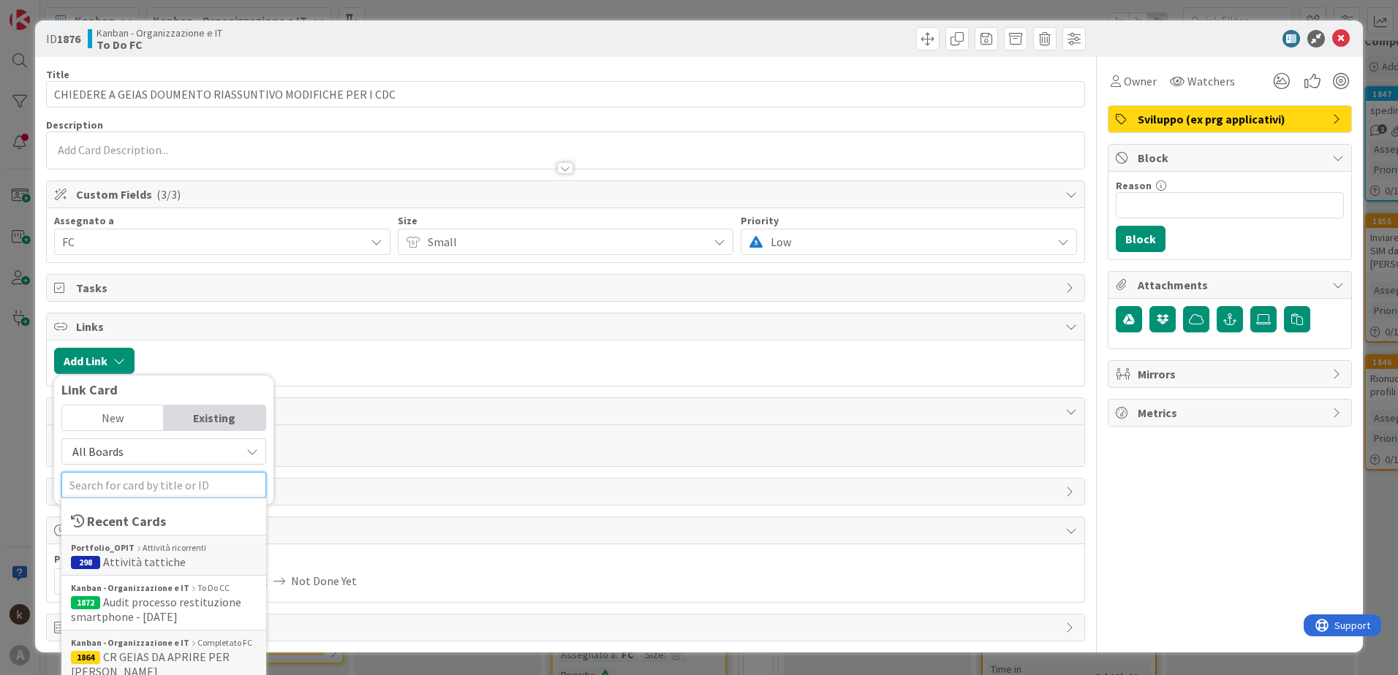
click at [102, 496] on input "text" at bounding box center [163, 485] width 205 height 26
click at [121, 556] on span "Attività tattiche" at bounding box center [144, 562] width 83 height 15
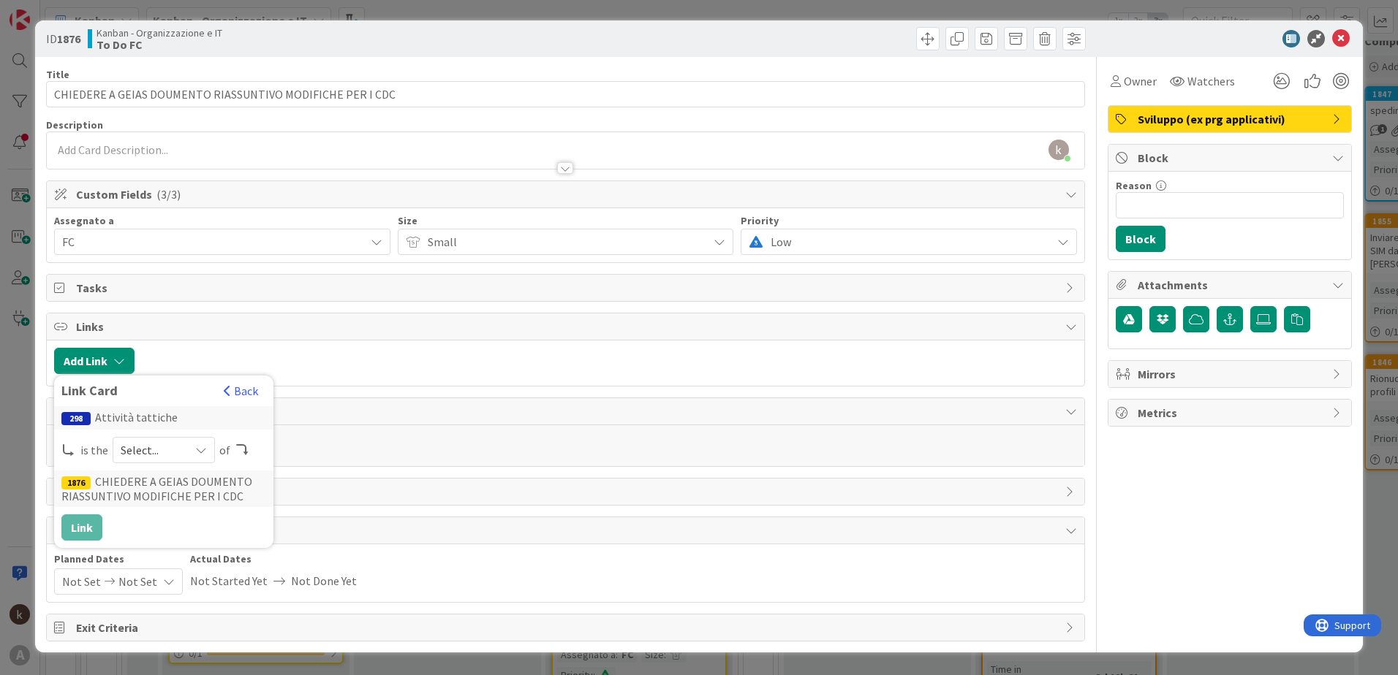
click at [187, 443] on div "Select..." at bounding box center [164, 450] width 102 height 26
click at [148, 480] on span at bounding box center [146, 485] width 12 height 12
click at [63, 523] on button "Link" at bounding box center [81, 528] width 41 height 26
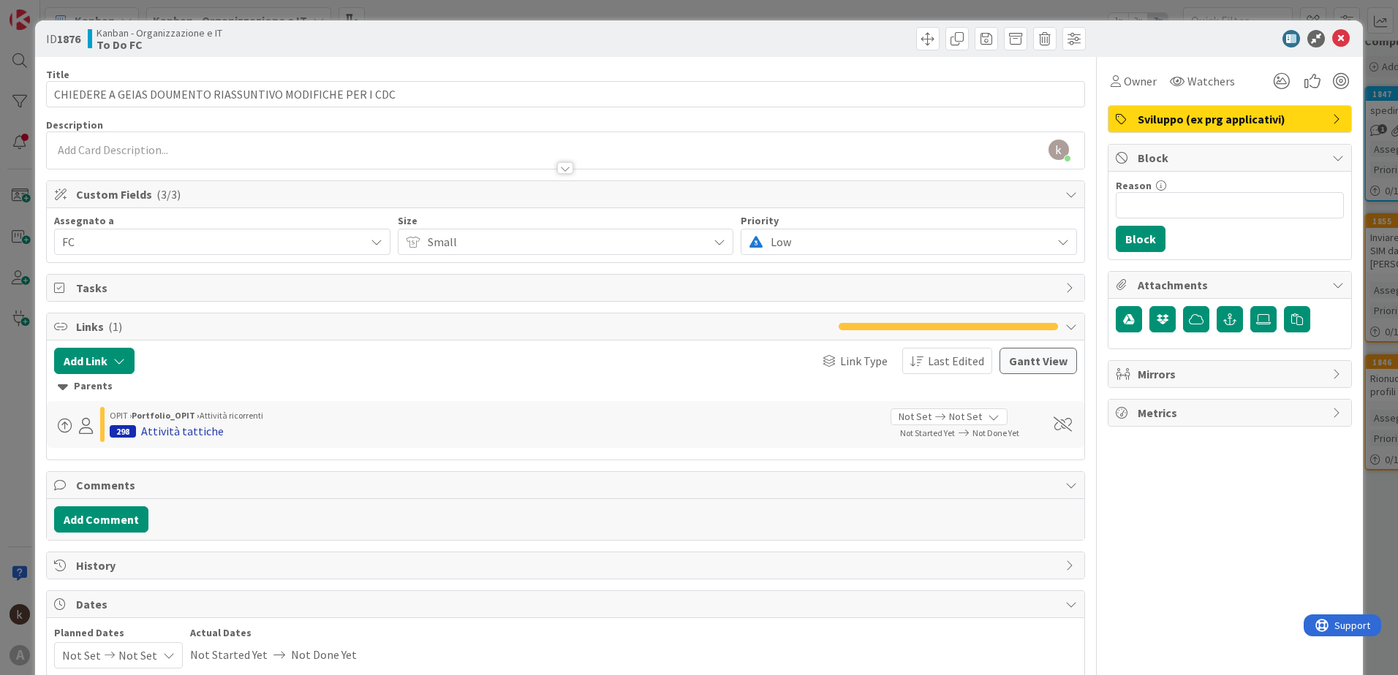
click at [169, 428] on div "Attività tattiche" at bounding box center [182, 431] width 83 height 18
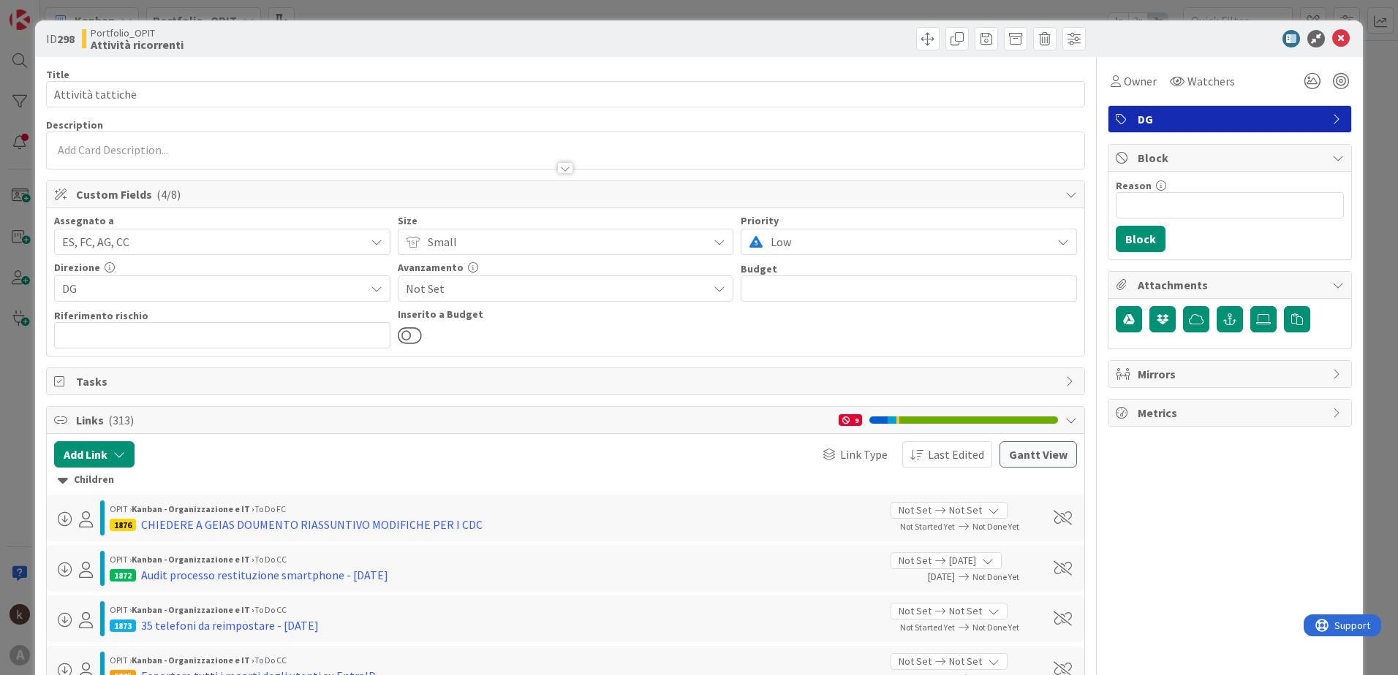
click at [1332, 37] on icon at bounding box center [1341, 39] width 18 height 18
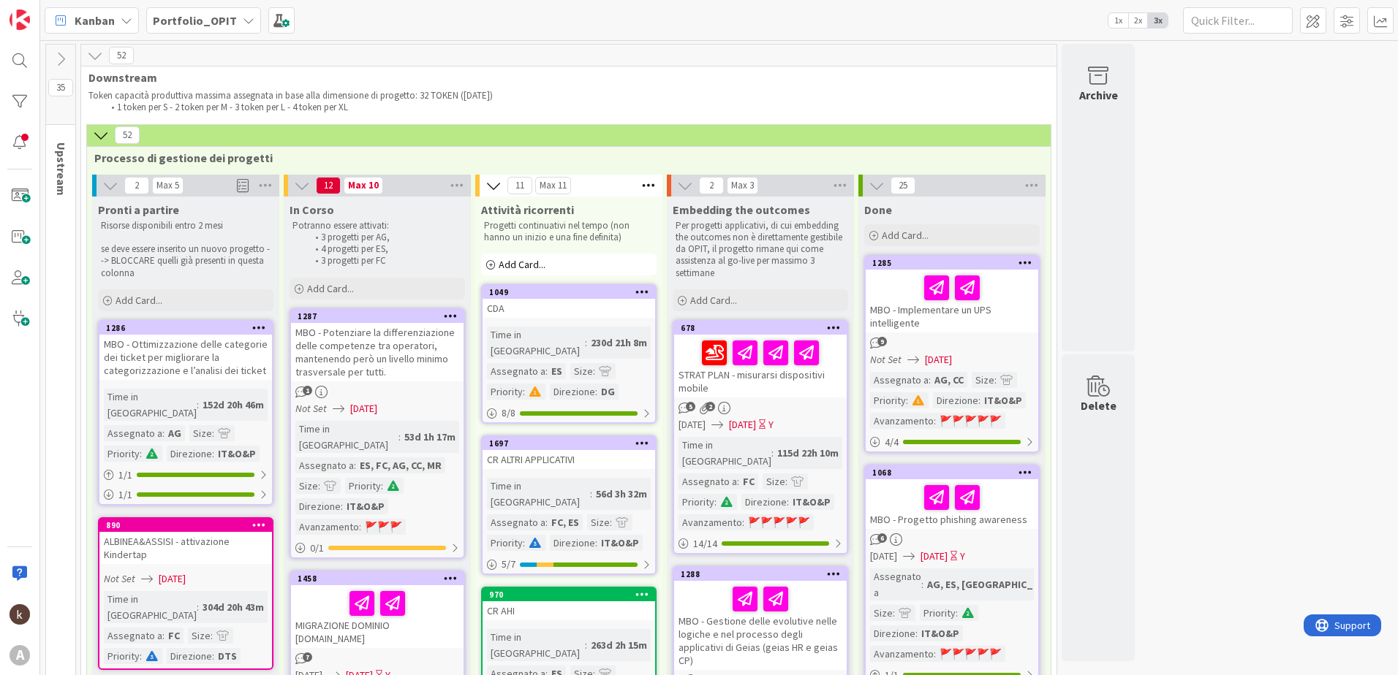
click at [193, 28] on span "Portfolio_OPIT" at bounding box center [195, 21] width 84 height 18
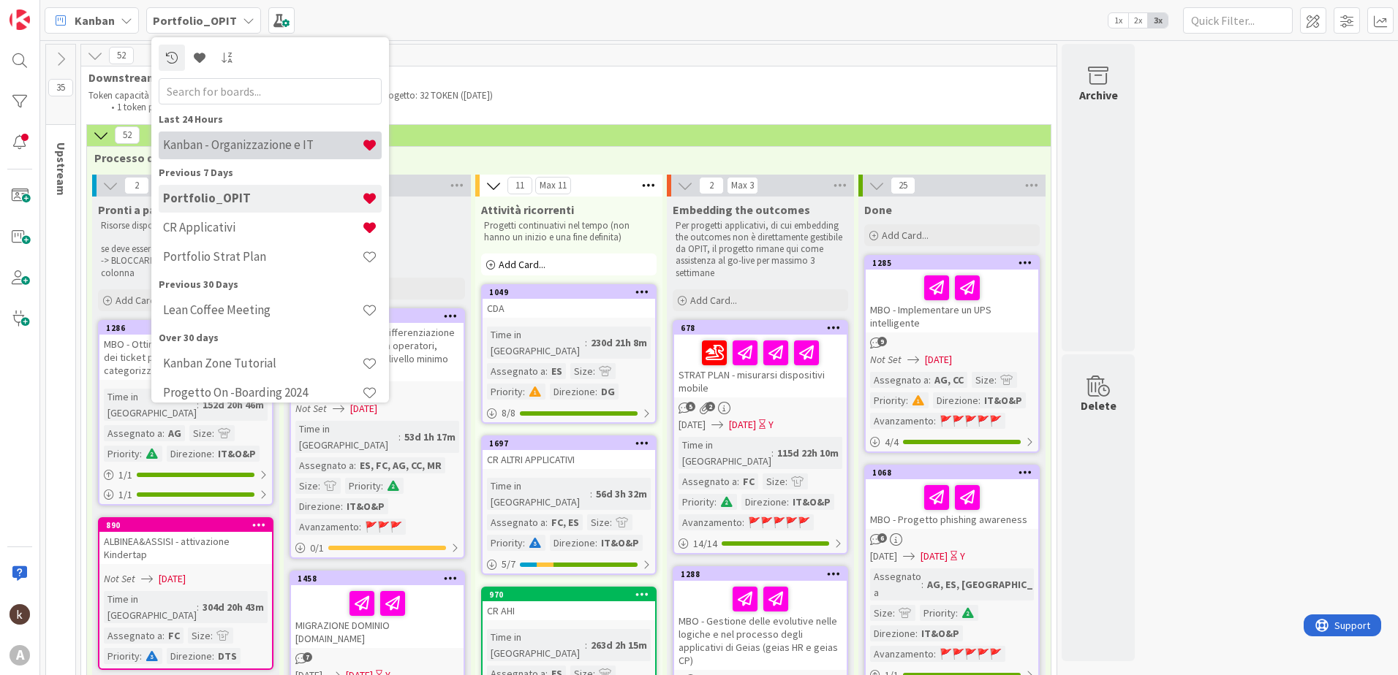
click at [207, 143] on h4 "Kanban - Organizzazione e IT" at bounding box center [262, 144] width 199 height 15
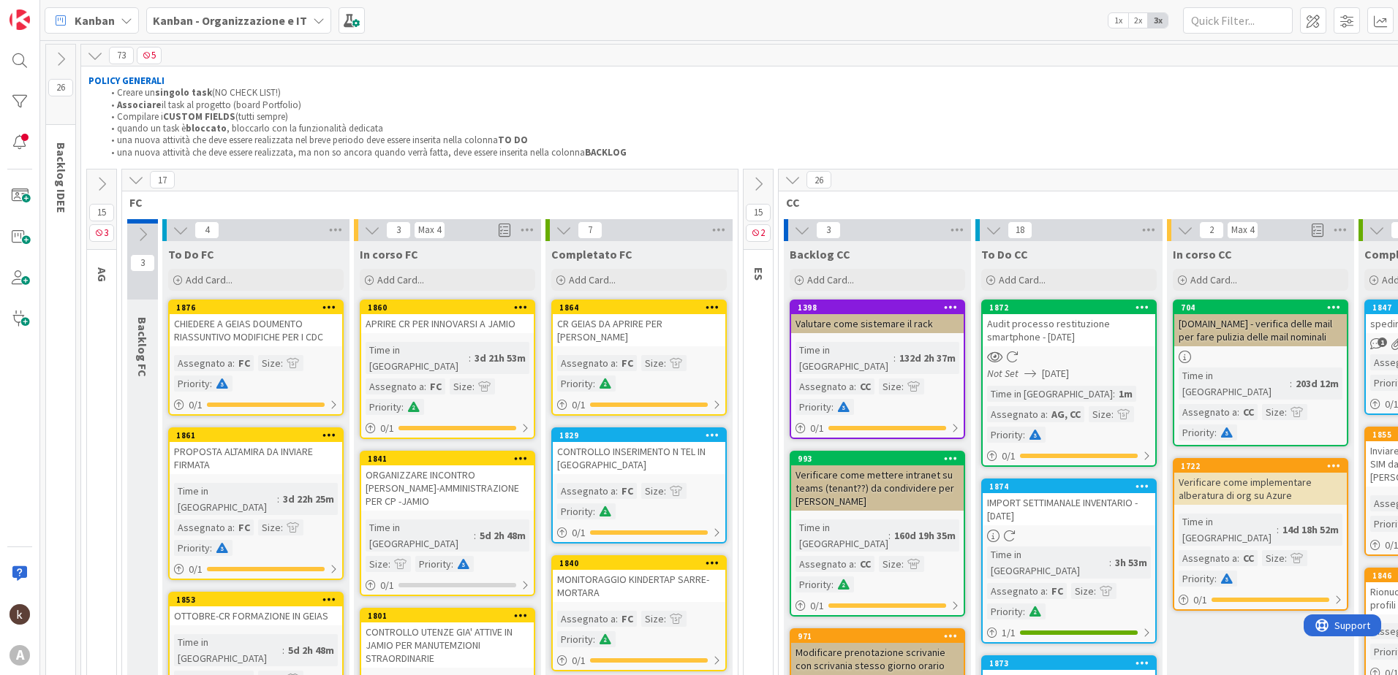
click at [280, 328] on div "CHIEDERE A GEIAS DOUMENTO RIASSUNTIVO MODIFICHE PER I CDC" at bounding box center [256, 330] width 173 height 32
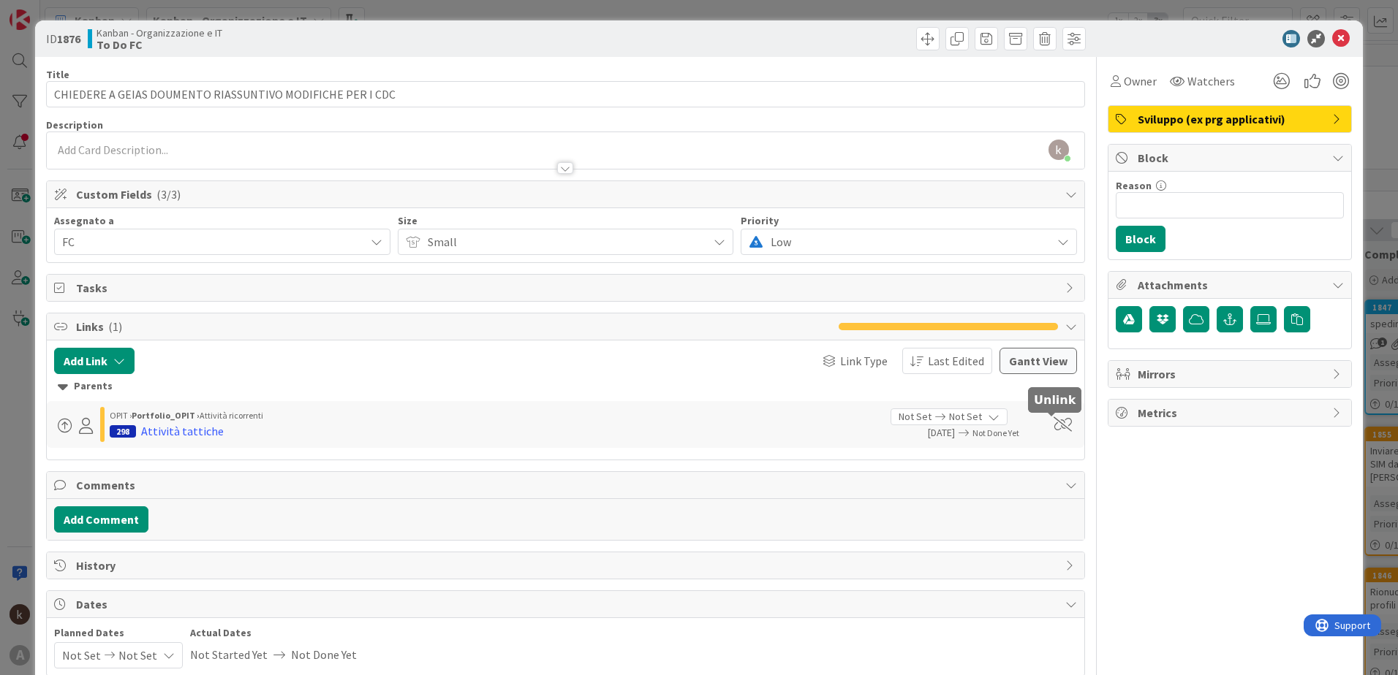
click at [1058, 420] on span at bounding box center [1062, 424] width 18 height 15
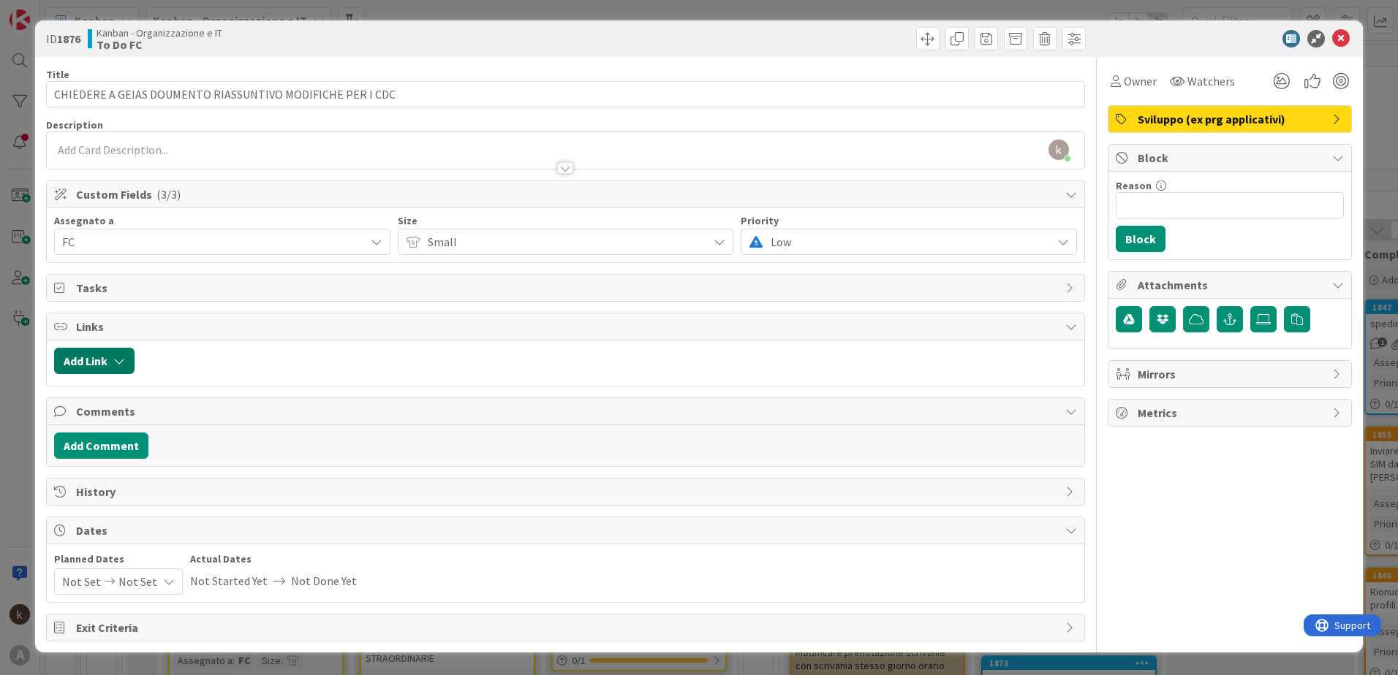
click at [128, 357] on button "Add Link" at bounding box center [94, 361] width 80 height 26
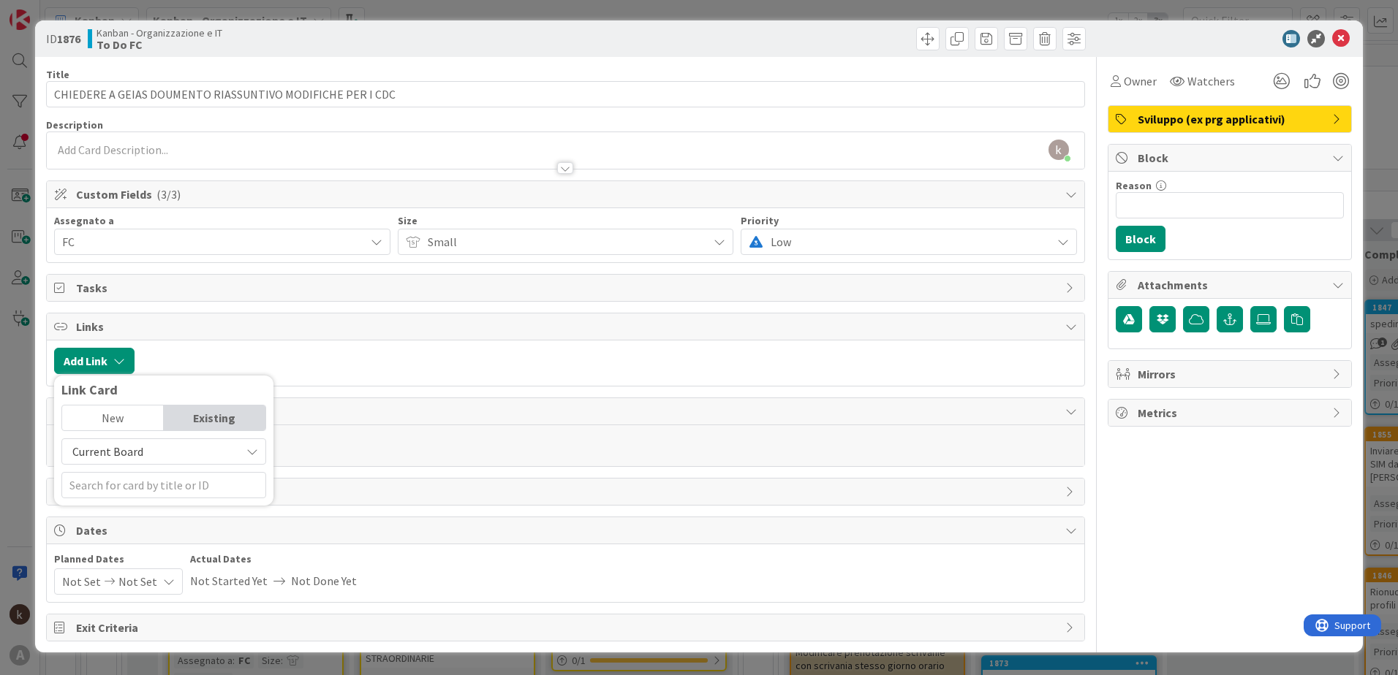
click at [130, 457] on span "Current Board" at bounding box center [107, 451] width 71 height 15
click at [130, 516] on span "All Boards" at bounding box center [170, 512] width 203 height 22
click at [132, 485] on input "text" at bounding box center [163, 485] width 205 height 26
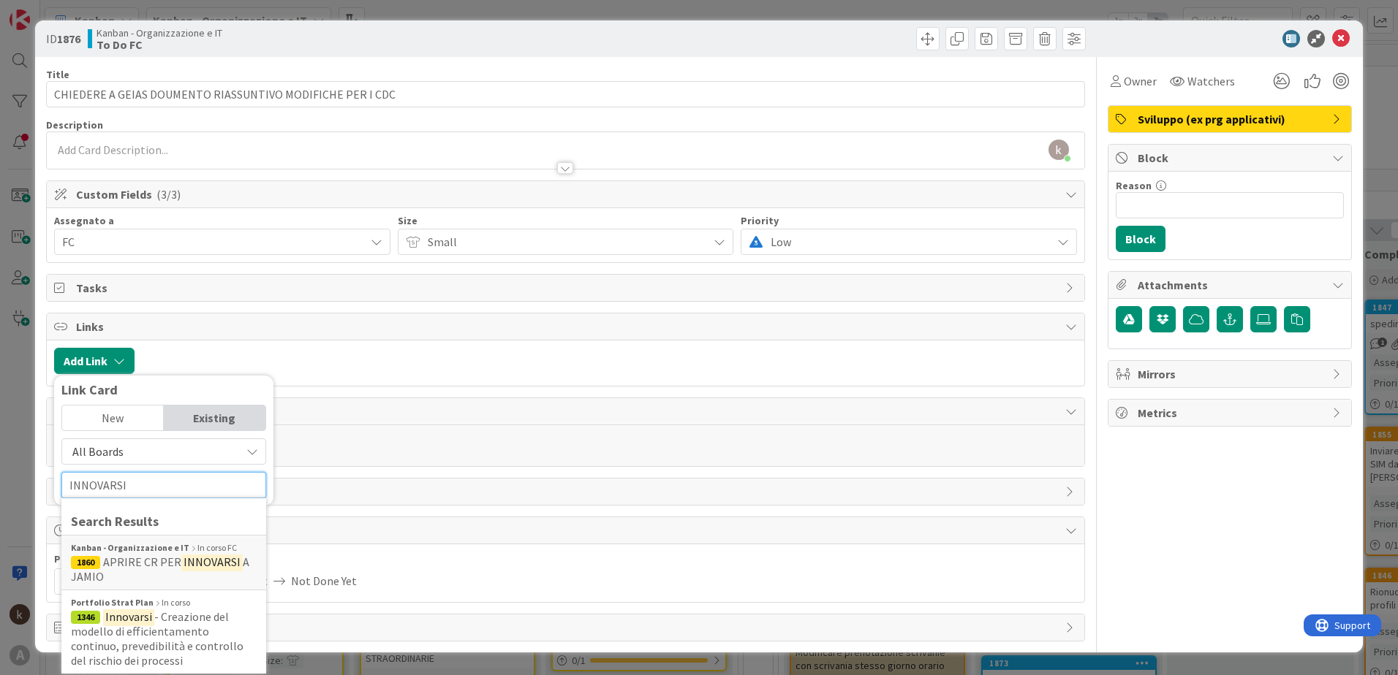
drag, startPoint x: 145, startPoint y: 493, endPoint x: 48, endPoint y: 484, distance: 98.4
click at [48, 484] on div "Title 58 / 128 CHIEDERE A GEIAS DOUMENTO RIASSUNTIVO MODIFICHE PER I CDC Descri…" at bounding box center [565, 349] width 1039 height 585
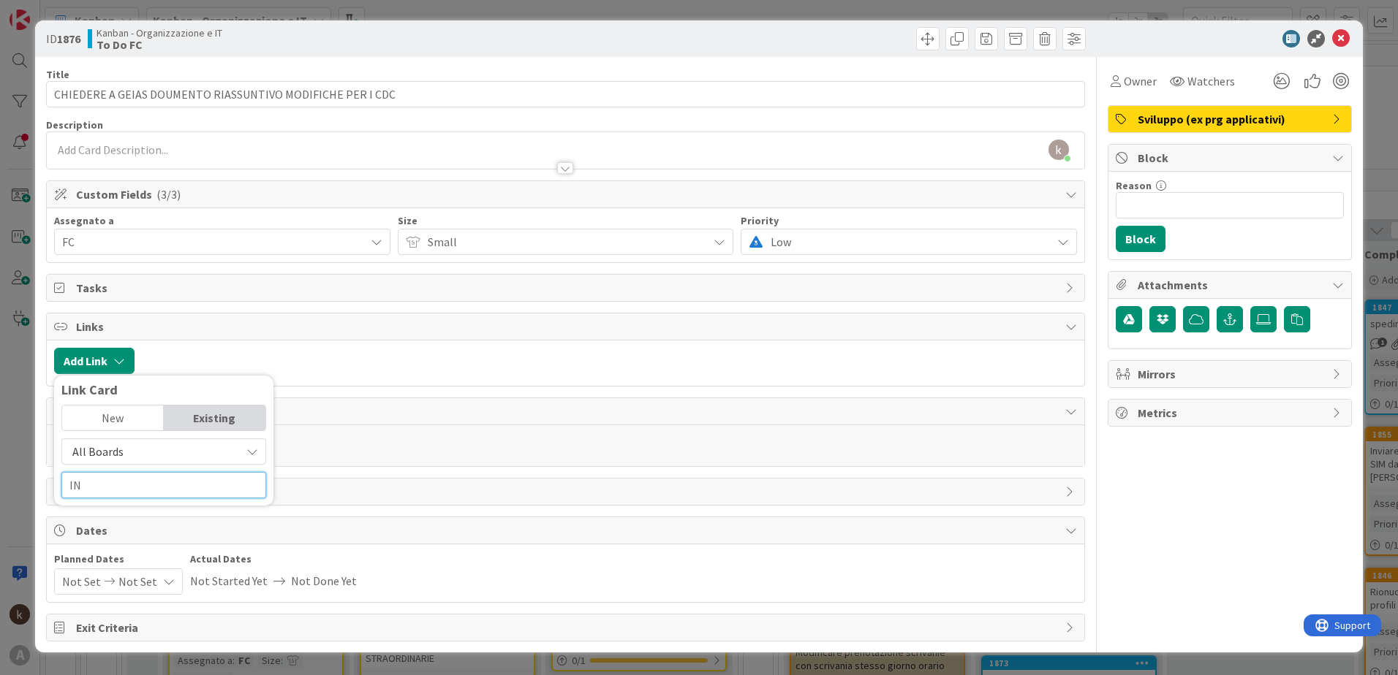
type input "I"
type input "STRAT"
click at [121, 441] on span "All Boards" at bounding box center [151, 451] width 164 height 20
click at [121, 515] on span "All Boards" at bounding box center [170, 512] width 203 height 22
click at [113, 485] on input "STRAT" at bounding box center [163, 485] width 205 height 26
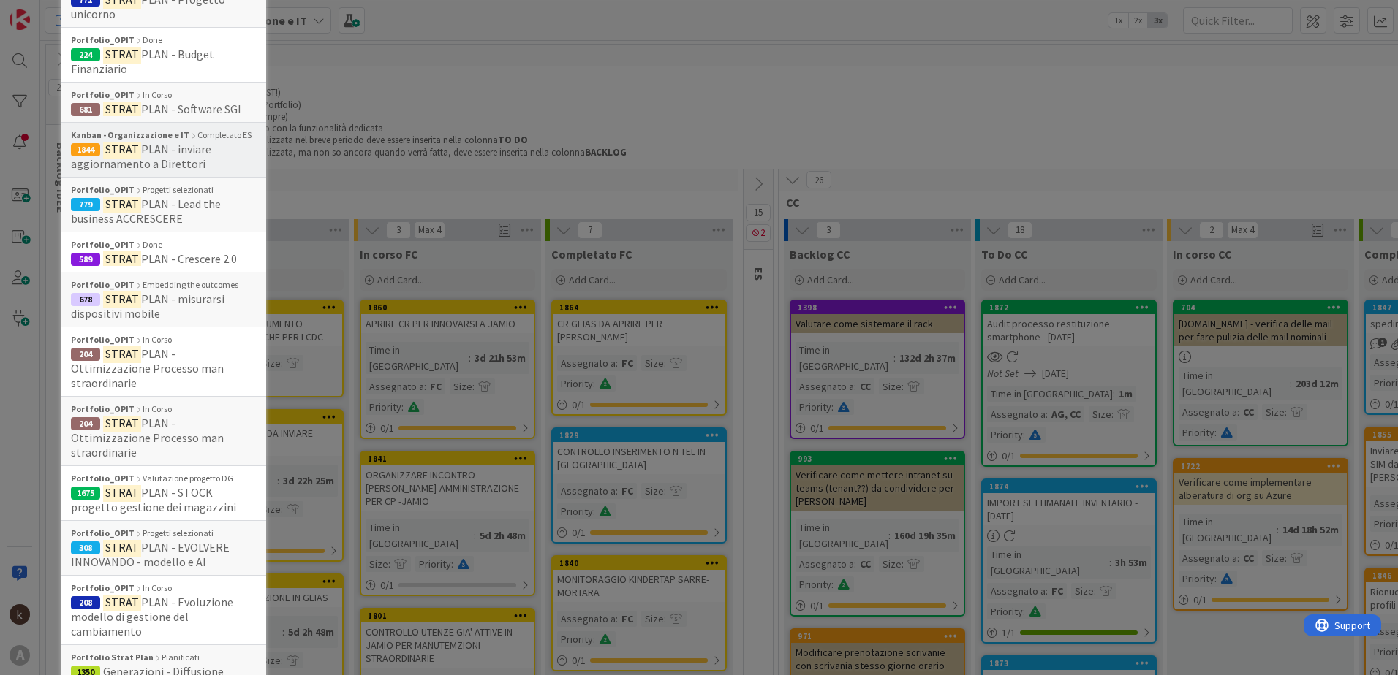
scroll to position [682, 0]
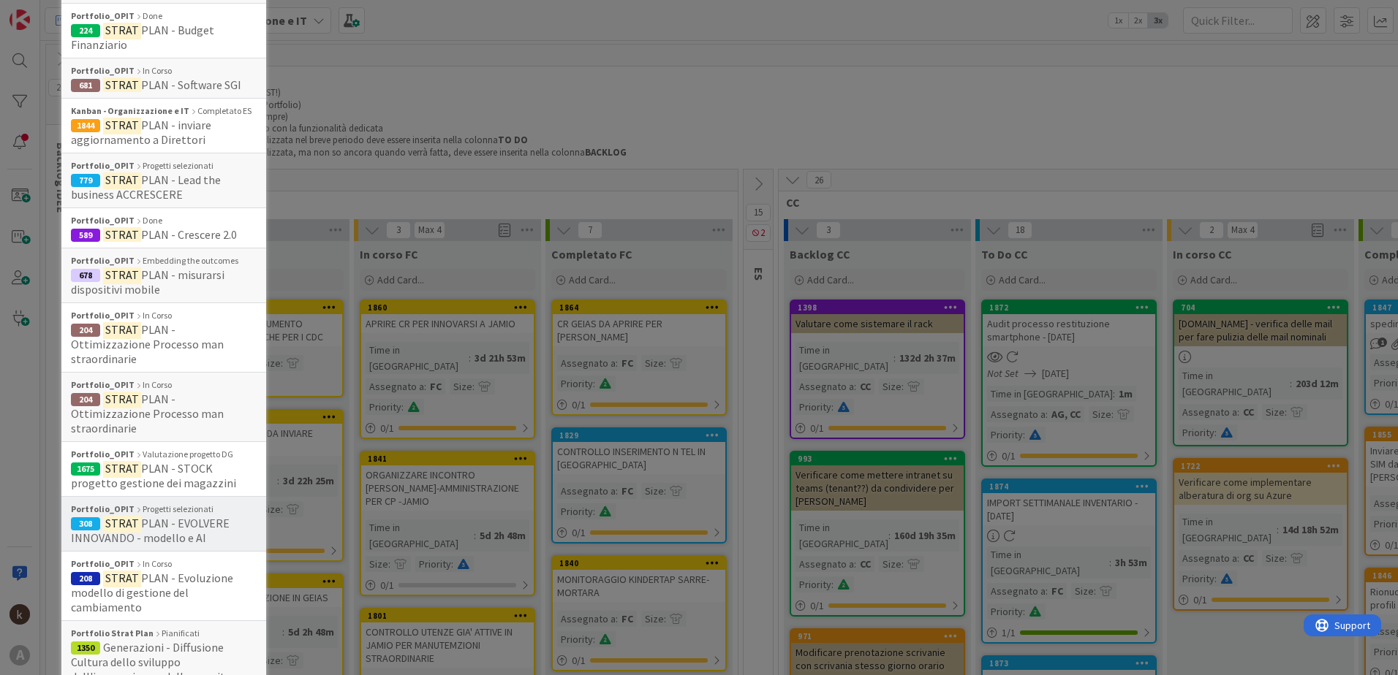
click at [159, 516] on span "PLAN - EVOLVERE INNOVANDO - modello e AI" at bounding box center [150, 530] width 159 height 29
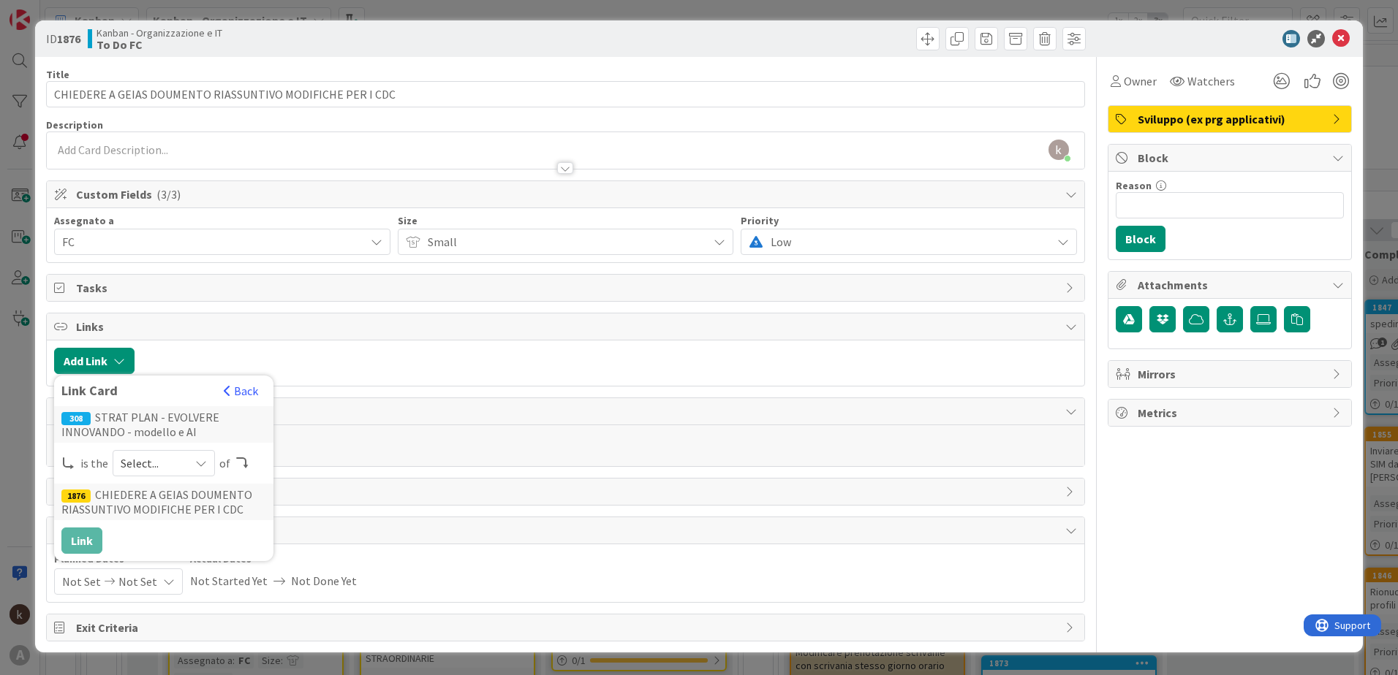
click at [160, 458] on span "Select..." at bounding box center [151, 463] width 61 height 20
click at [153, 493] on link "parent" at bounding box center [222, 498] width 218 height 26
click at [69, 539] on button "Link" at bounding box center [81, 541] width 41 height 26
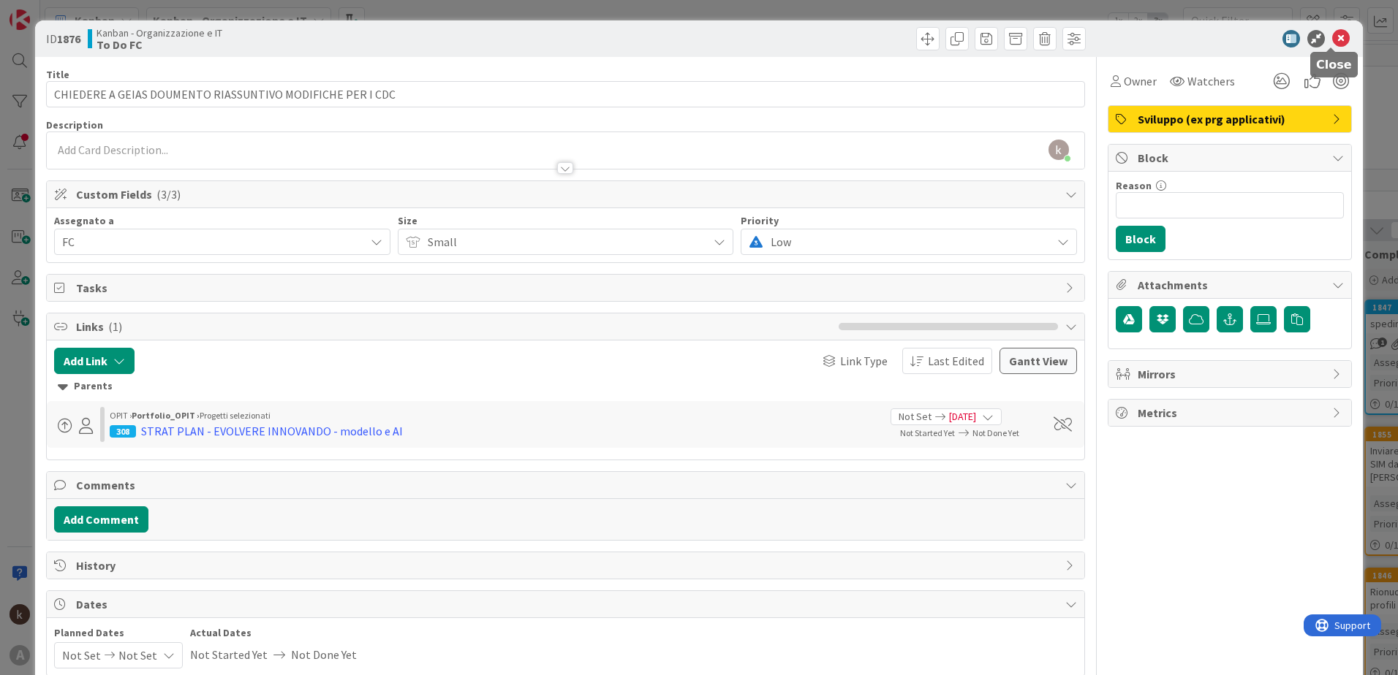
click at [1332, 43] on icon at bounding box center [1341, 39] width 18 height 18
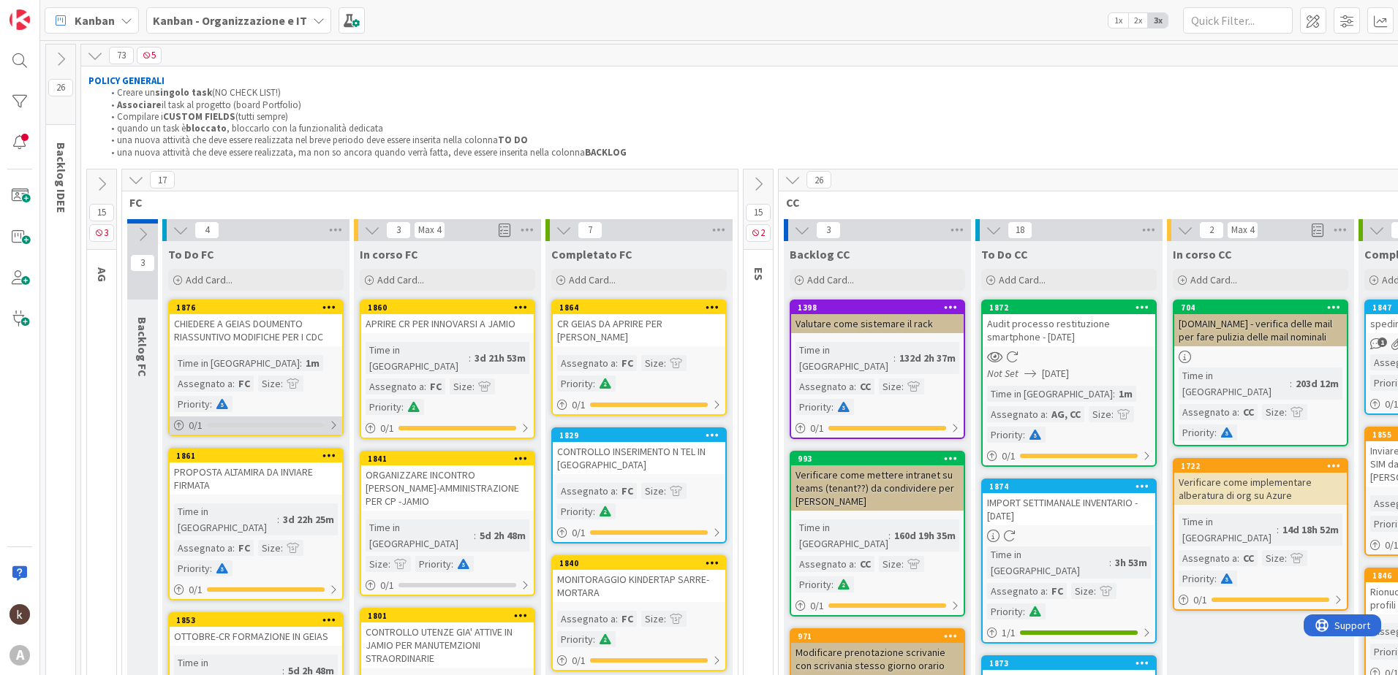
click at [253, 417] on div "0 / 1" at bounding box center [256, 426] width 173 height 18
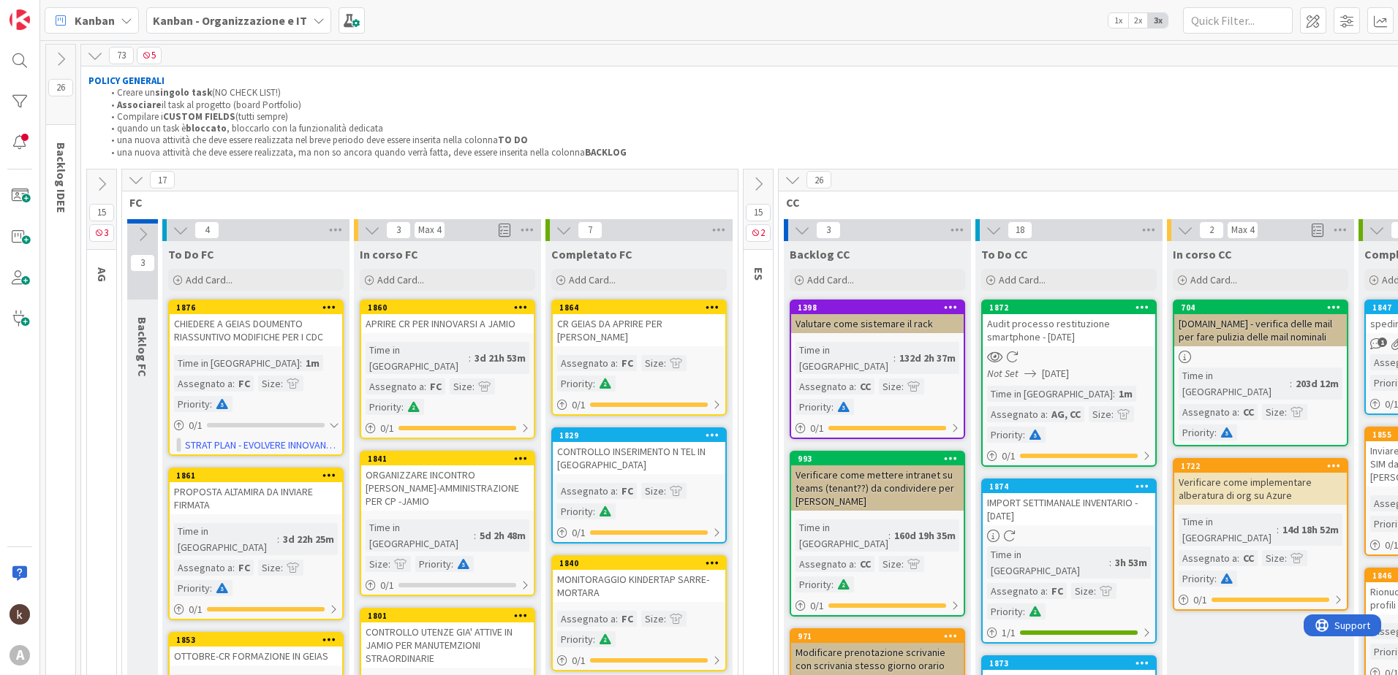
click at [274, 349] on div "1876 CHIEDERE A GEIAS DOUMENTO RIASSUNTIVO MODIFICHE PER I CDC Time in Column :…" at bounding box center [255, 378] width 175 height 156
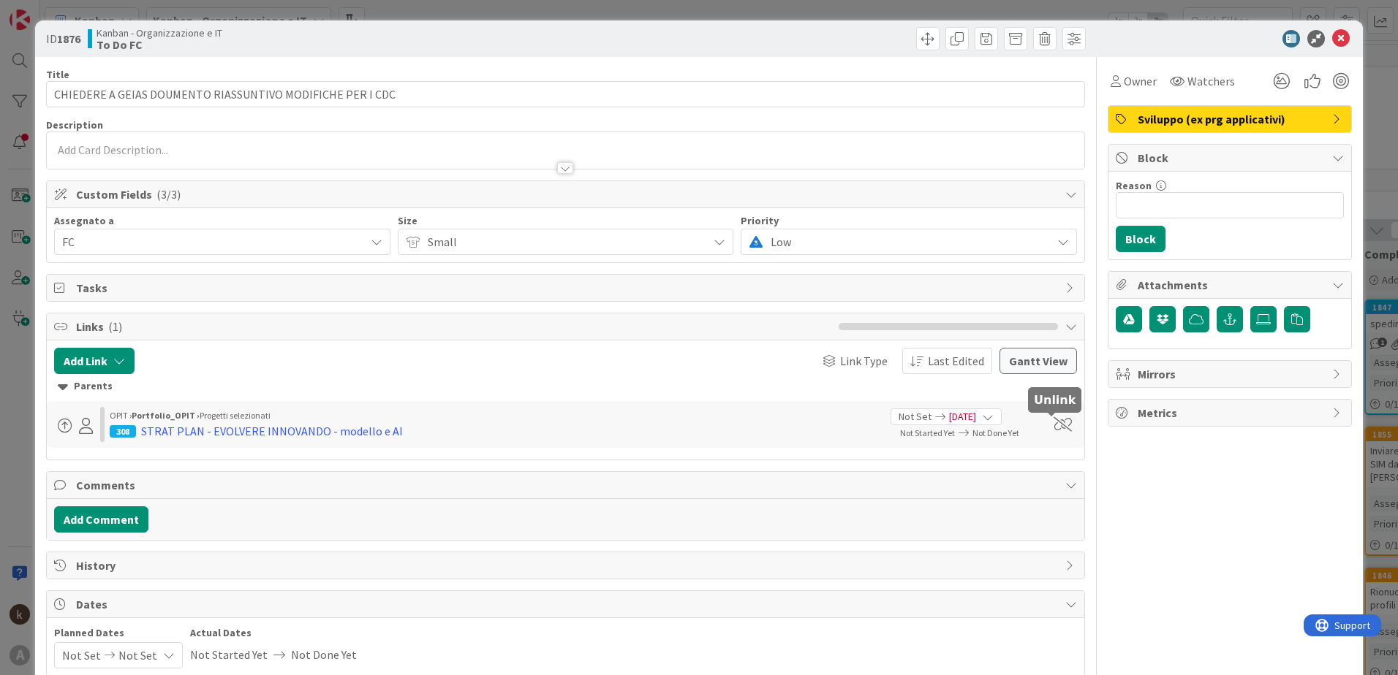
click at [1053, 423] on span at bounding box center [1062, 424] width 18 height 15
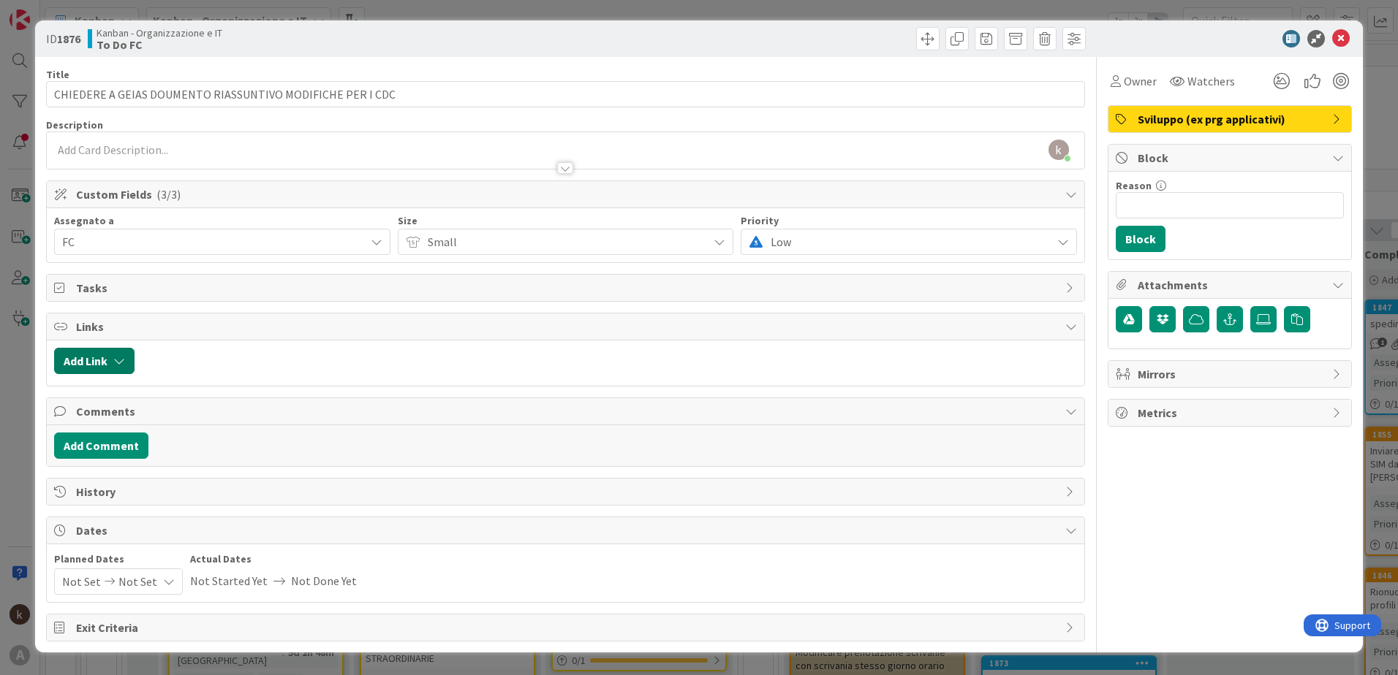
click at [106, 363] on button "Add Link" at bounding box center [94, 361] width 80 height 26
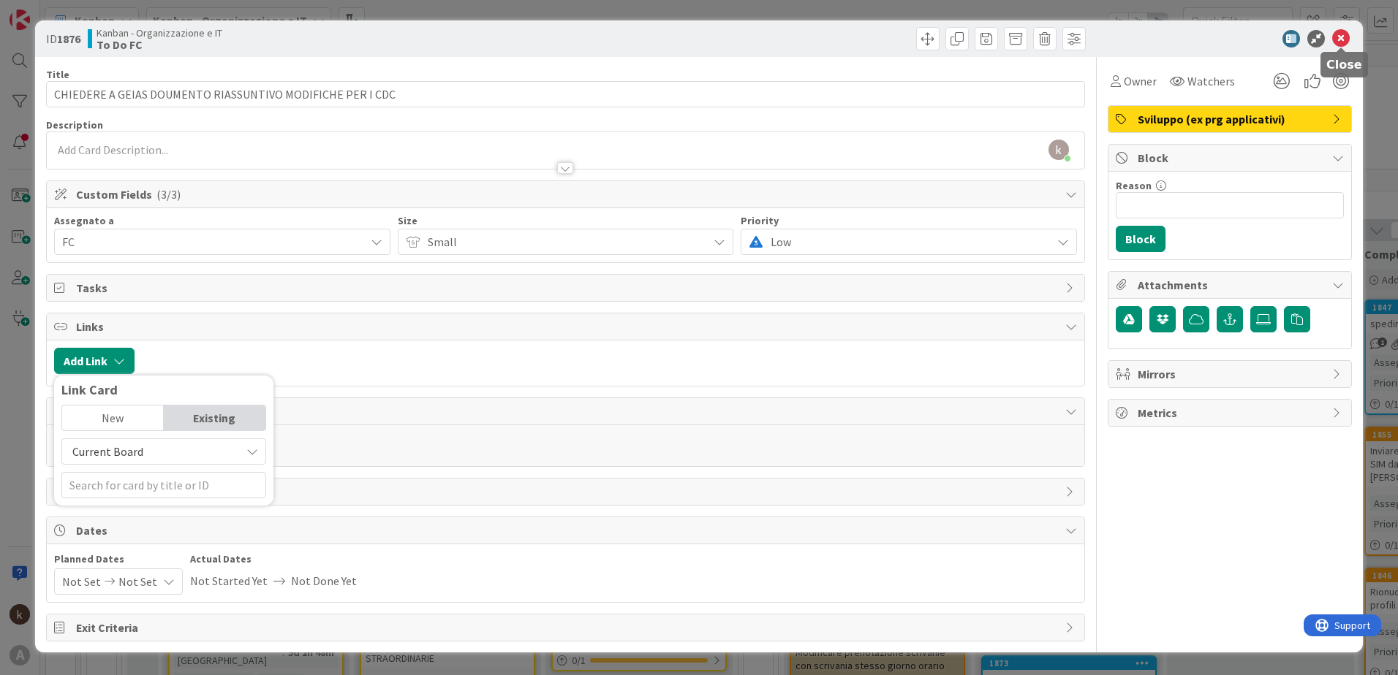
click at [1335, 35] on icon at bounding box center [1341, 39] width 18 height 18
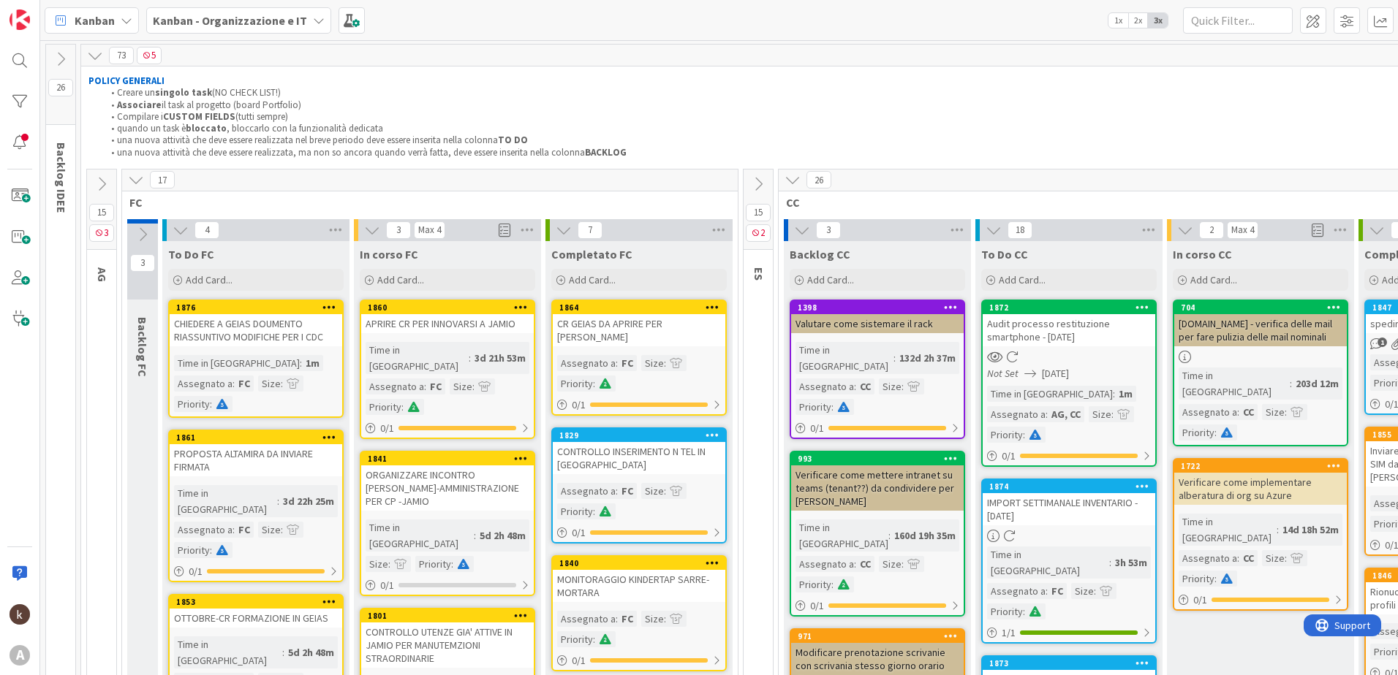
click at [279, 15] on b "Kanban - Organizzazione e IT" at bounding box center [230, 20] width 154 height 15
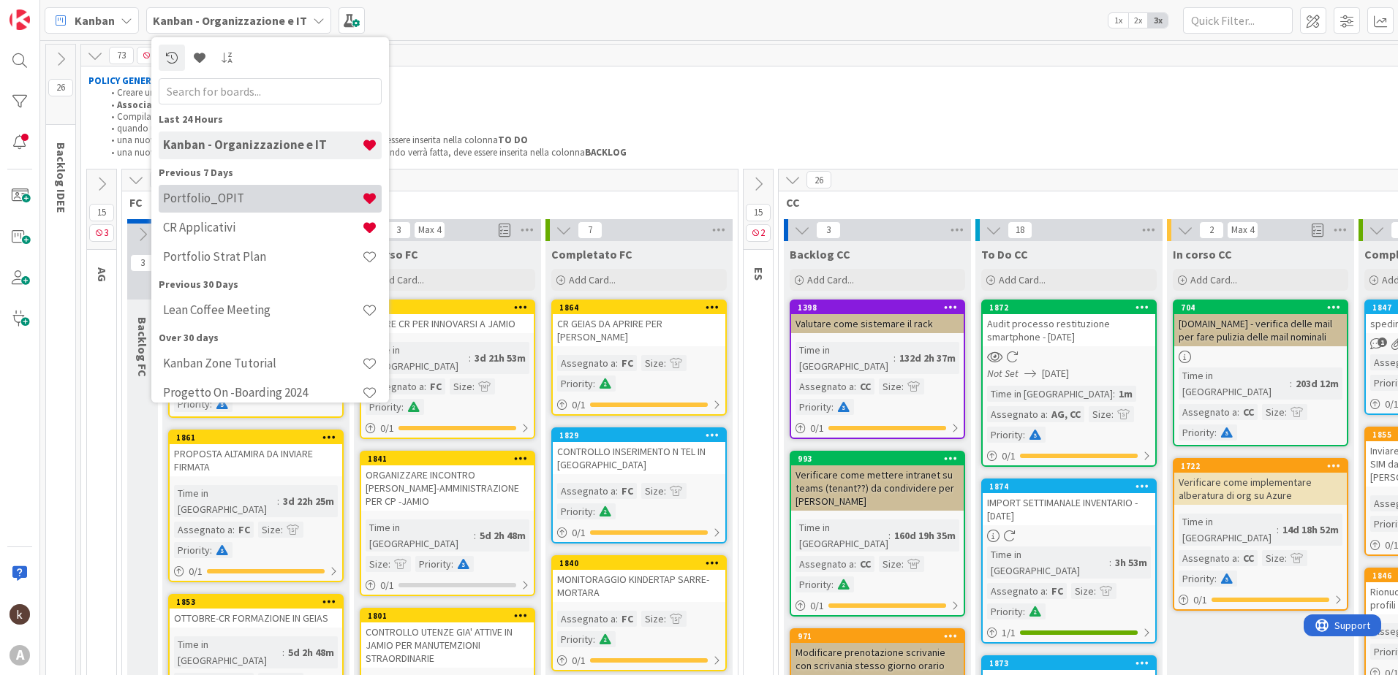
click at [210, 196] on h4 "Portfolio_OPIT" at bounding box center [262, 198] width 199 height 15
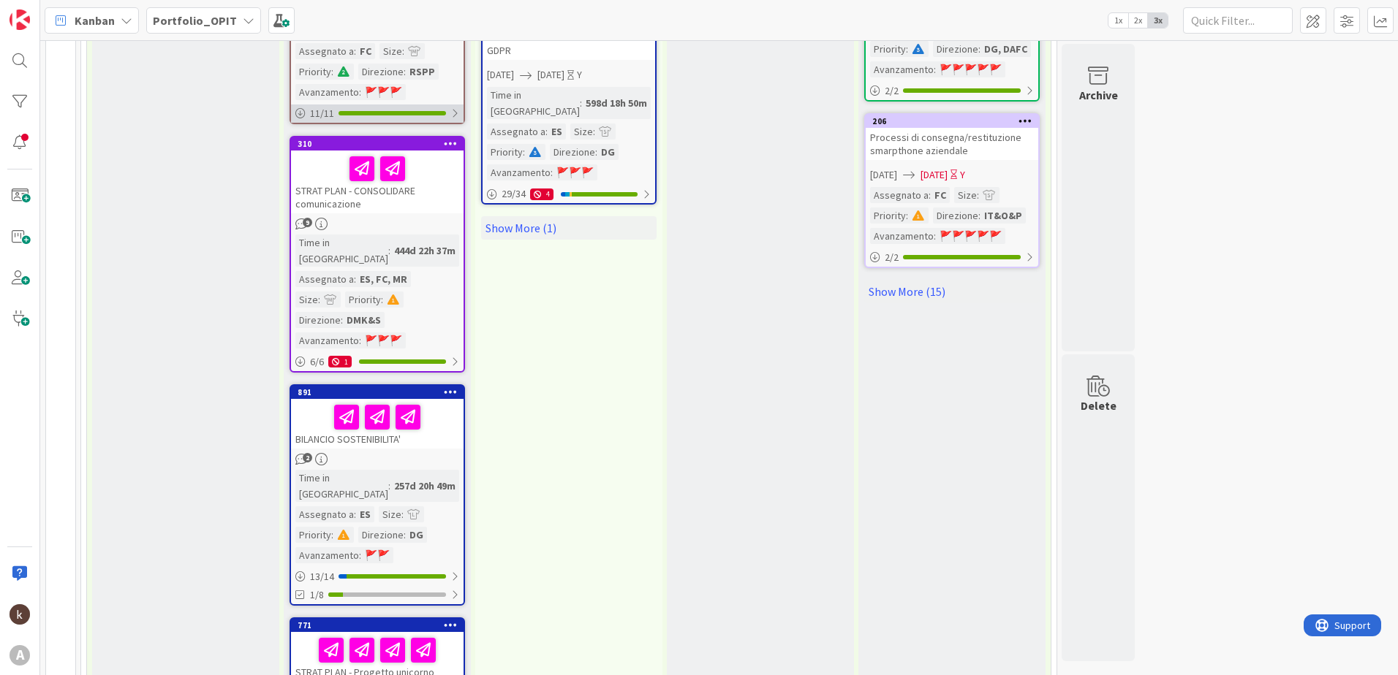
scroll to position [1827, 0]
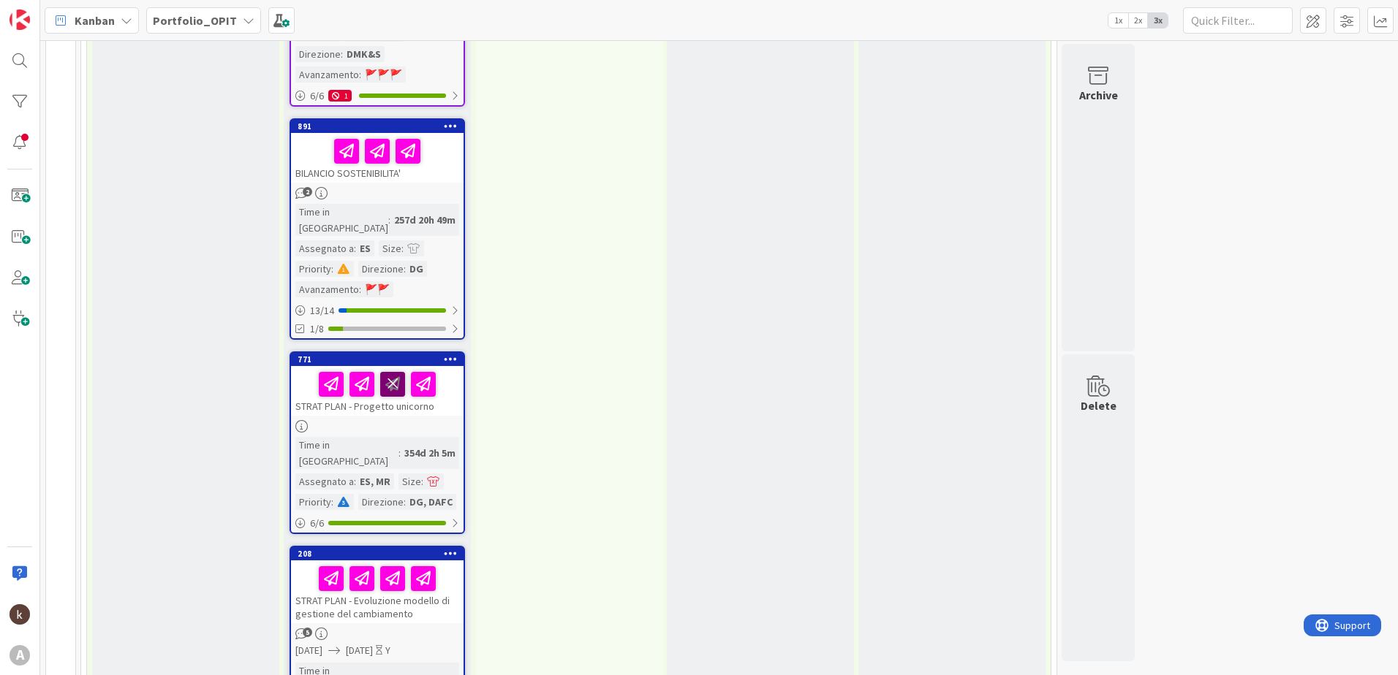
scroll to position [2088, 0]
click at [398, 561] on div "STRAT PLAN - Evoluzione modello di gestione del cambiamento" at bounding box center [377, 592] width 173 height 63
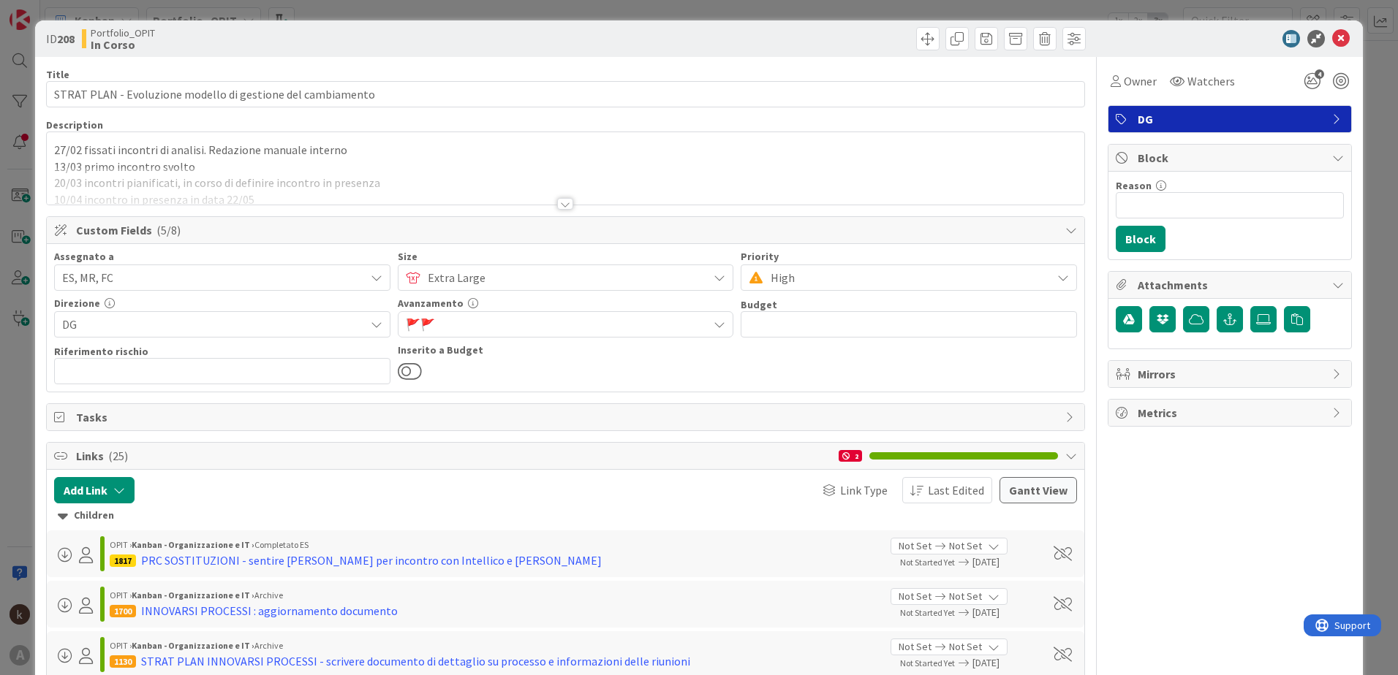
click at [566, 205] on div at bounding box center [565, 204] width 16 height 12
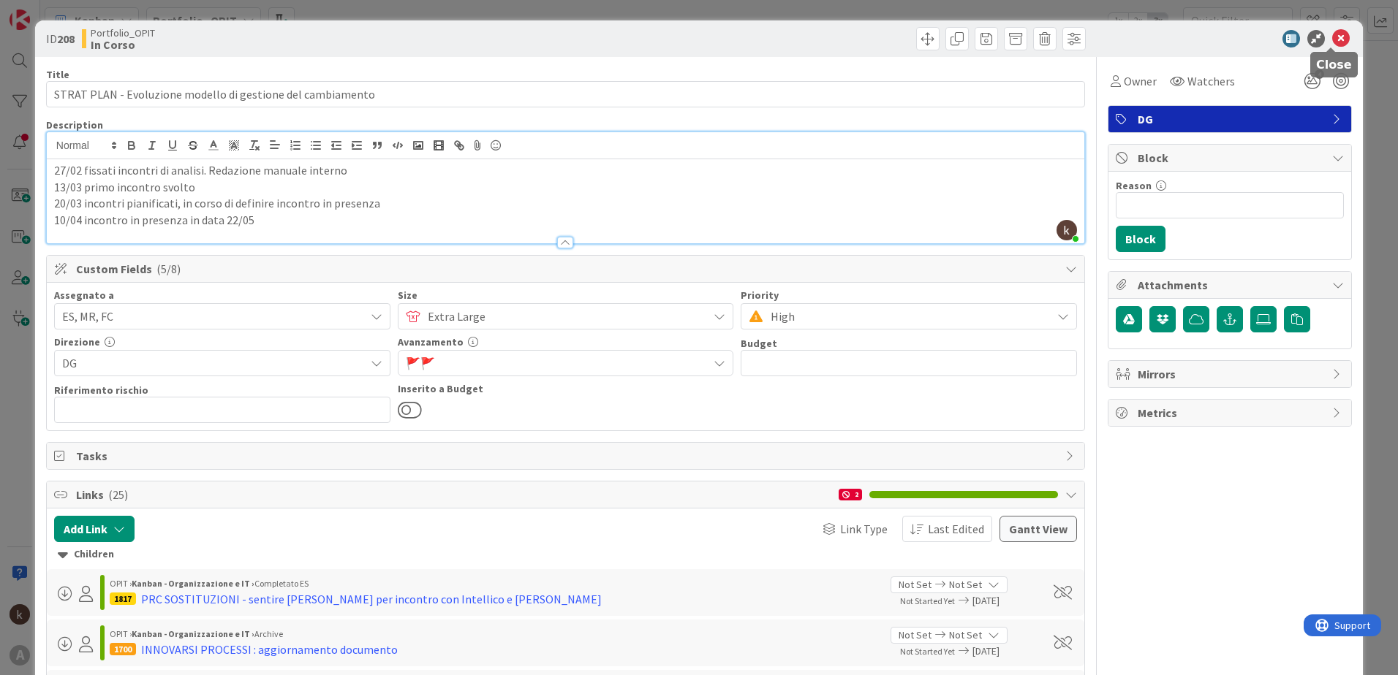
click at [1332, 37] on icon at bounding box center [1341, 39] width 18 height 18
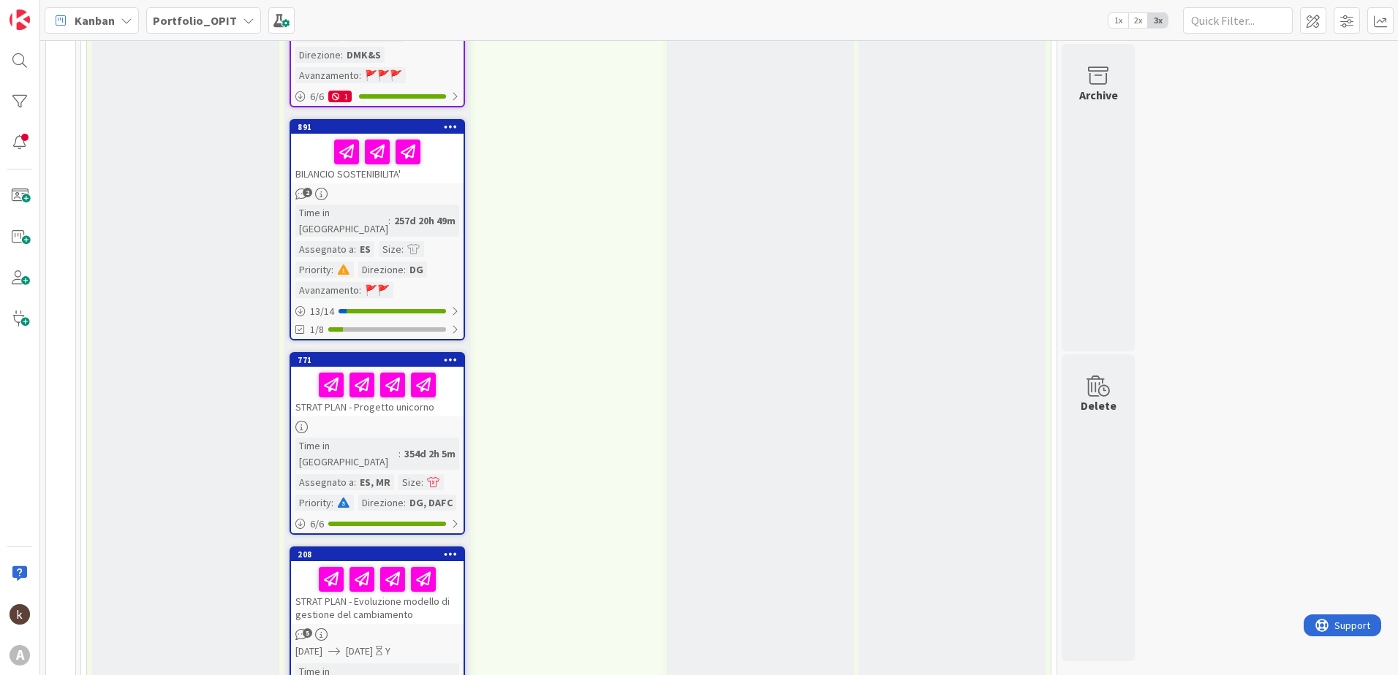
click at [230, 18] on div "Portfolio_OPIT" at bounding box center [203, 20] width 115 height 26
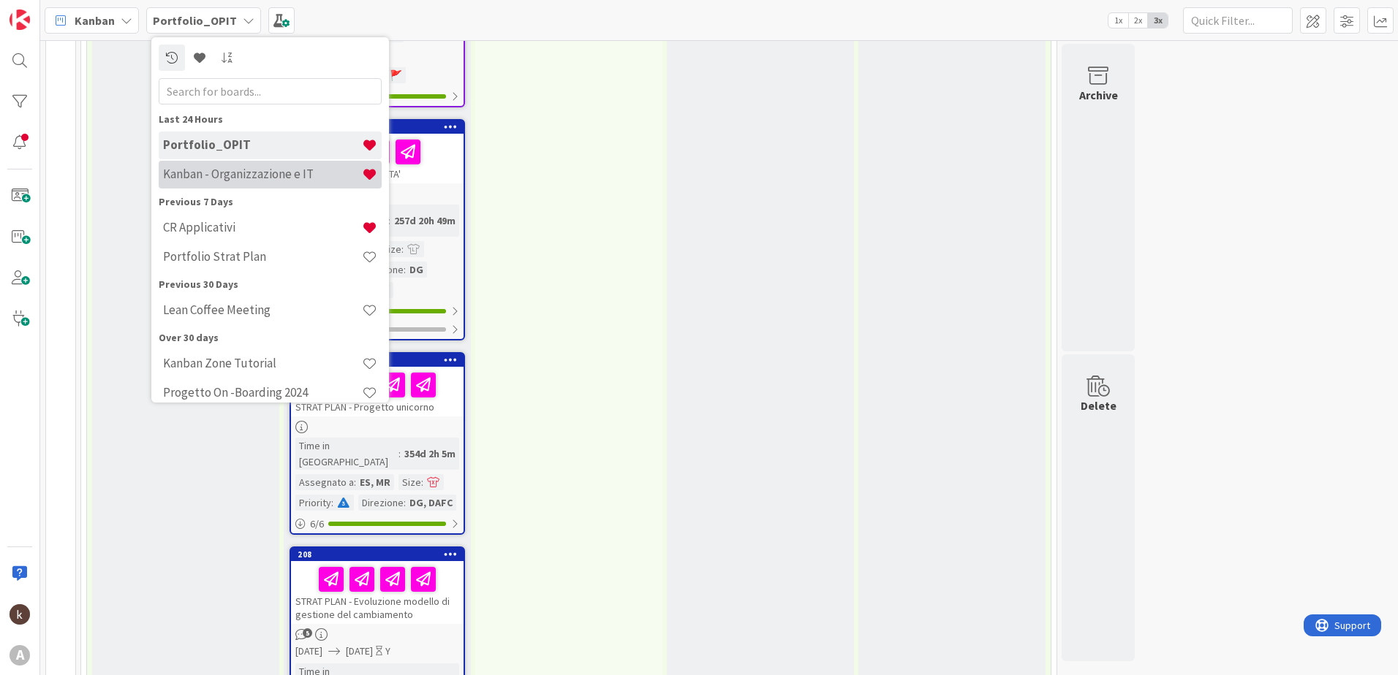
click at [193, 175] on h4 "Kanban - Organizzazione e IT" at bounding box center [262, 174] width 199 height 15
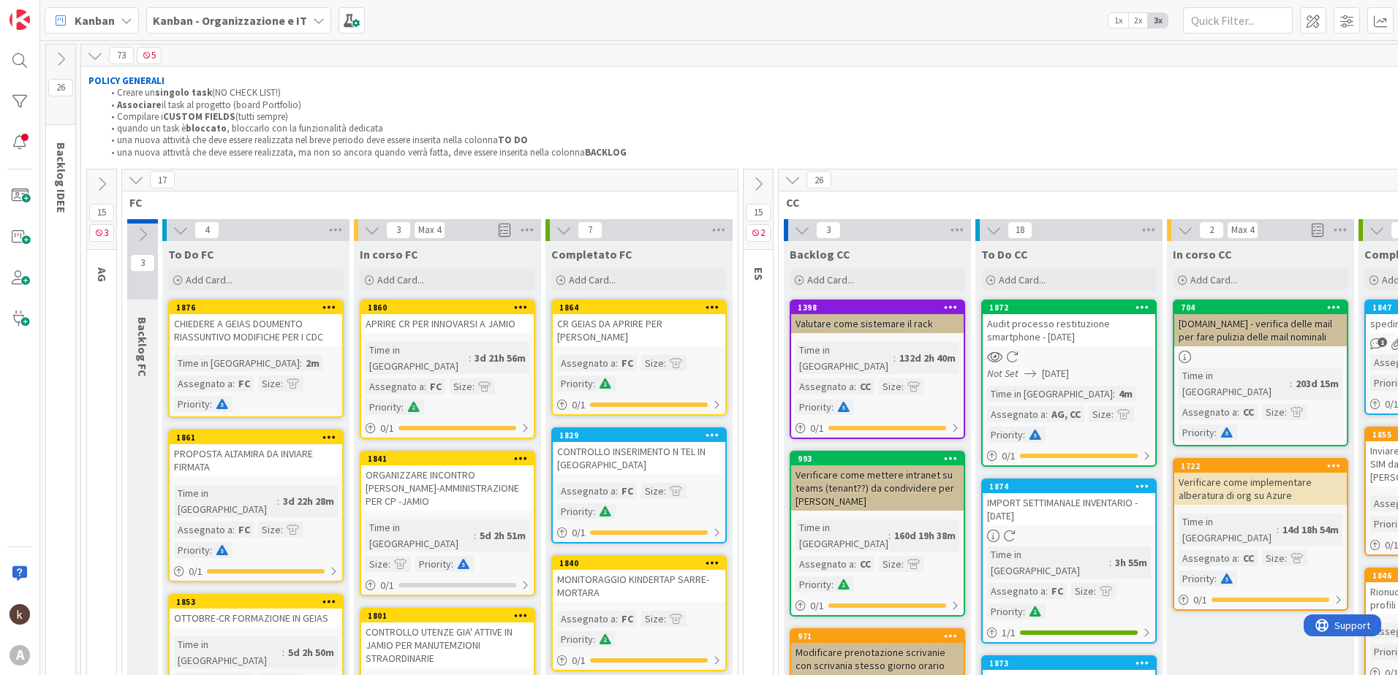
click at [240, 339] on div "CHIEDERE A GEIAS DOUMENTO RIASSUNTIVO MODIFICHE PER I CDC" at bounding box center [256, 330] width 173 height 32
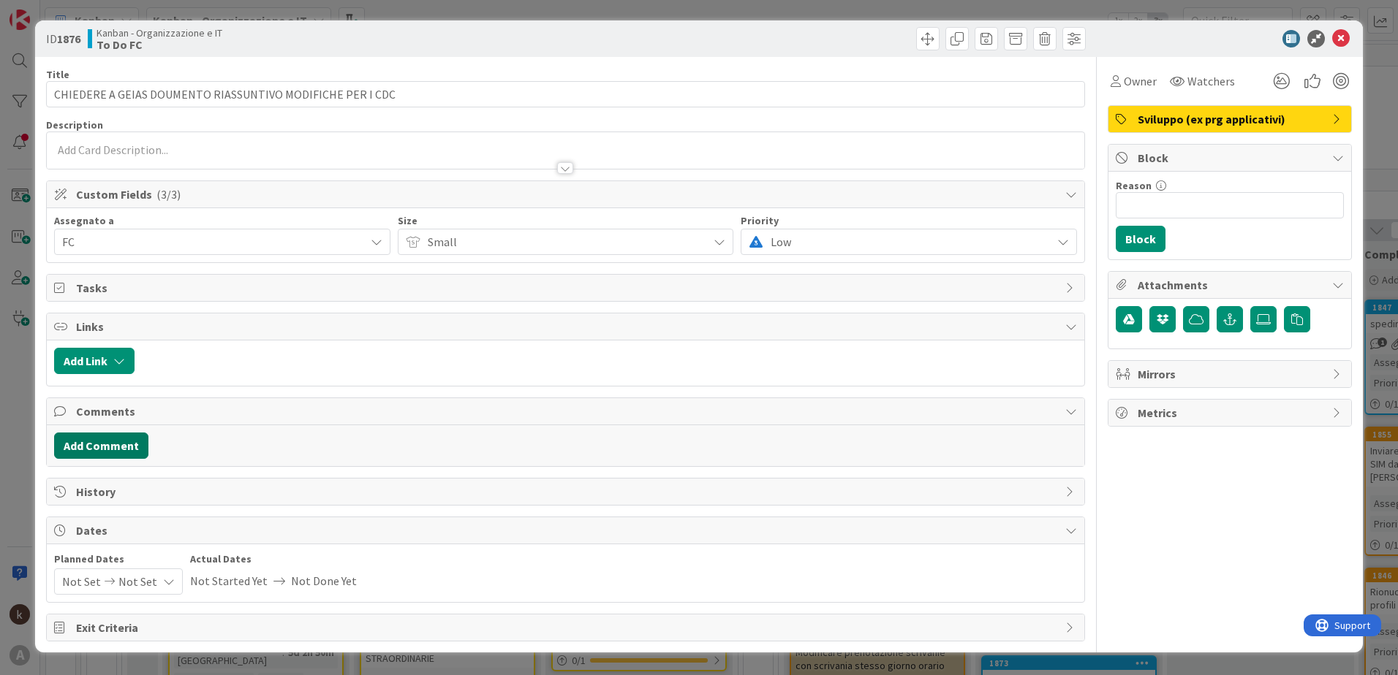
click at [106, 450] on button "Add Comment" at bounding box center [101, 446] width 94 height 26
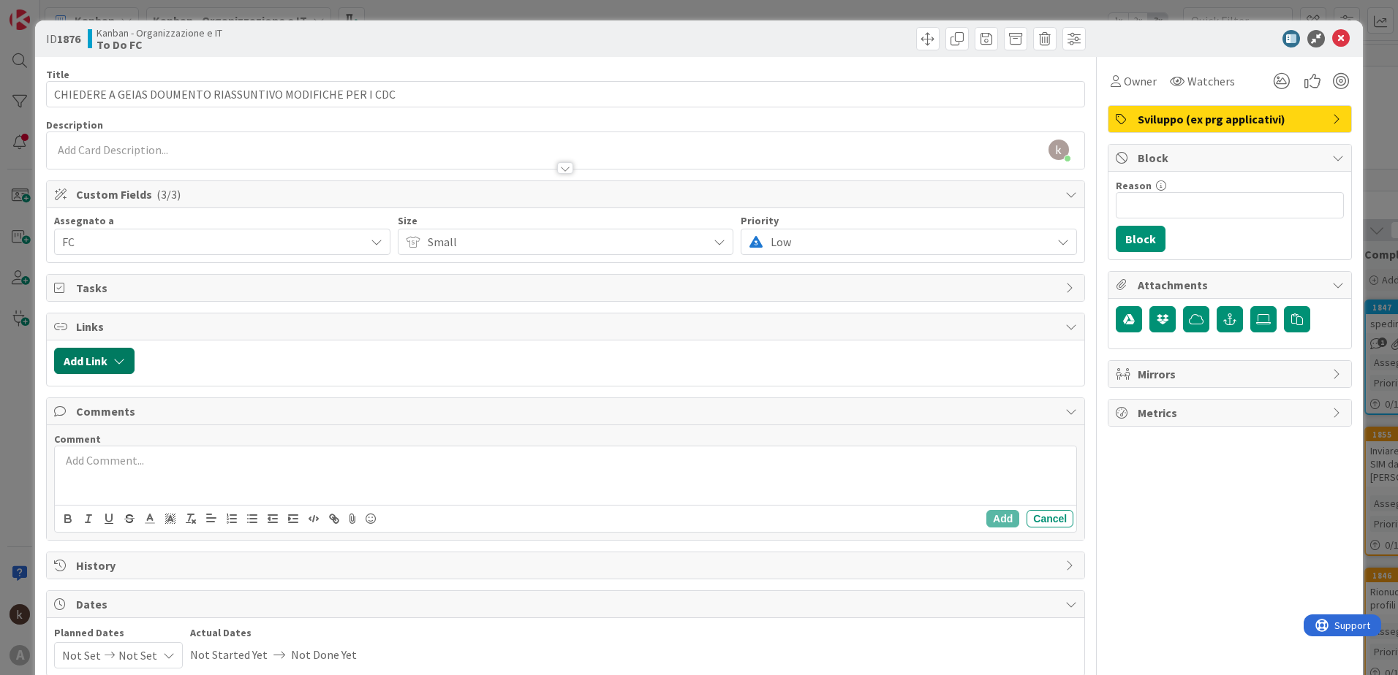
click at [118, 360] on icon "button" at bounding box center [119, 361] width 12 height 12
click at [111, 455] on span "Current Board" at bounding box center [107, 451] width 71 height 15
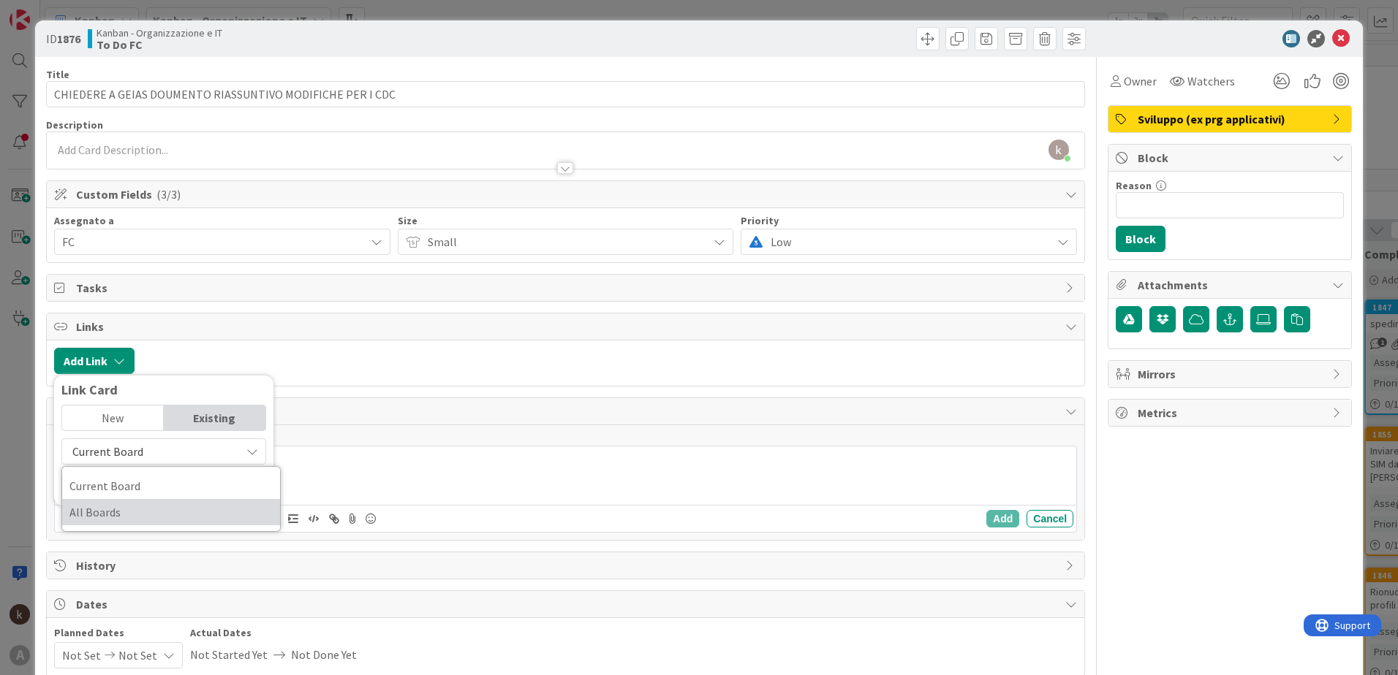
click at [115, 511] on span "All Boards" at bounding box center [170, 512] width 203 height 22
click at [113, 490] on input "text" at bounding box center [163, 485] width 205 height 26
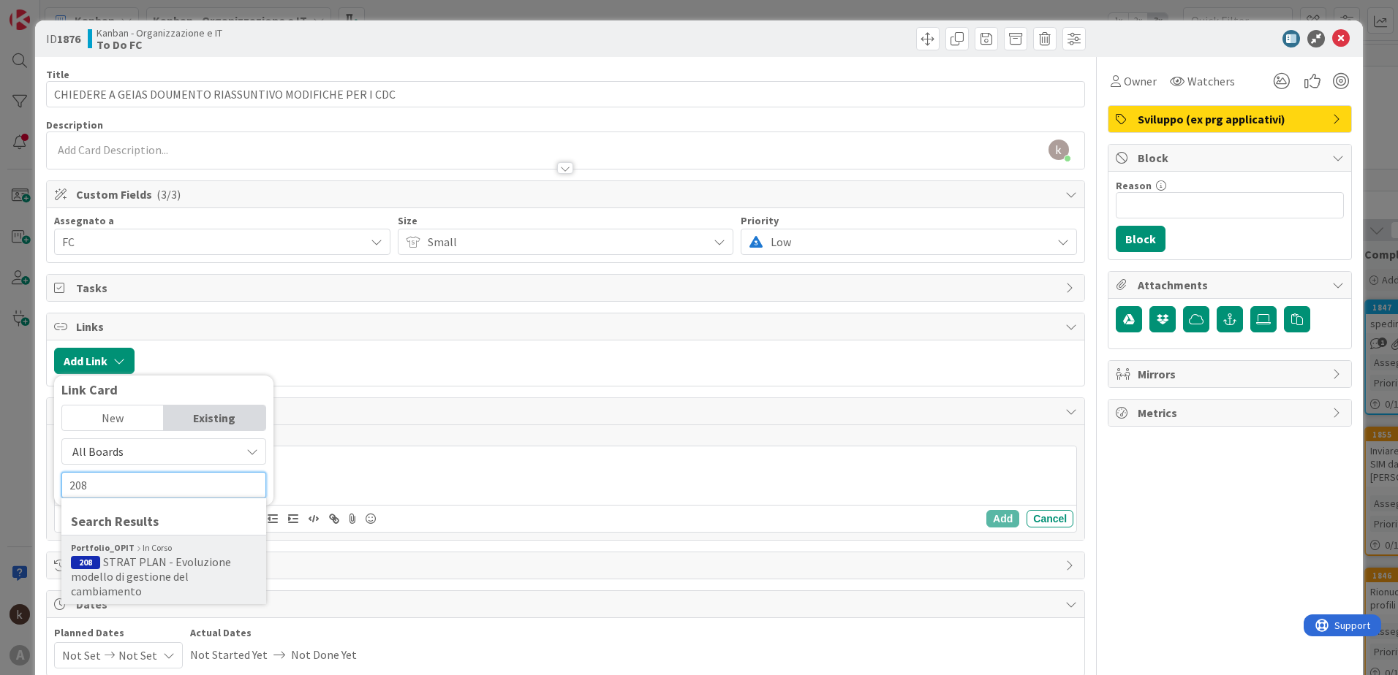
type input "208"
click at [119, 572] on span "STRAT PLAN - Evoluzione modello di gestione del cambiamento" at bounding box center [151, 577] width 160 height 44
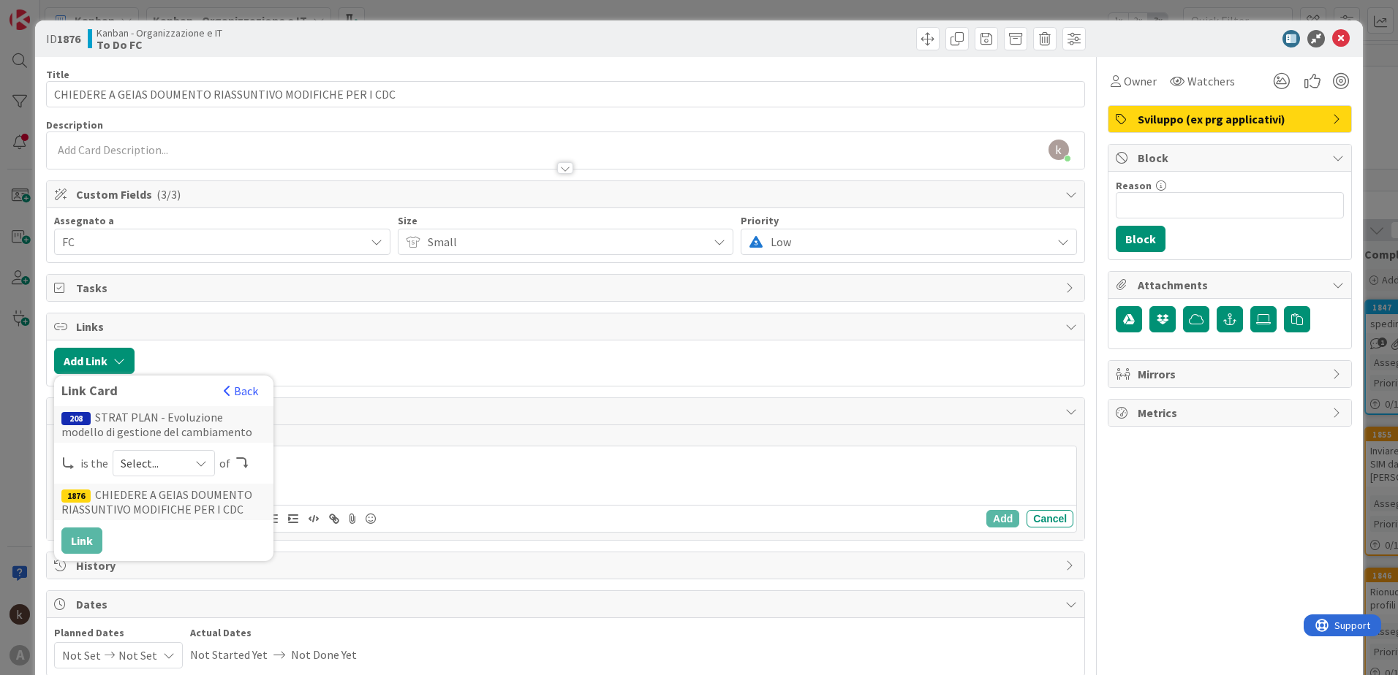
click at [160, 473] on span "Select..." at bounding box center [151, 463] width 61 height 20
click at [152, 494] on link "parent" at bounding box center [222, 498] width 218 height 26
click at [69, 543] on button "Link" at bounding box center [81, 541] width 41 height 26
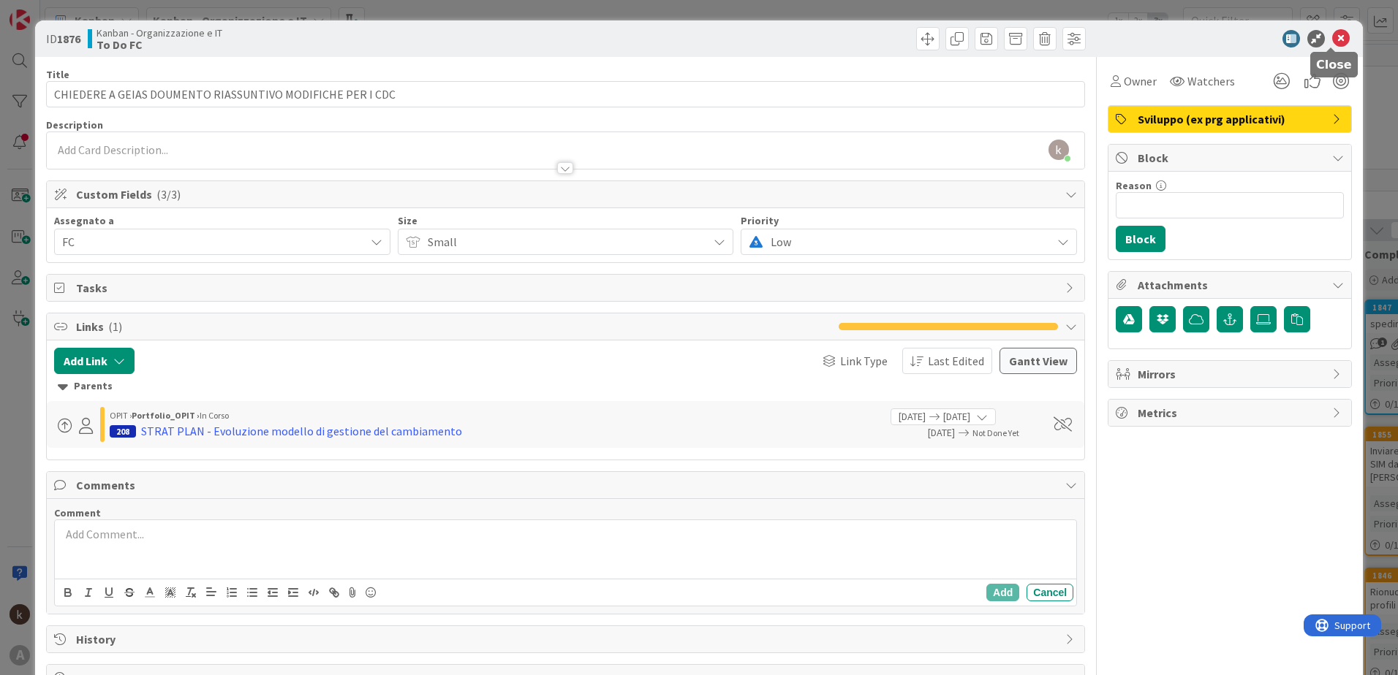
click at [1332, 35] on icon at bounding box center [1341, 39] width 18 height 18
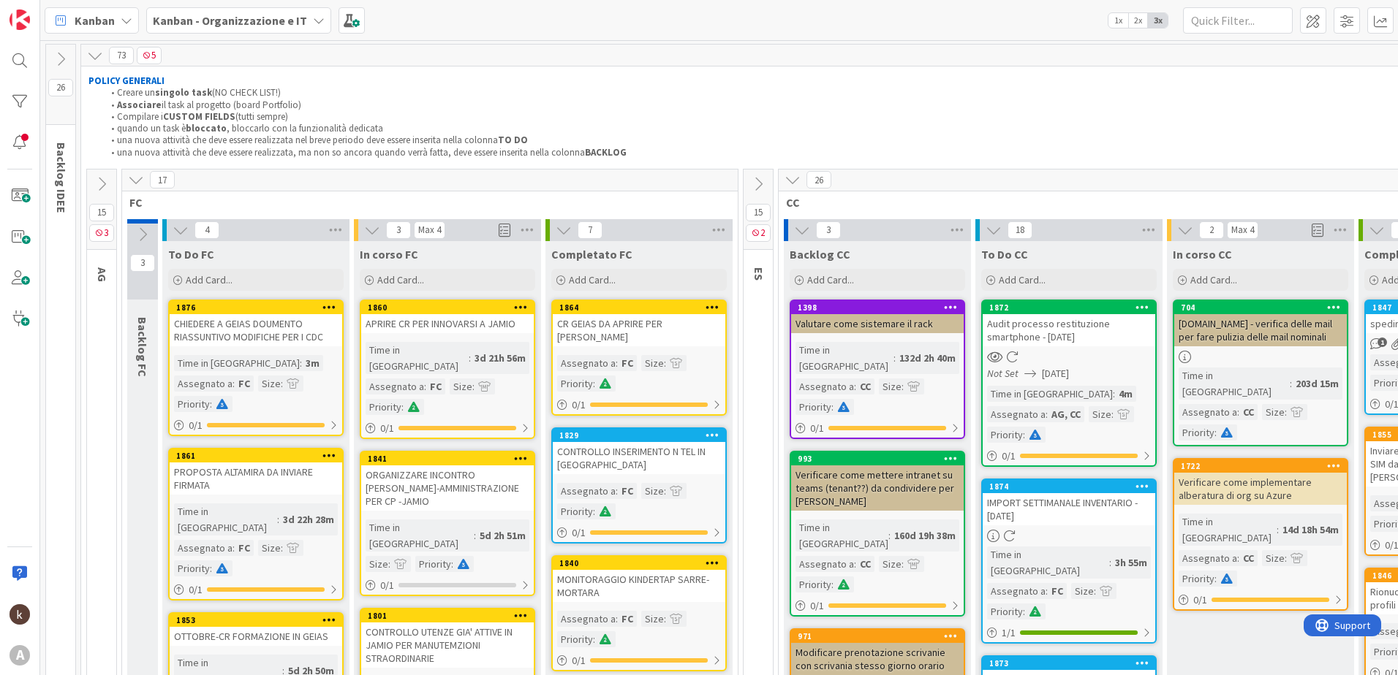
scroll to position [73, 0]
